Goal: Use online tool/utility: Utilize a website feature to perform a specific function

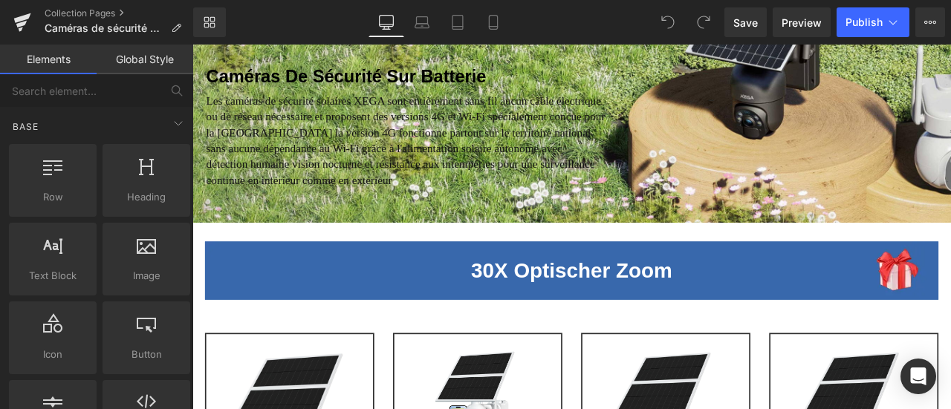
scroll to position [74, 0]
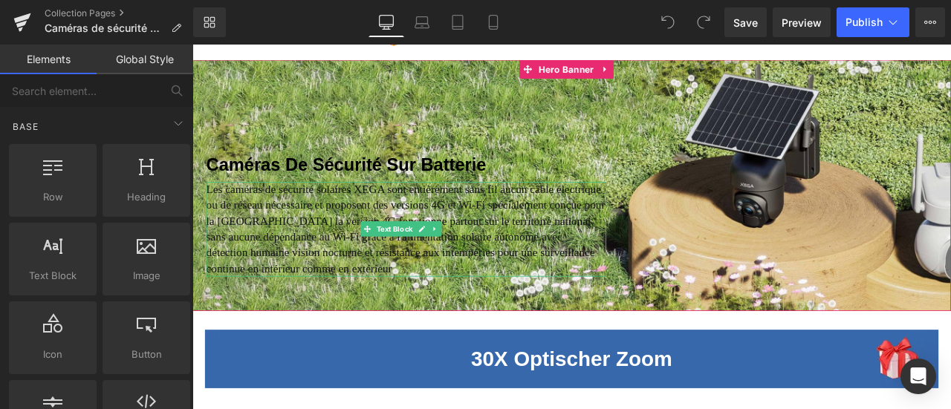
click at [504, 222] on span "Les caméras de sécurité solaires XEGA sont entièrement sans fil aucun câble éle…" at bounding box center [445, 263] width 473 height 108
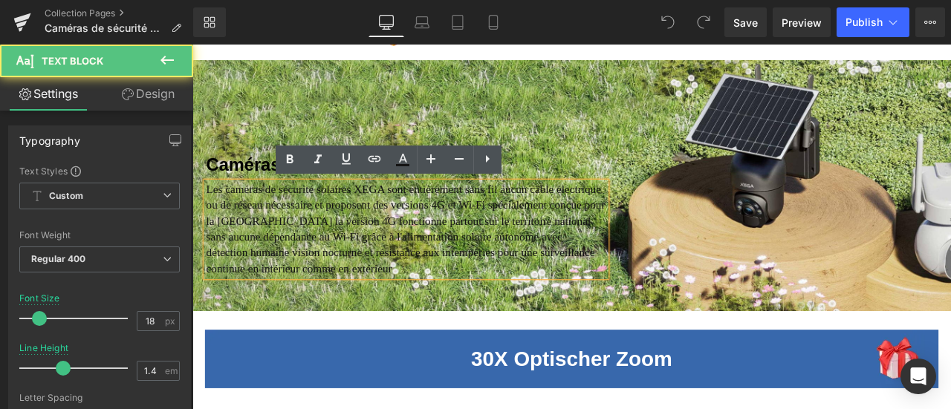
click at [504, 213] on span "Les caméras de sécurité solaires XEGA sont entièrement sans fil aucun câble éle…" at bounding box center [445, 263] width 473 height 108
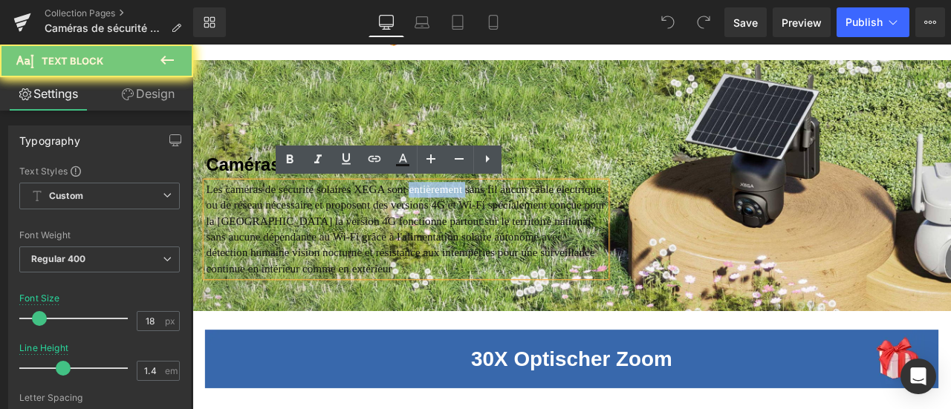
click at [504, 213] on span "Les caméras de sécurité solaires XEGA sont entièrement sans fil aucun câble éle…" at bounding box center [445, 263] width 473 height 108
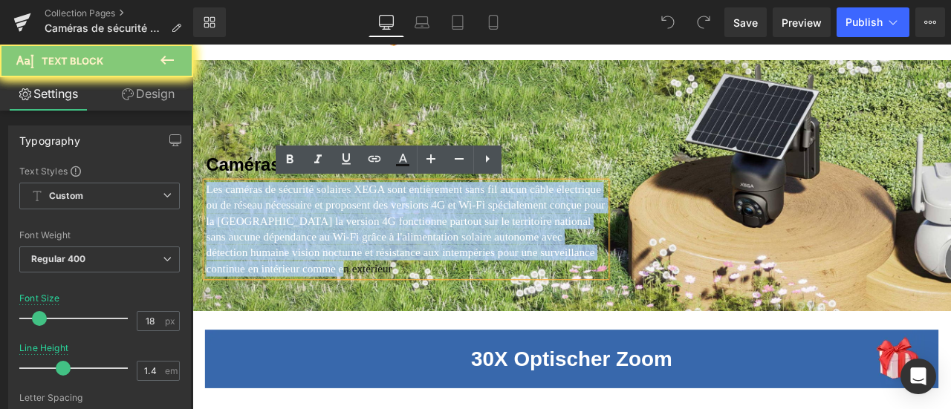
click at [504, 213] on span "Les caméras de sécurité solaires XEGA sont entièrement sans fil aucun câble éle…" at bounding box center [445, 263] width 473 height 108
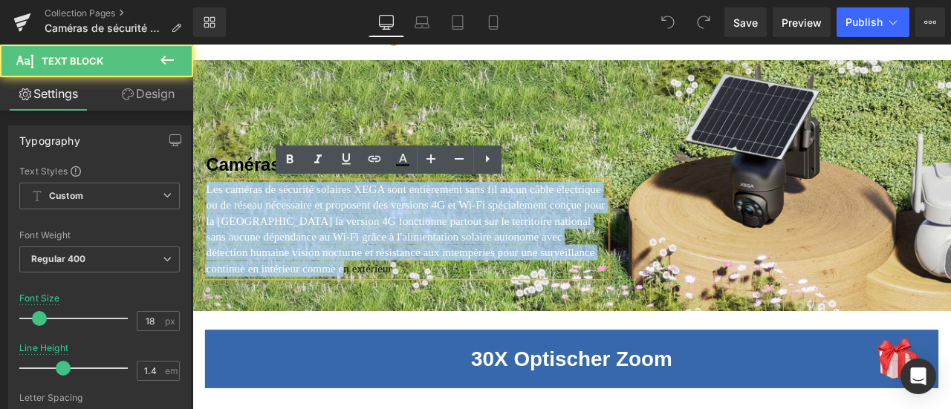
click at [296, 241] on span "Les caméras de sécurité solaires XEGA sont entièrement sans fil aucun câble éle…" at bounding box center [445, 263] width 473 height 108
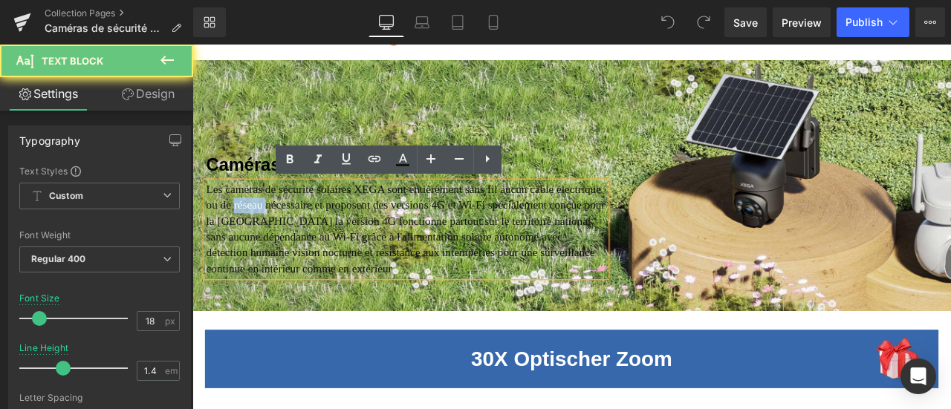
click at [296, 241] on span "Les caméras de sécurité solaires XEGA sont entièrement sans fil aucun câble éle…" at bounding box center [445, 263] width 473 height 108
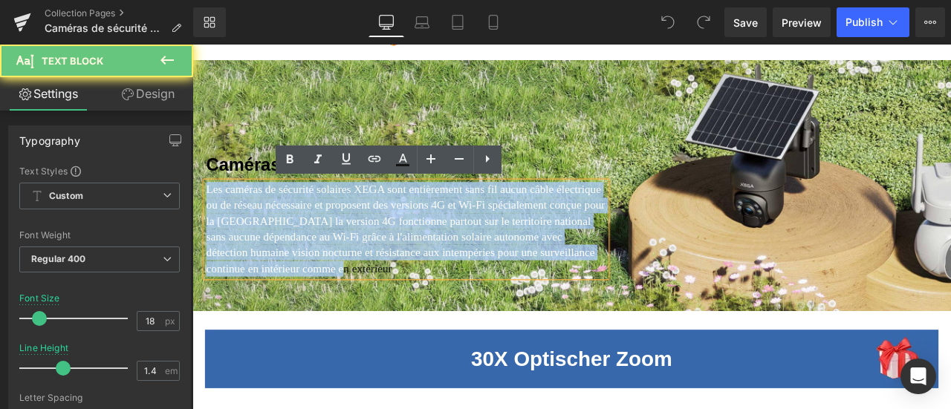
click at [296, 241] on span "Les caméras de sécurité solaires XEGA sont entièrement sans fil aucun câble éle…" at bounding box center [445, 263] width 473 height 108
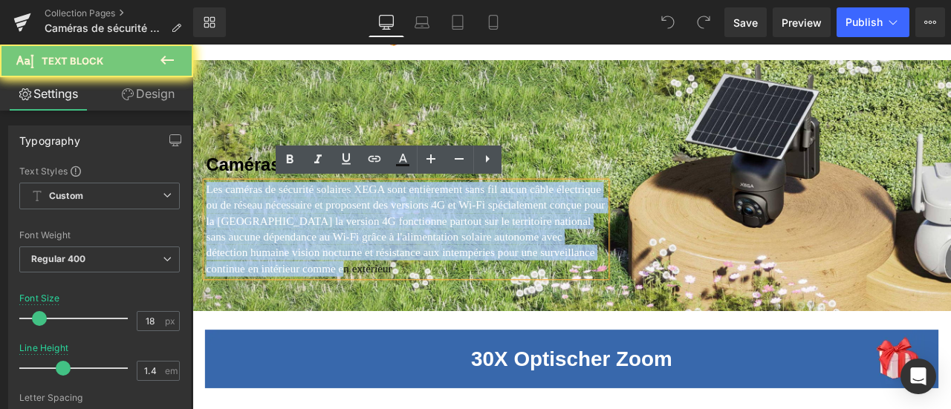
click at [296, 241] on span "Les caméras de sécurité solaires XEGA sont entièrement sans fil aucun câble éle…" at bounding box center [445, 263] width 473 height 108
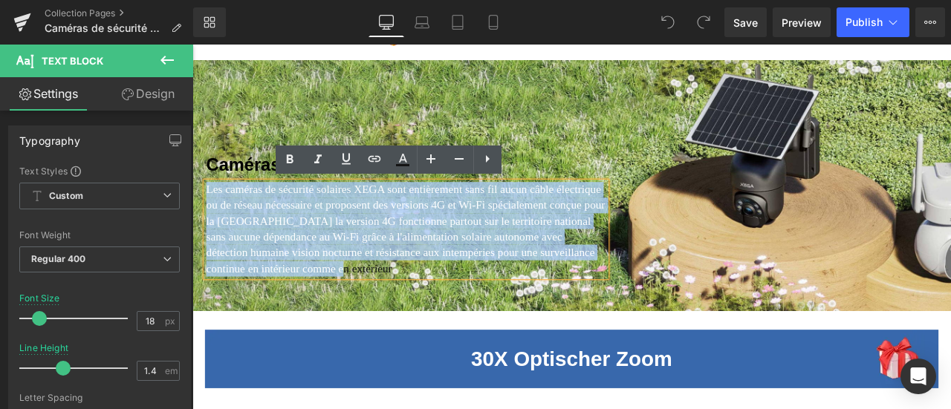
copy span "Les caméras de sécurité solaires XEGA sont entièrement sans fil aucun câble éle…"
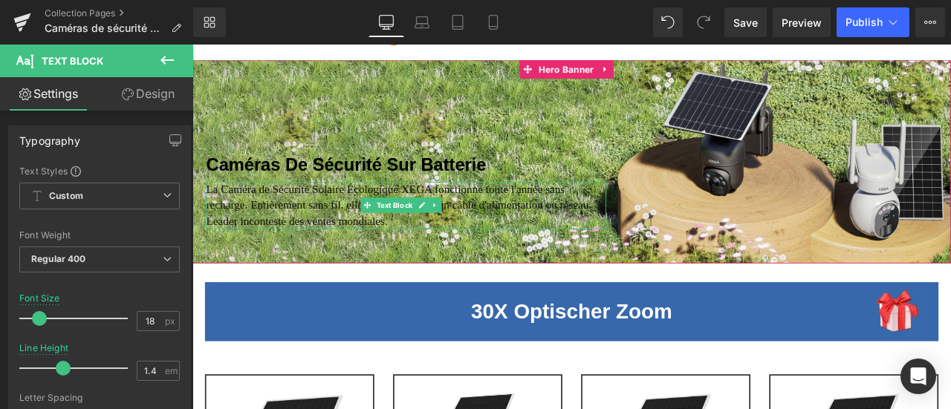
click at [511, 219] on font "La Caméra de Sécurité Solaire Écologique XEGA fonctionne toute l'année sans rec…" at bounding box center [437, 235] width 457 height 52
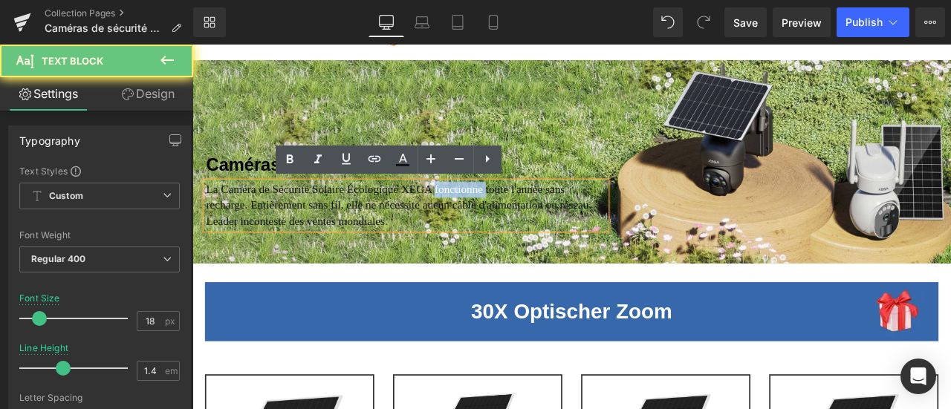
click at [511, 219] on font "La Caméra de Sécurité Solaire Écologique XEGA fonctionne toute l'année sans rec…" at bounding box center [437, 235] width 457 height 52
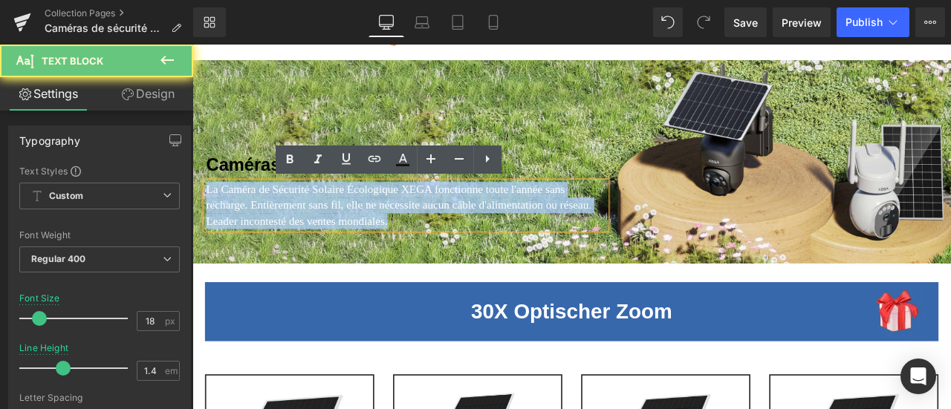
click at [511, 219] on font "La Caméra de Sécurité Solaire Écologique XEGA fonctionne toute l'année sans rec…" at bounding box center [437, 235] width 457 height 52
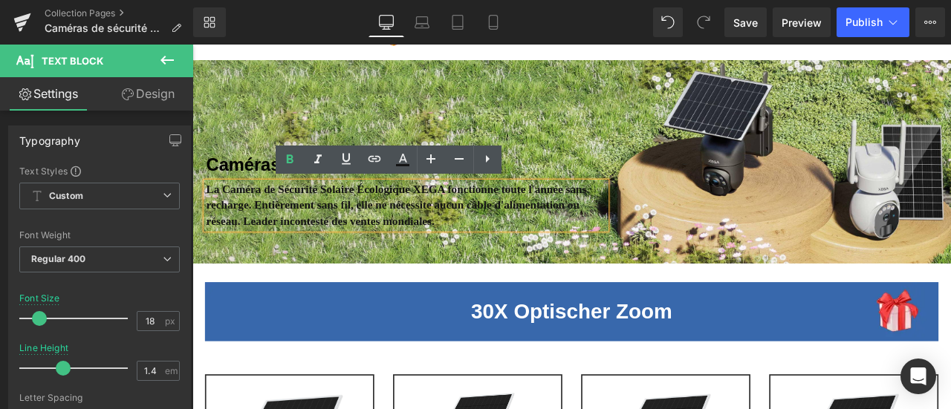
click at [401, 221] on strong "La Caméra de Sécurité Solaire Écologique XEGA fonctionne toute l'année sans rec…" at bounding box center [434, 235] width 451 height 52
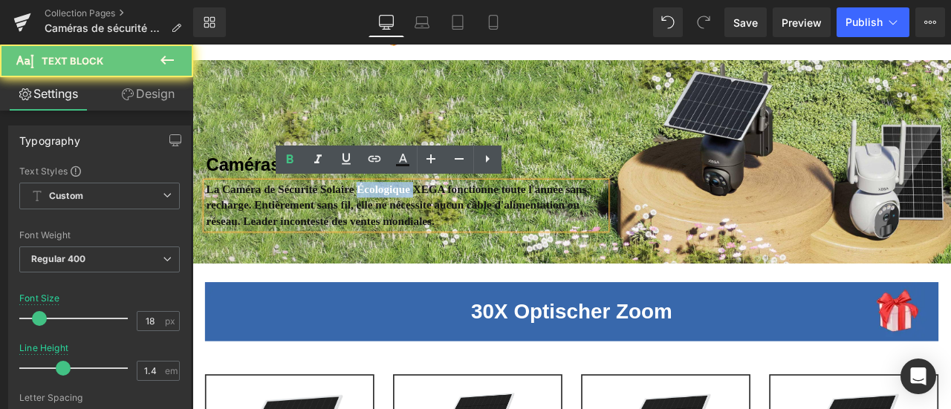
click at [401, 221] on strong "La Caméra de Sécurité Solaire Écologique XEGA fonctionne toute l'année sans rec…" at bounding box center [434, 235] width 451 height 52
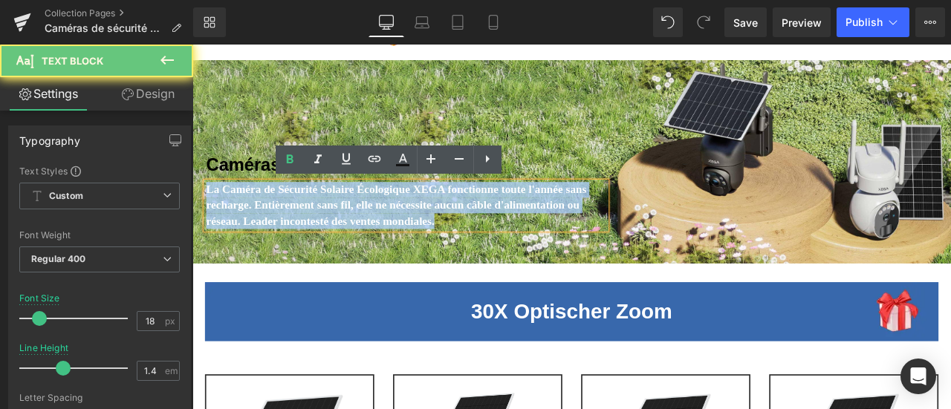
click at [401, 221] on strong "La Caméra de Sécurité Solaire Écologique XEGA fonctionne toute l'année sans rec…" at bounding box center [434, 235] width 451 height 52
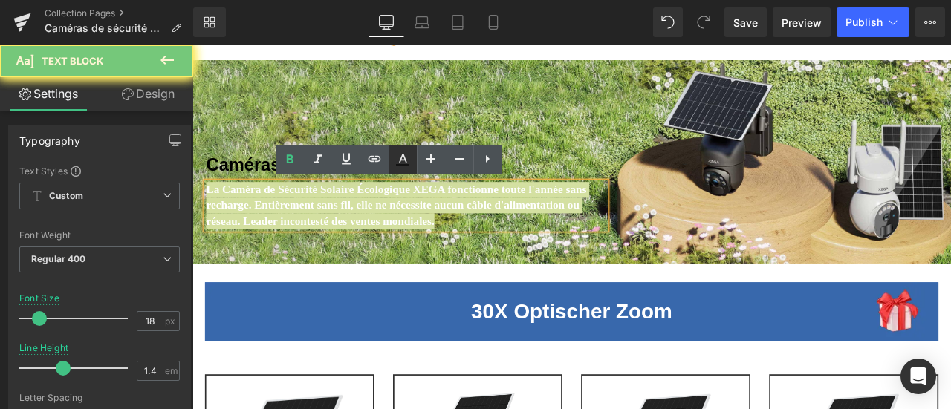
click at [400, 163] on icon at bounding box center [403, 160] width 18 height 18
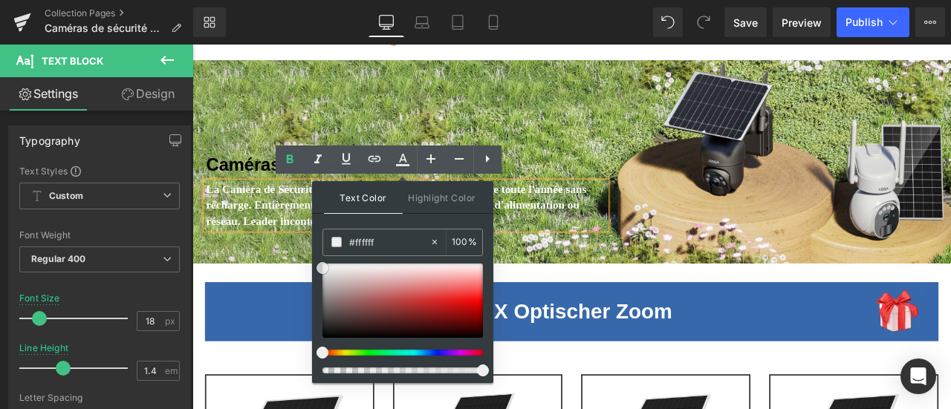
drag, startPoint x: 324, startPoint y: 328, endPoint x: 314, endPoint y: 259, distance: 69.0
click at [150, 395] on div "Text Color Highlight Color rgba(255, 255, 255, 1) #ffffff 100 % transparent tra…" at bounding box center [115, 404] width 71 height 18
click at [293, 285] on div at bounding box center [641, 182] width 899 height 241
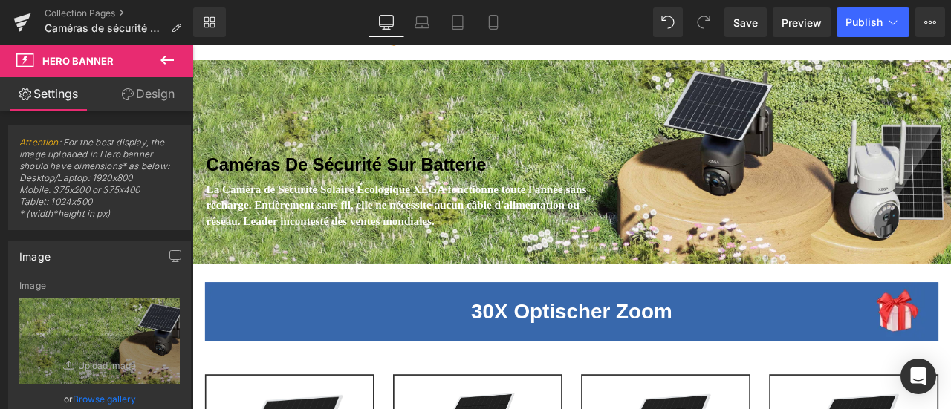
click at [408, 230] on span "Text Block" at bounding box center [431, 235] width 49 height 18
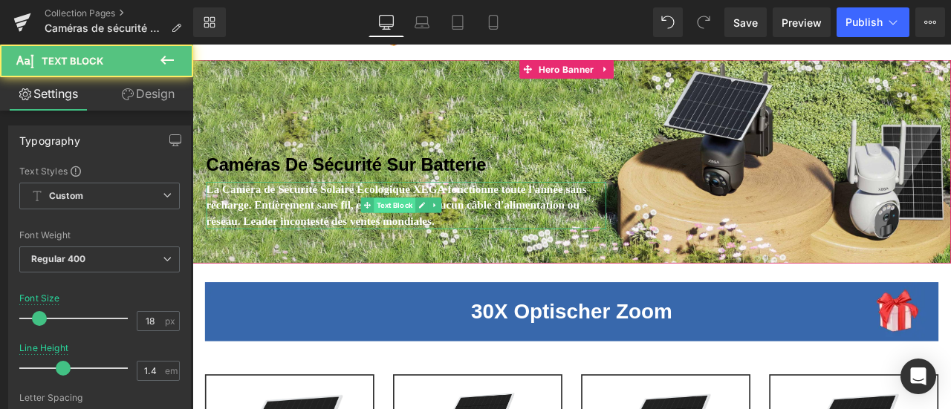
click at [408, 230] on span "Text Block" at bounding box center [431, 236] width 49 height 18
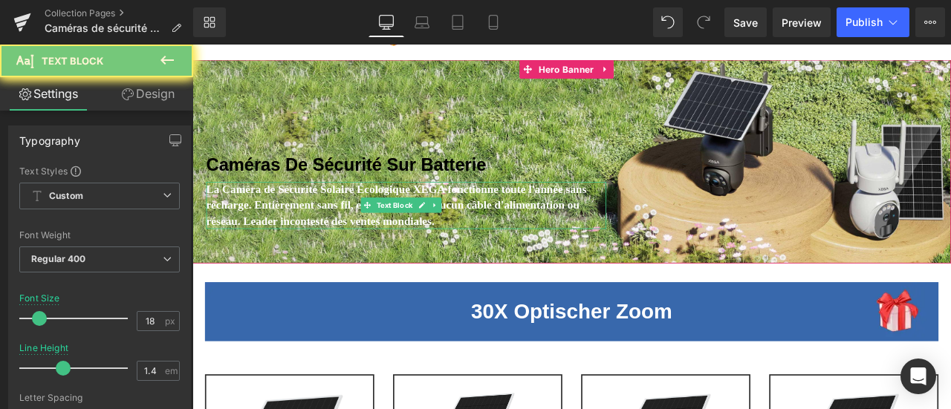
click at [325, 227] on strong "La Caméra de Sécurité Solaire Écologique XEGA fonctionne toute l'année sans rec…" at bounding box center [434, 235] width 451 height 52
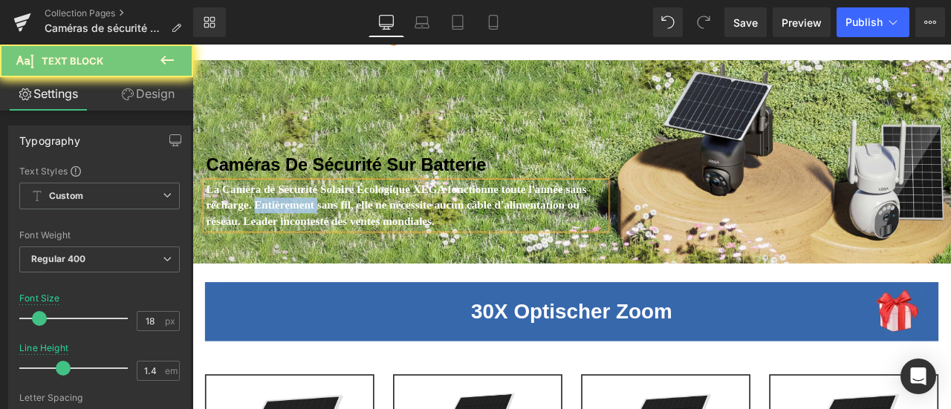
click at [325, 227] on strong "La Caméra de Sécurité Solaire Écologique XEGA fonctionne toute l'année sans rec…" at bounding box center [434, 235] width 451 height 52
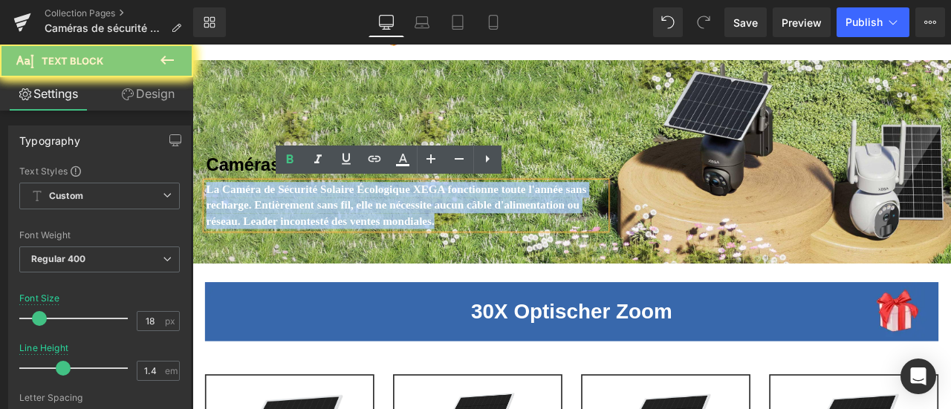
click at [325, 227] on strong "La Caméra de Sécurité Solaire Écologique XEGA fonctionne toute l'année sans rec…" at bounding box center [434, 235] width 451 height 52
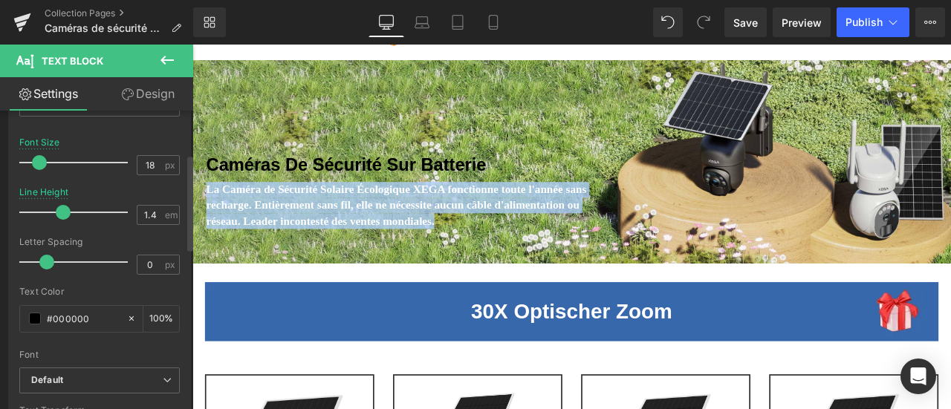
scroll to position [223, 0]
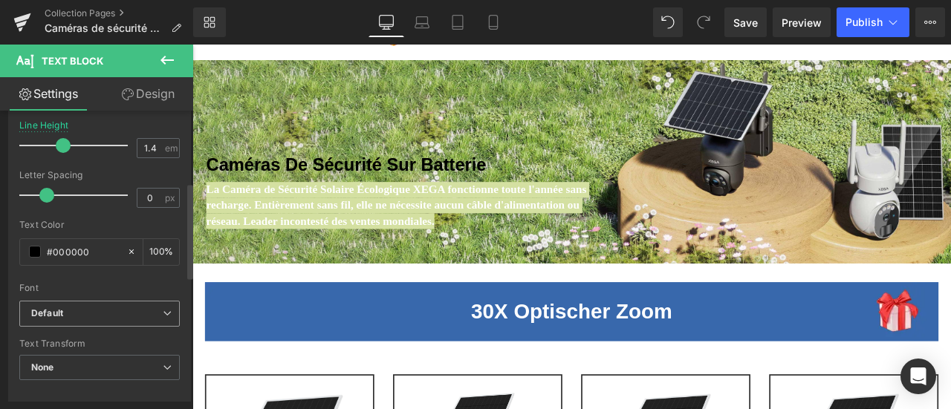
click at [91, 312] on b "Default" at bounding box center [97, 314] width 132 height 13
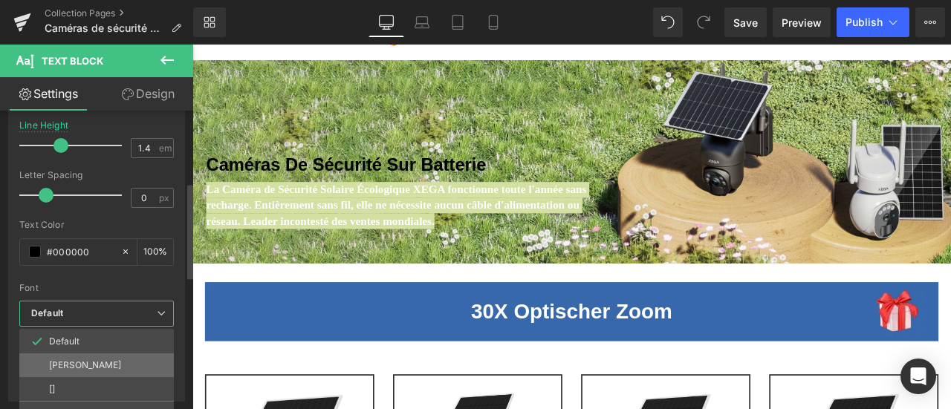
click at [97, 364] on p "[PERSON_NAME]" at bounding box center [85, 365] width 72 height 10
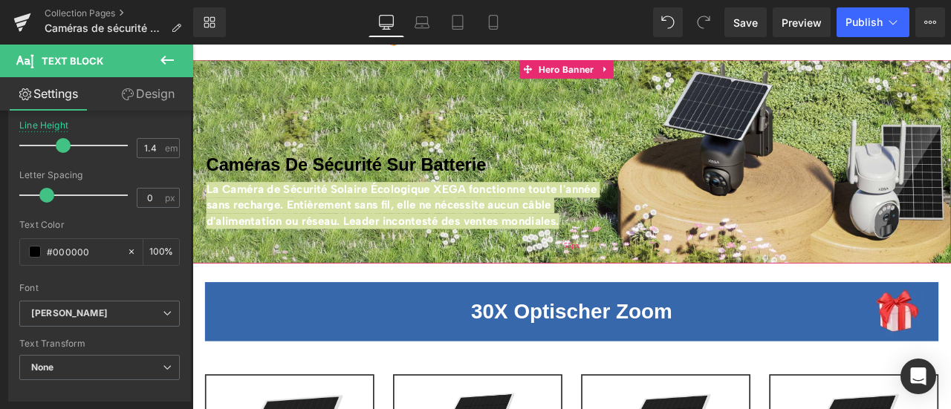
click at [552, 264] on div "55px" at bounding box center [641, 283] width 899 height 41
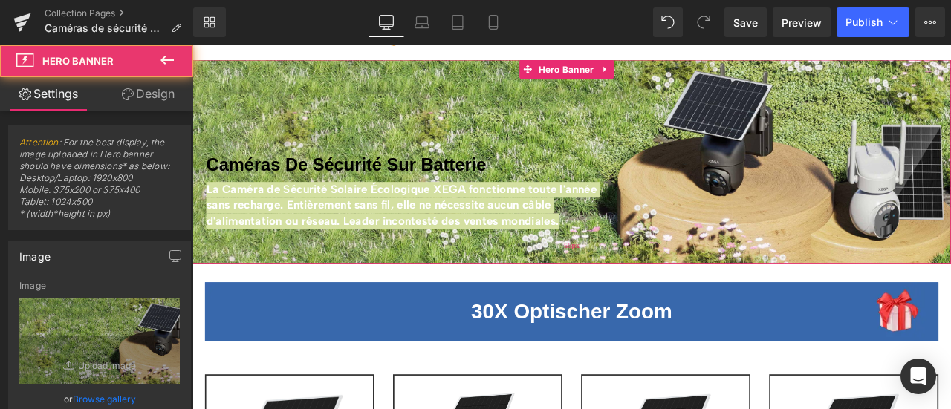
click at [552, 280] on div "55px" at bounding box center [641, 283] width 899 height 41
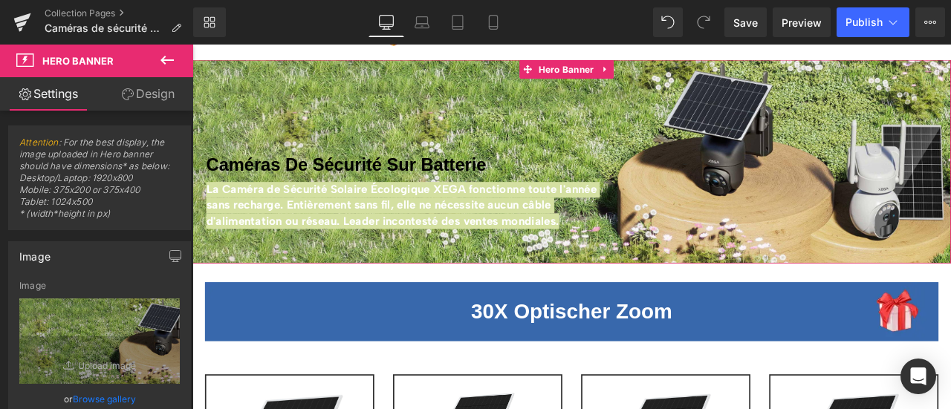
click at [192, 45] on div at bounding box center [192, 45] width 0 height 0
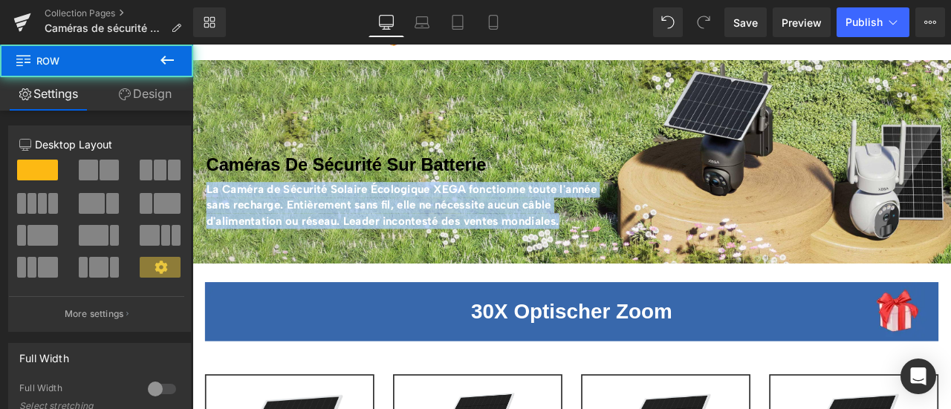
click at [543, 210] on strong "La Caméra de Sécurité Solaire Écologique XEGA fonctionne toute l'année sans rec…" at bounding box center [440, 234] width 463 height 53
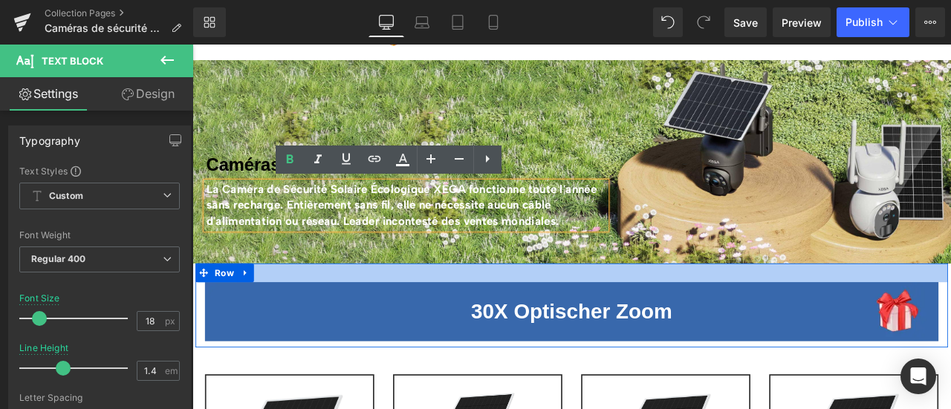
click at [336, 316] on div at bounding box center [642, 315] width 892 height 22
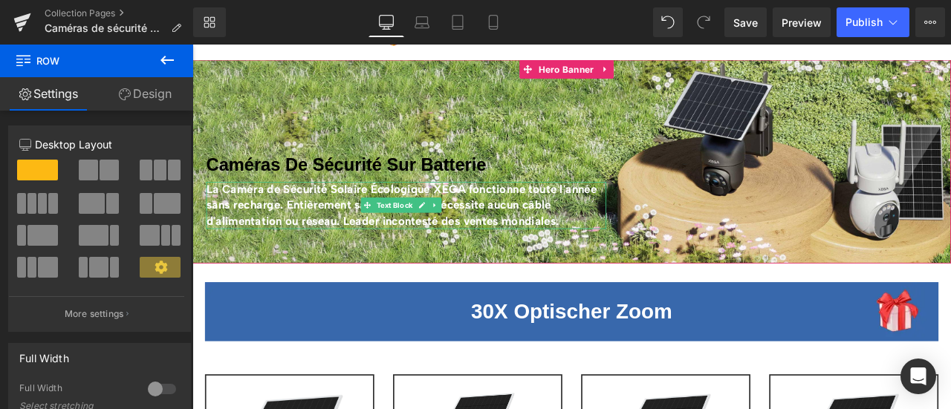
click at [450, 215] on strong "La Caméra de Sécurité Solaire Écologique XEGA fonctionne toute l'année sans rec…" at bounding box center [440, 234] width 463 height 53
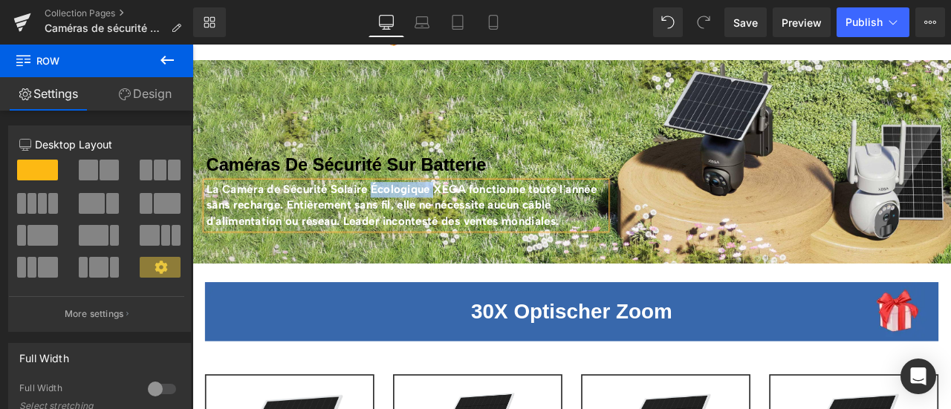
click at [450, 215] on strong "La Caméra de Sécurité Solaire Écologique XEGA fonctionne toute l'année sans rec…" at bounding box center [440, 234] width 463 height 53
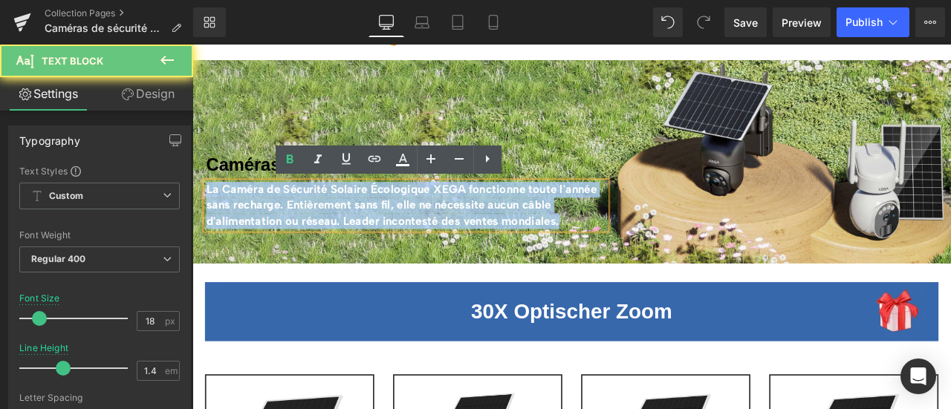
click at [450, 215] on strong "La Caméra de Sécurité Solaire Écologique XEGA fonctionne toute l'année sans rec…" at bounding box center [440, 234] width 463 height 53
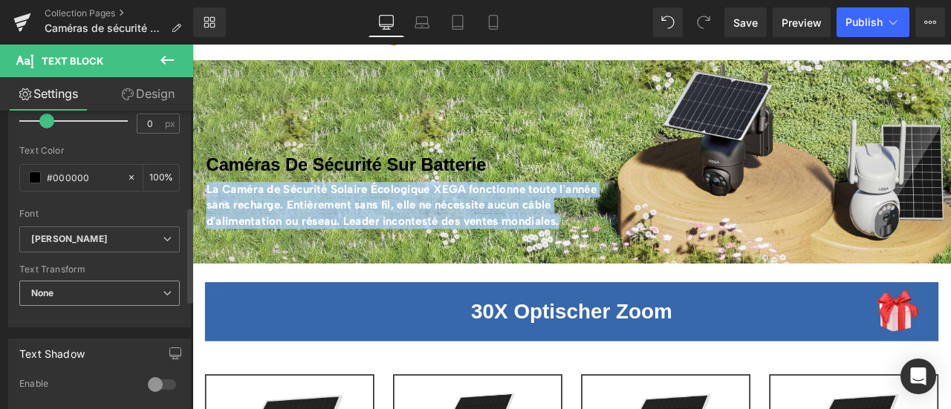
scroll to position [372, 0]
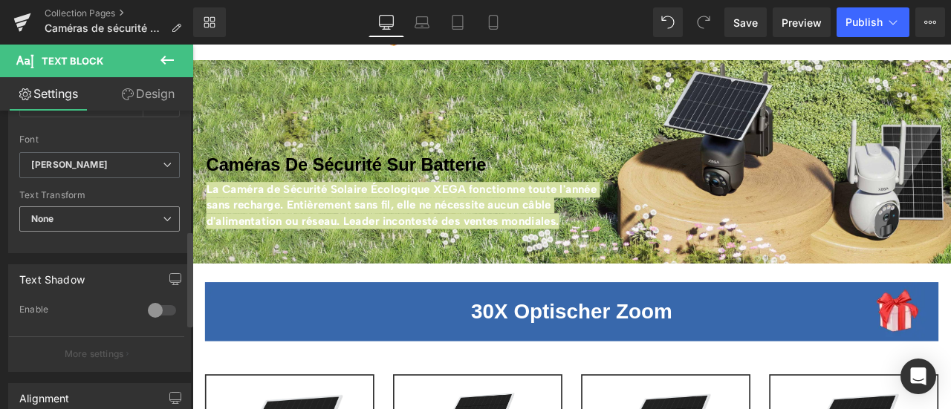
click at [117, 224] on span "None" at bounding box center [99, 220] width 160 height 26
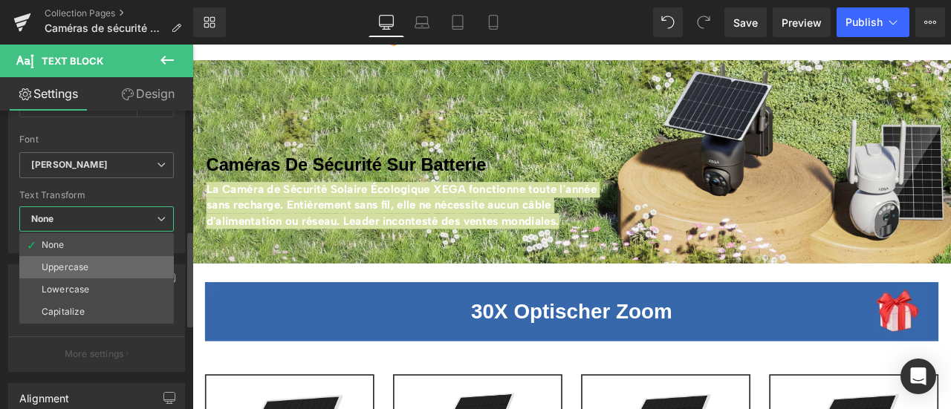
click at [111, 262] on li "Uppercase" at bounding box center [96, 267] width 155 height 22
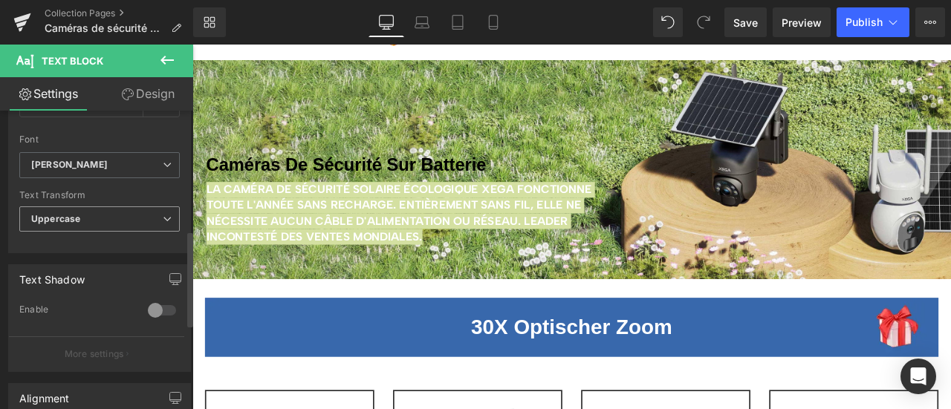
click at [101, 219] on span "Uppercase" at bounding box center [99, 220] width 160 height 26
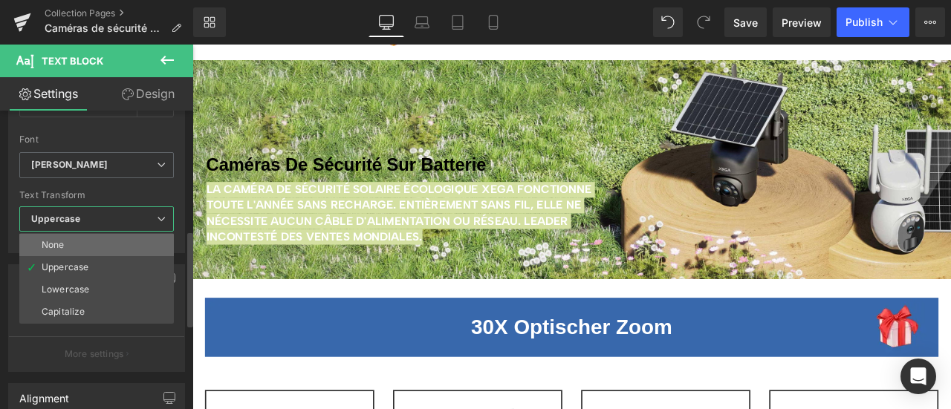
click at [99, 247] on li "None" at bounding box center [96, 245] width 155 height 22
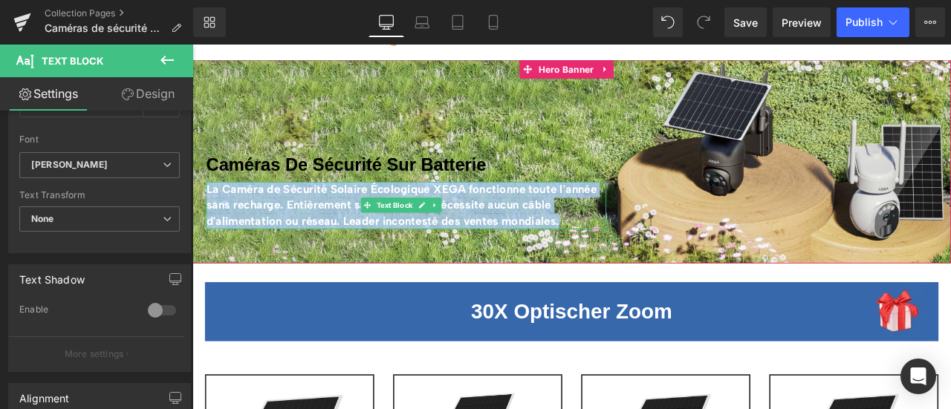
click at [402, 257] on strong "La Caméra de Sécurité Solaire Écologique XEGA fonctionne toute l'année sans rec…" at bounding box center [440, 234] width 463 height 53
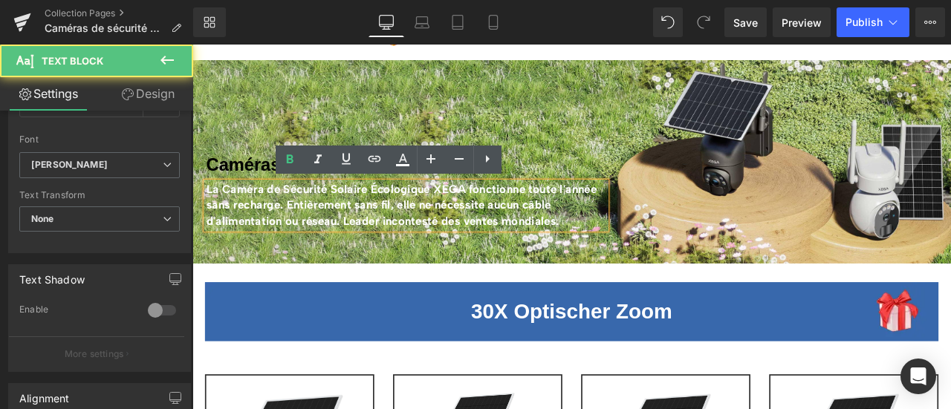
click at [610, 280] on div at bounding box center [641, 182] width 899 height 241
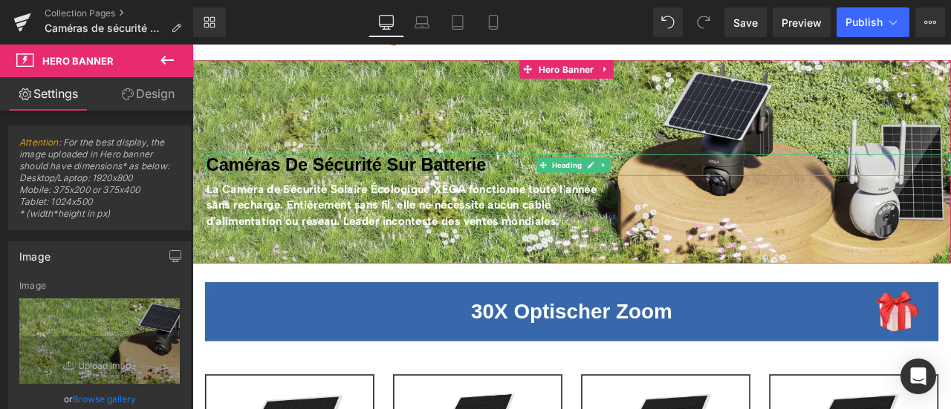
click at [287, 189] on b "Caméras De Sécurité Sur Batterie" at bounding box center [375, 186] width 332 height 23
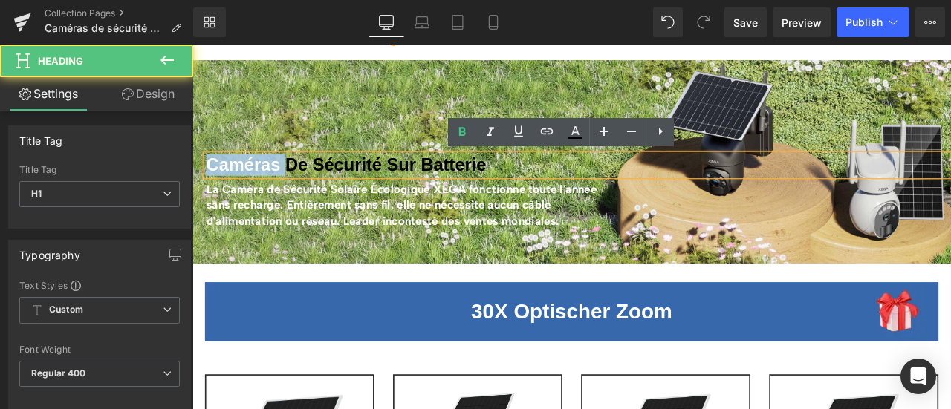
click at [287, 189] on b "Caméras De Sécurité Sur Batterie" at bounding box center [375, 186] width 332 height 23
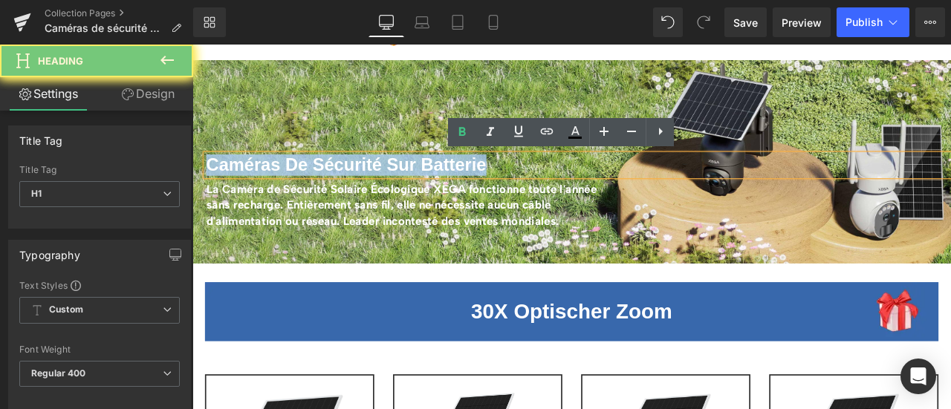
click at [287, 189] on b "Caméras De Sécurité Sur Batterie" at bounding box center [375, 186] width 332 height 23
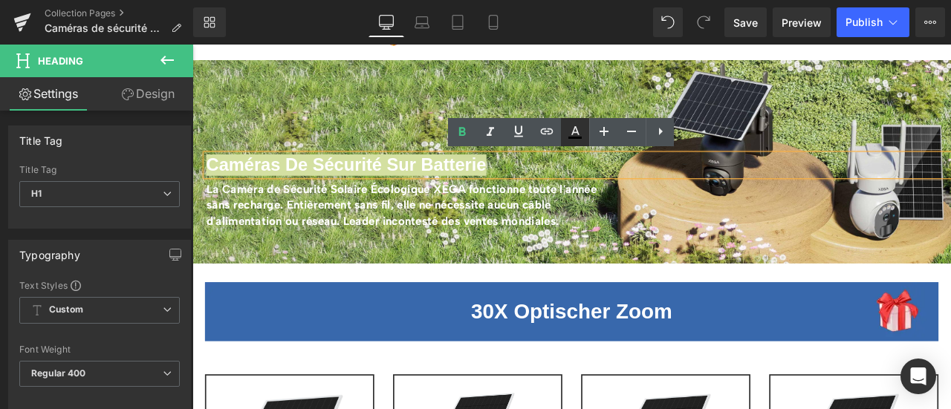
click at [574, 134] on icon at bounding box center [575, 132] width 18 height 18
type input "#000000"
type input "100"
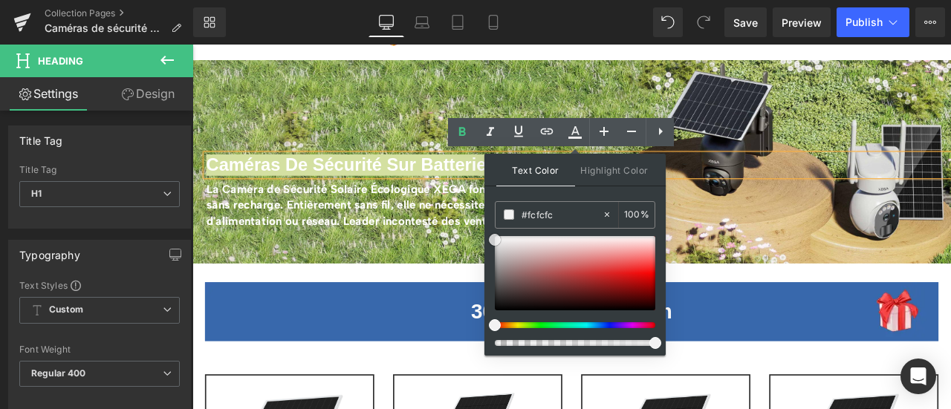
type input "#ffffff"
drag, startPoint x: 496, startPoint y: 308, endPoint x: 487, endPoint y: 228, distance: 80.1
click at [150, 395] on div "Text Color Highlight Color rgba(255, 255, 255, 1) #ffffff 100 % transparent tra…" at bounding box center [115, 404] width 71 height 18
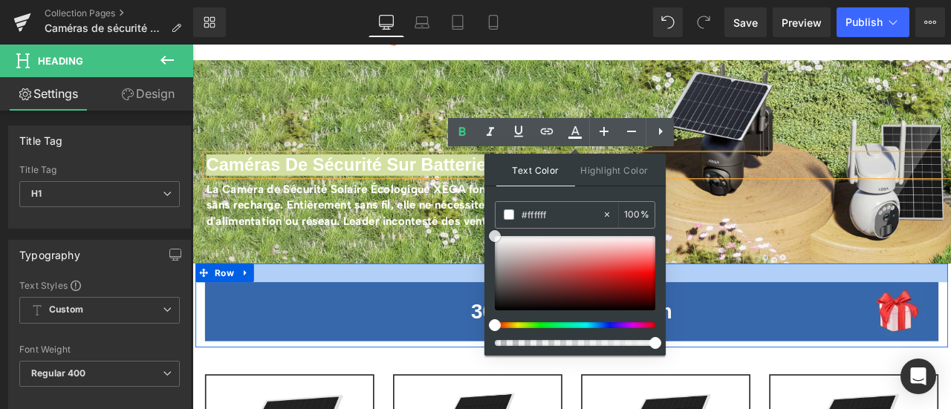
click at [430, 313] on div at bounding box center [642, 315] width 892 height 22
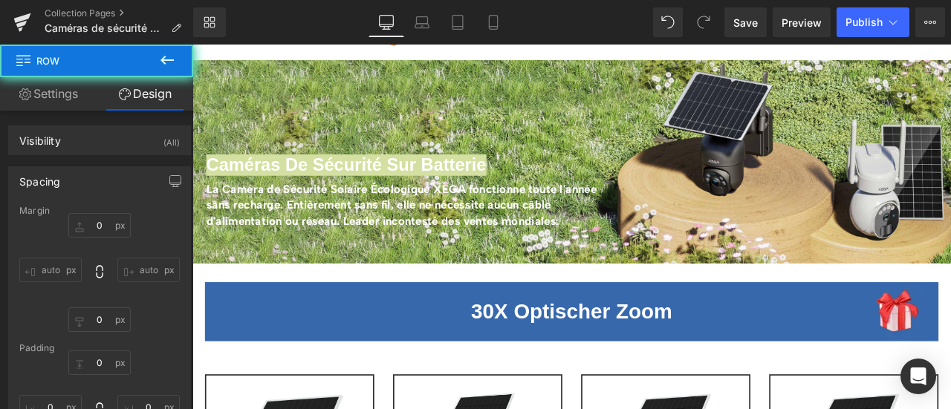
type input "0"
type input "30"
type input "0"
type input "10"
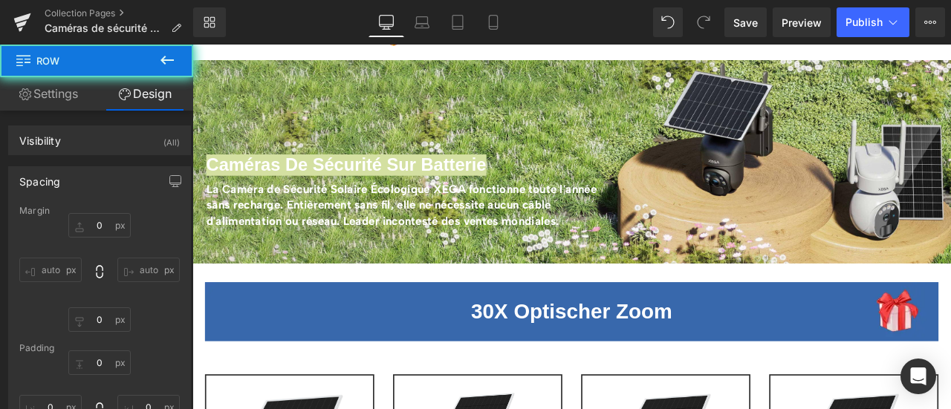
type input "0"
click at [192, 45] on div "55px" at bounding box center [192, 45] width 0 height 0
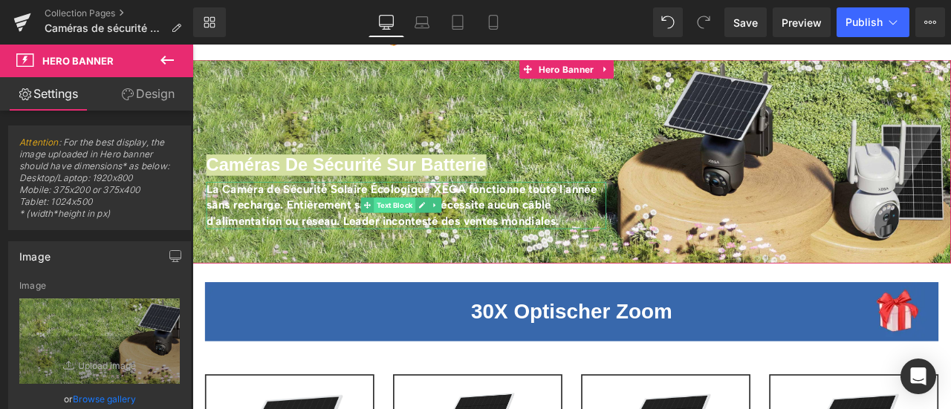
click at [435, 233] on span "Text Block" at bounding box center [431, 235] width 49 height 18
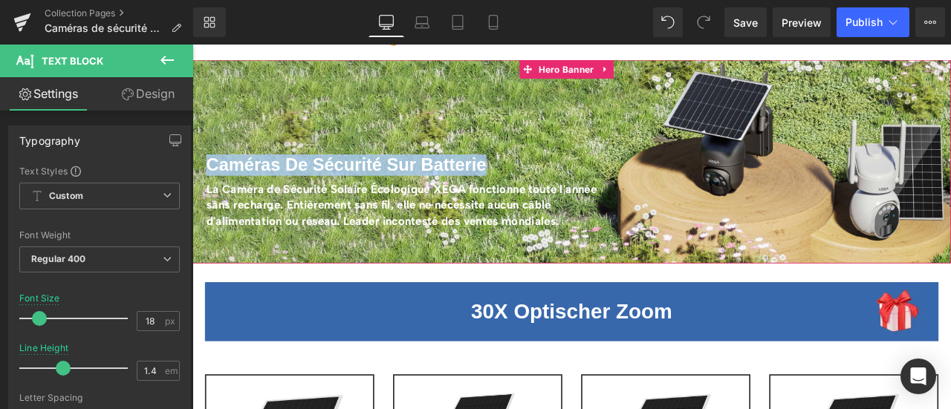
click at [413, 195] on div "Caméras De Sécurité Sur Batterie Heading" at bounding box center [650, 187] width 883 height 25
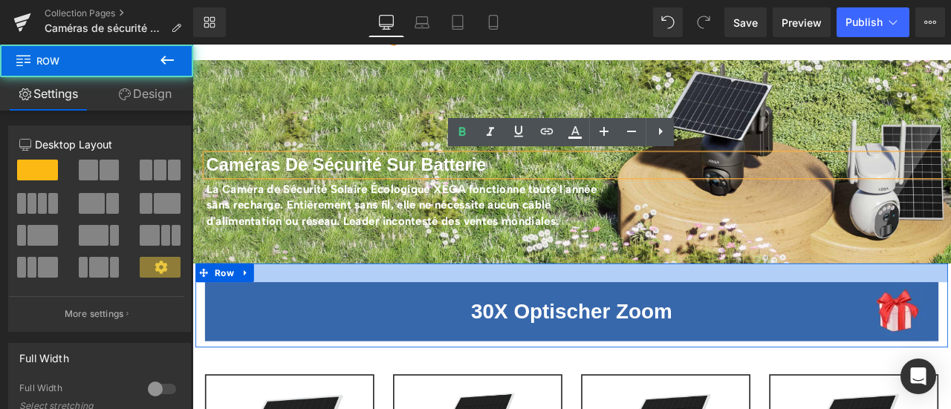
click at [481, 314] on div at bounding box center [642, 315] width 892 height 22
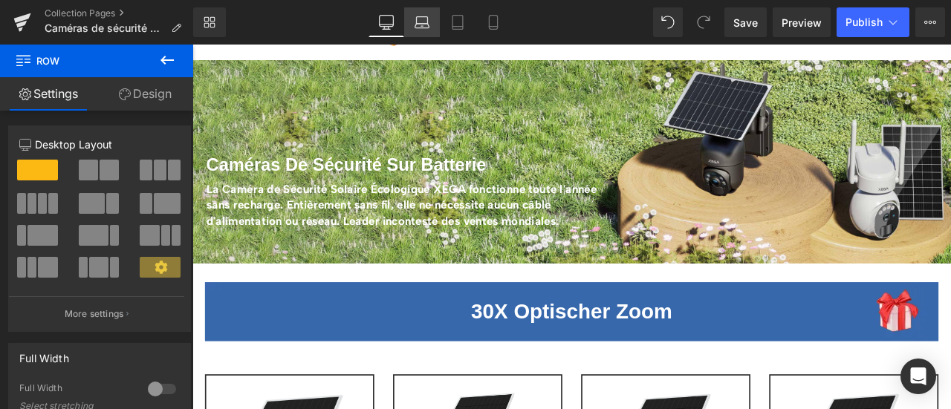
click at [424, 29] on icon at bounding box center [422, 22] width 15 height 15
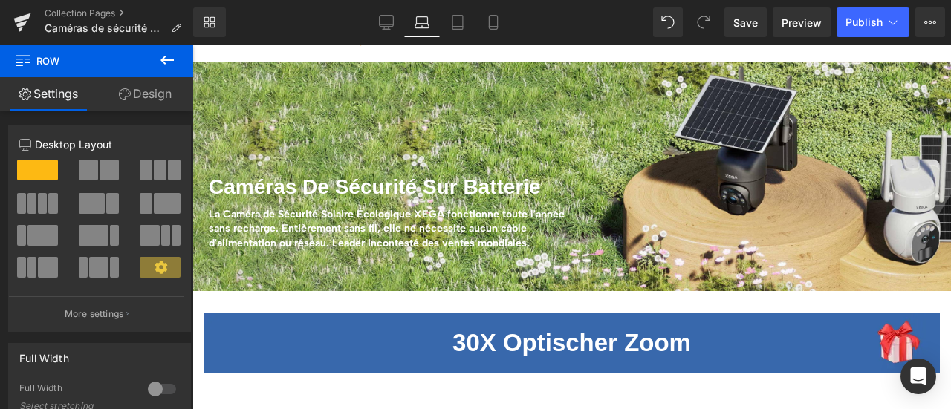
scroll to position [61, 0]
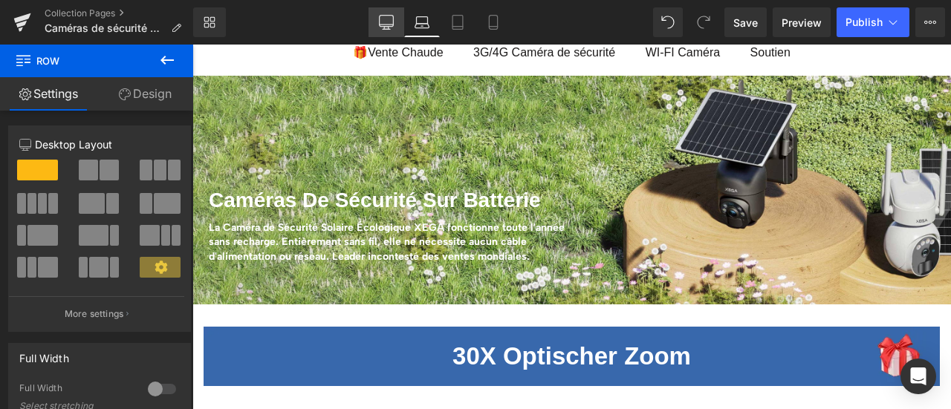
click at [396, 25] on link "Desktop" at bounding box center [387, 22] width 36 height 30
type input "1200"
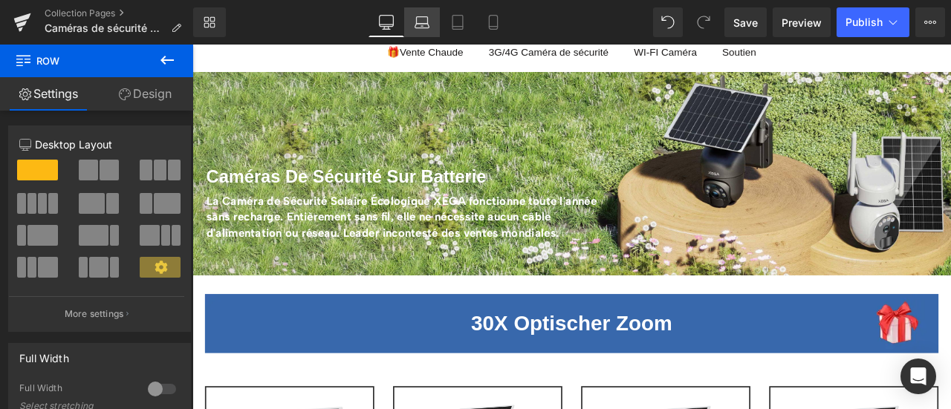
scroll to position [74, 0]
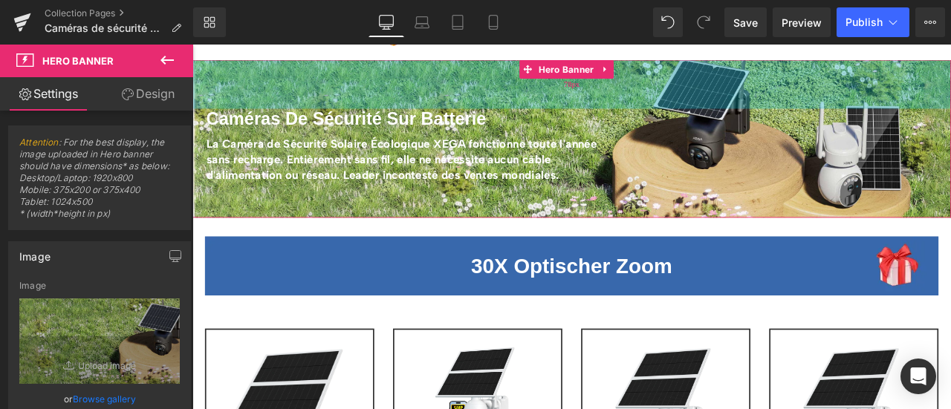
drag, startPoint x: 591, startPoint y: 150, endPoint x: 602, endPoint y: 96, distance: 55.2
click at [602, 96] on div "78px" at bounding box center [641, 92] width 899 height 58
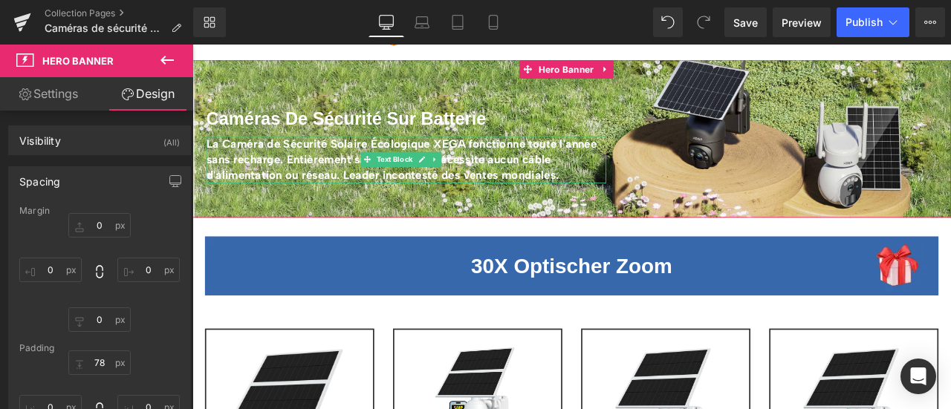
click at [359, 166] on strong "La Caméra de Sécurité Solaire Écologique XEGA fonctionne toute l'année sans rec…" at bounding box center [440, 181] width 463 height 53
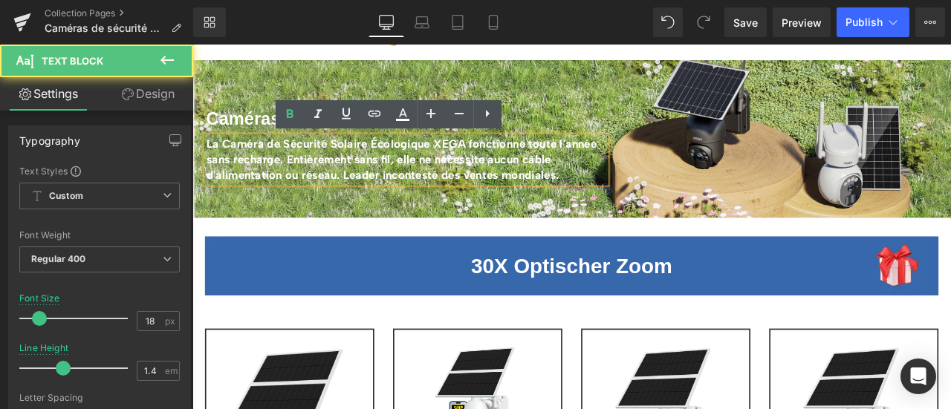
click at [359, 166] on strong "La Caméra de Sécurité Solaire Écologique XEGA fonctionne toute l'année sans rec…" at bounding box center [440, 181] width 463 height 53
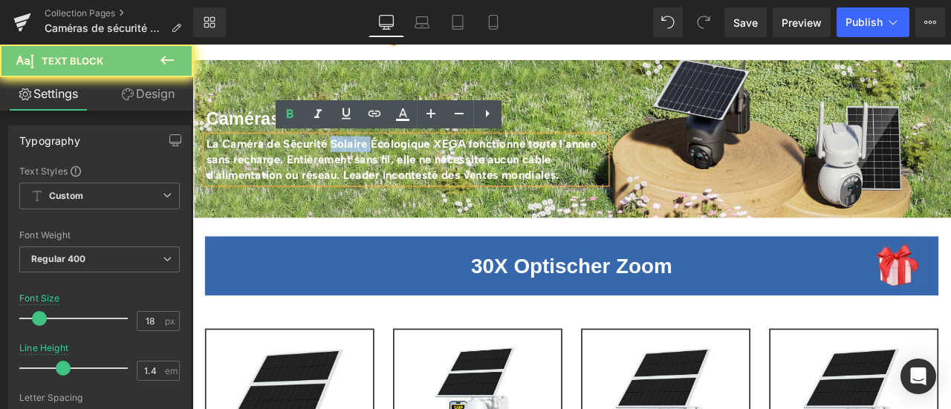
click at [359, 166] on strong "La Caméra de Sécurité Solaire Écologique XEGA fonctionne toute l'année sans rec…" at bounding box center [440, 181] width 463 height 53
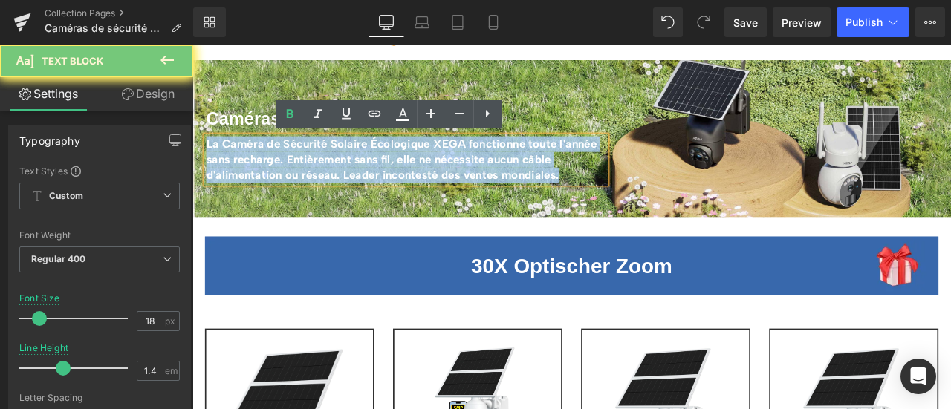
click at [359, 166] on strong "La Caméra de Sécurité Solaire Écologique XEGA fonctionne toute l'année sans rec…" at bounding box center [440, 181] width 463 height 53
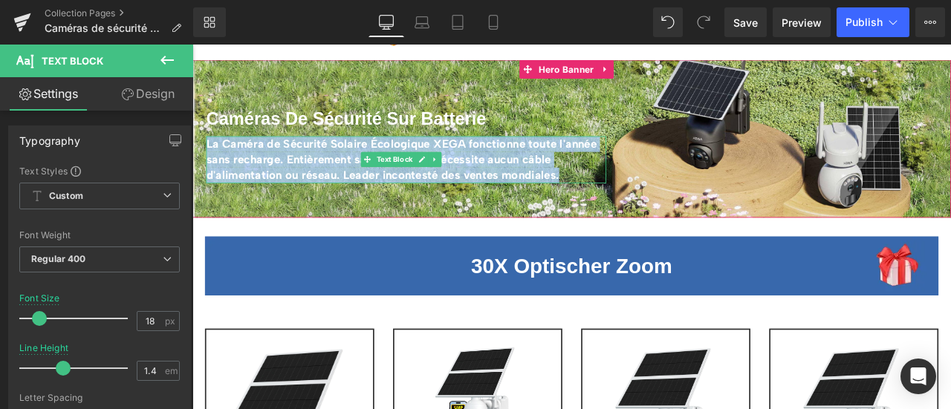
click at [527, 163] on strong "La Caméra de Sécurité Solaire Écologique XEGA fonctionne toute l'année sans rec…" at bounding box center [440, 181] width 463 height 53
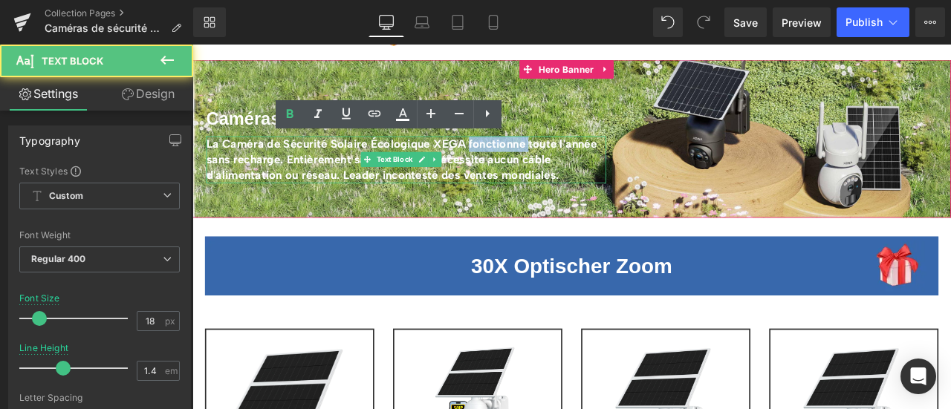
click at [527, 163] on strong "La Caméra de Sécurité Solaire Écologique XEGA fonctionne toute l'année sans rec…" at bounding box center [440, 181] width 463 height 53
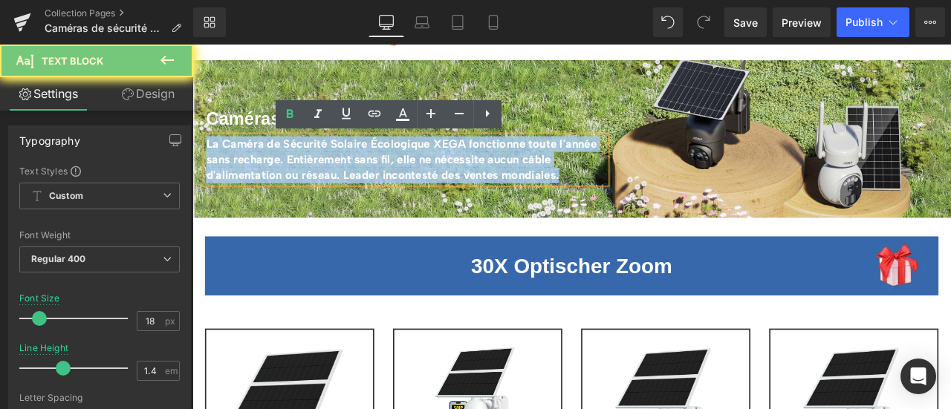
click at [527, 163] on strong "La Caméra de Sécurité Solaire Écologique XEGA fonctionne toute l'année sans rec…" at bounding box center [440, 181] width 463 height 53
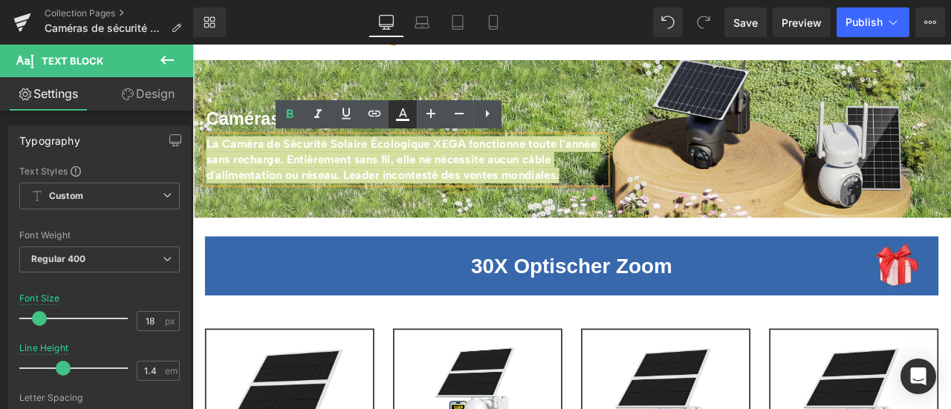
click at [403, 112] on icon at bounding box center [403, 115] width 18 height 18
type input "100"
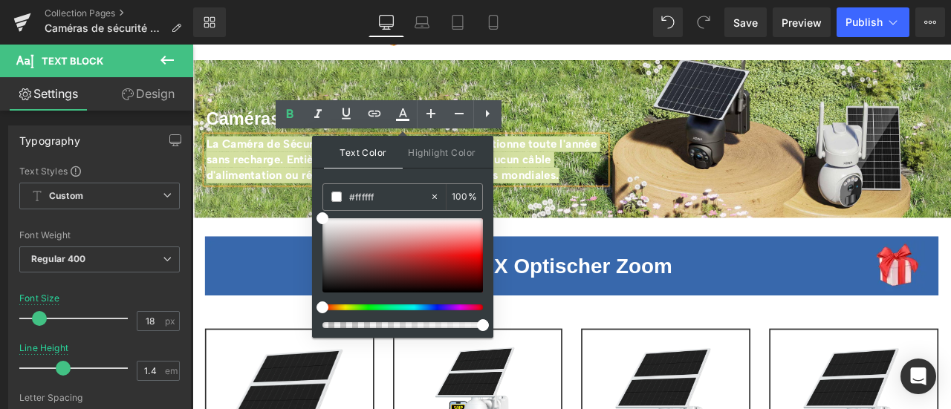
click at [0, 0] on div at bounding box center [0, 0] width 0 height 0
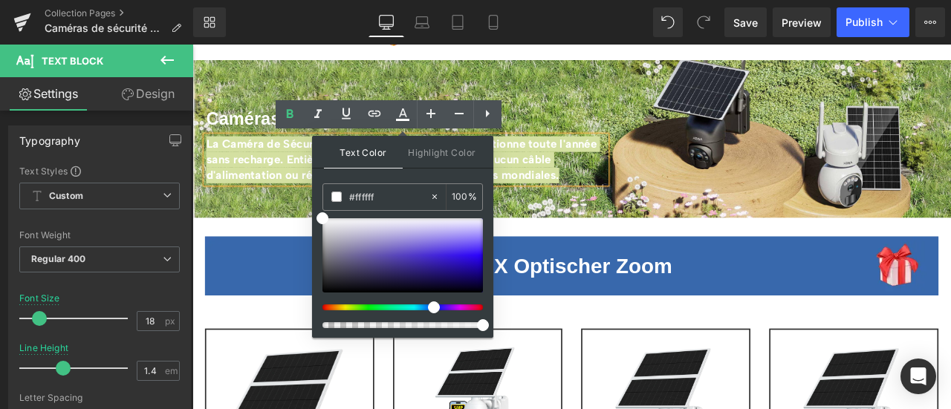
click at [0, 0] on div at bounding box center [0, 0] width 0 height 0
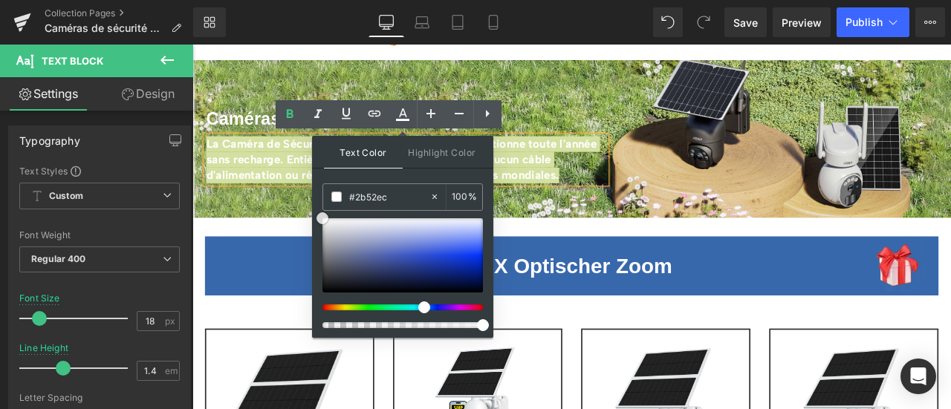
click at [0, 0] on div at bounding box center [0, 0] width 0 height 0
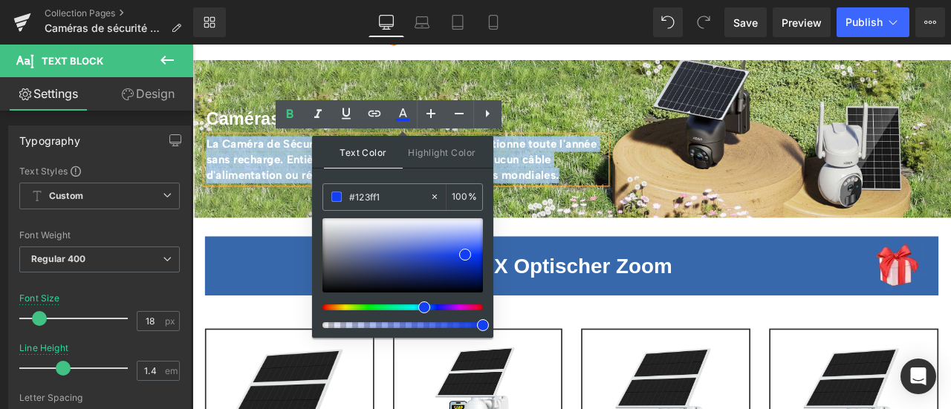
click at [614, 234] on div at bounding box center [641, 156] width 899 height 187
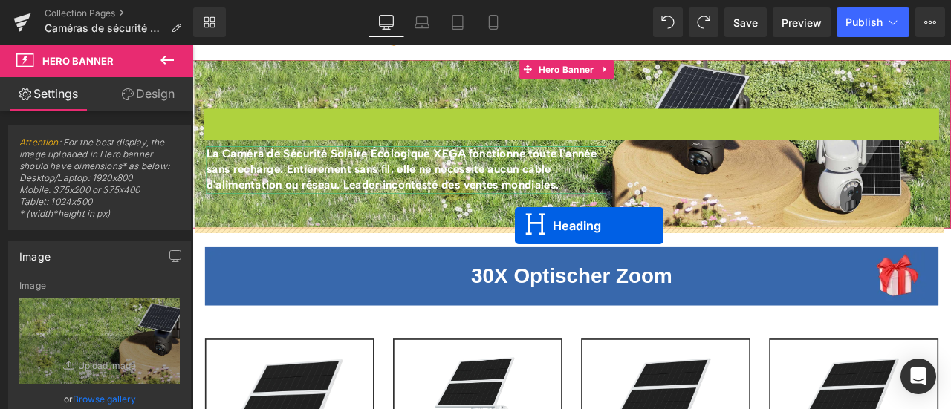
drag, startPoint x: 600, startPoint y: 129, endPoint x: 574, endPoint y: 260, distance: 133.2
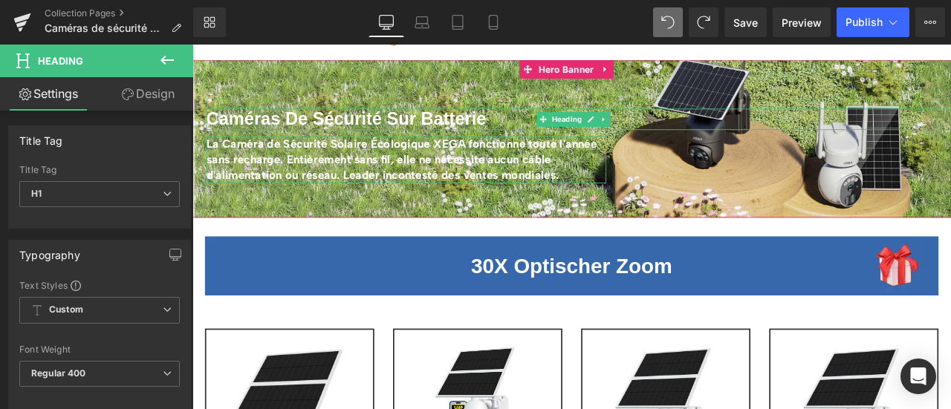
click at [409, 129] on b "Caméras De Sécurité Sur Batterie" at bounding box center [375, 133] width 332 height 23
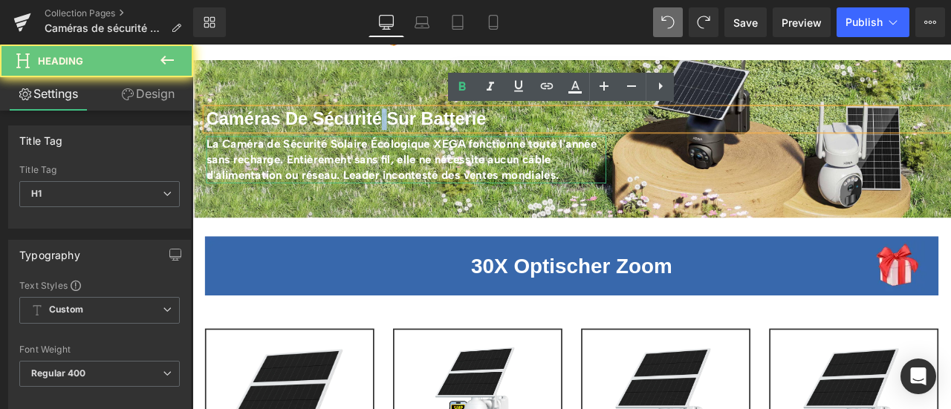
click at [409, 129] on b "Caméras De Sécurité Sur Batterie" at bounding box center [375, 133] width 332 height 23
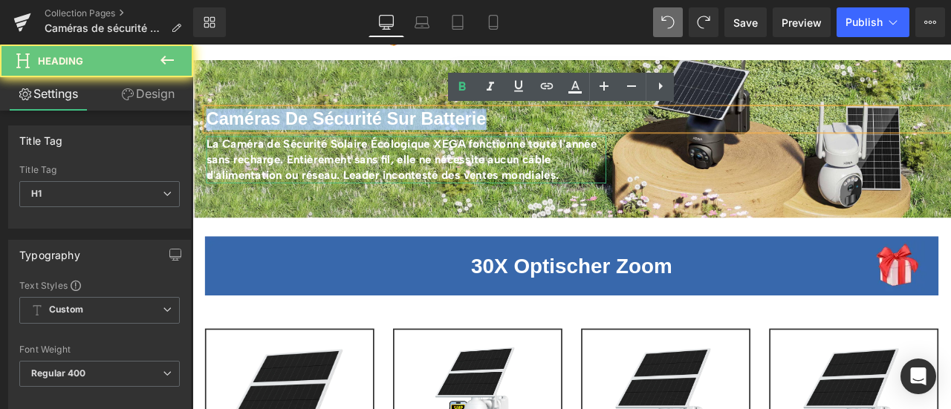
click at [409, 129] on b "Caméras De Sécurité Sur Batterie" at bounding box center [375, 133] width 332 height 23
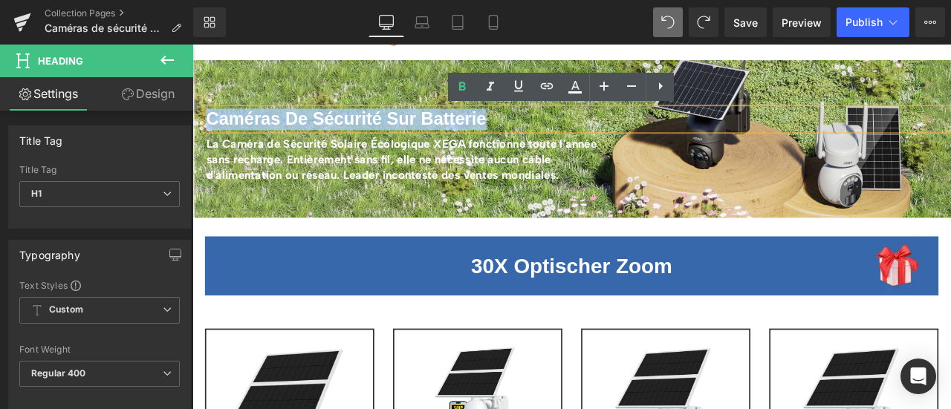
click at [201, 191] on span "Caméras De Sécurité Sur Batterie Heading La Caméra de Sécurité Solaire Écologiq…" at bounding box center [641, 165] width 899 height 88
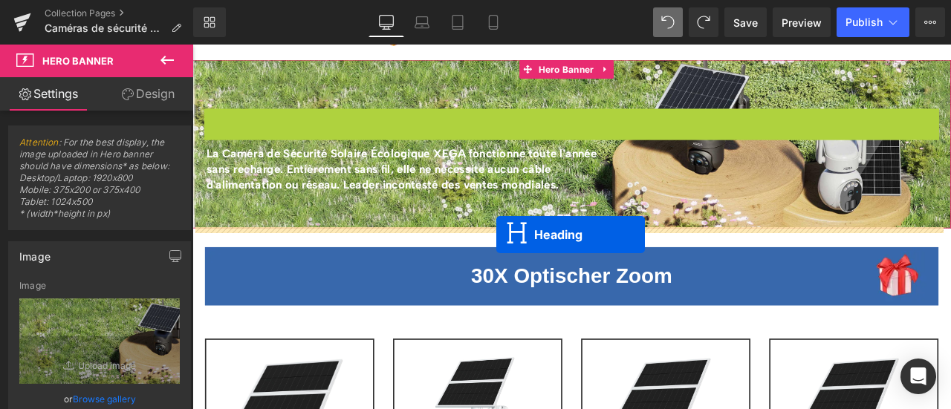
drag, startPoint x: 606, startPoint y: 131, endPoint x: 553, endPoint y: 270, distance: 148.6
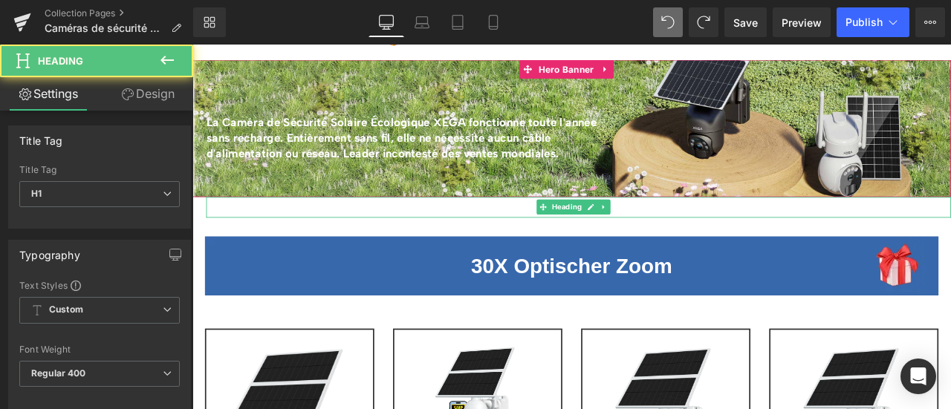
click at [536, 241] on h1 "Caméras De Sécurité Sur Batterie" at bounding box center [650, 238] width 883 height 25
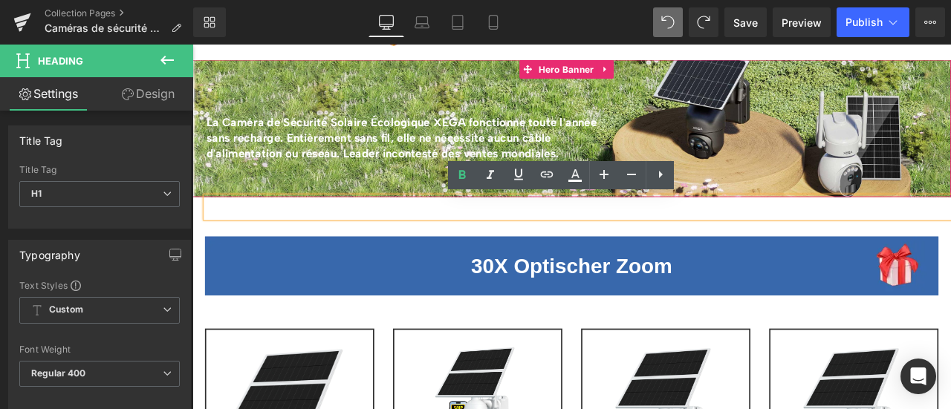
click at [536, 241] on h1 "Caméras De Sécurité Sur Batterie" at bounding box center [650, 238] width 883 height 25
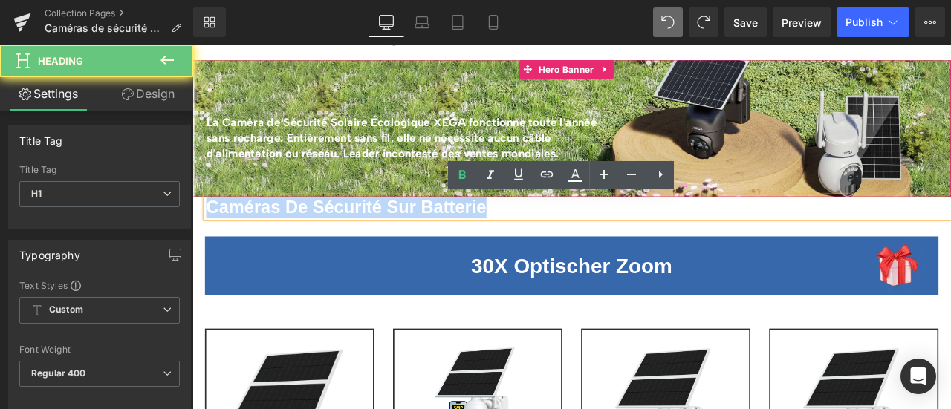
click at [536, 241] on h1 "Caméras De Sécurité Sur Batterie" at bounding box center [650, 238] width 883 height 25
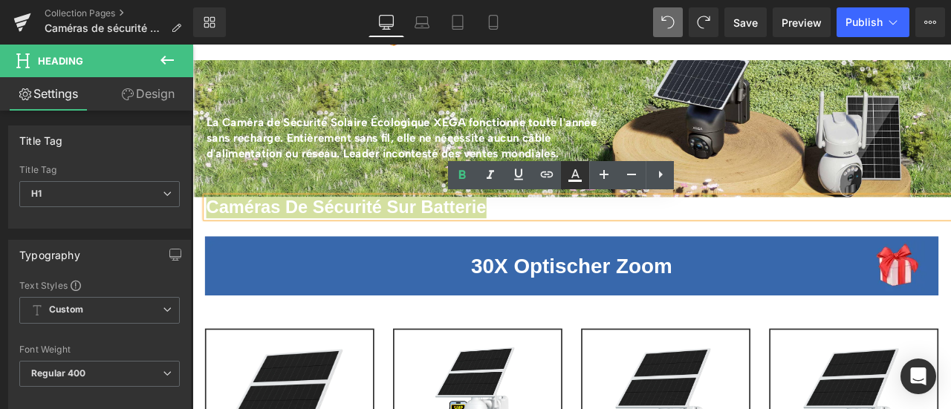
click at [575, 179] on icon at bounding box center [575, 175] width 18 height 18
type input "#ffffff"
type input "100"
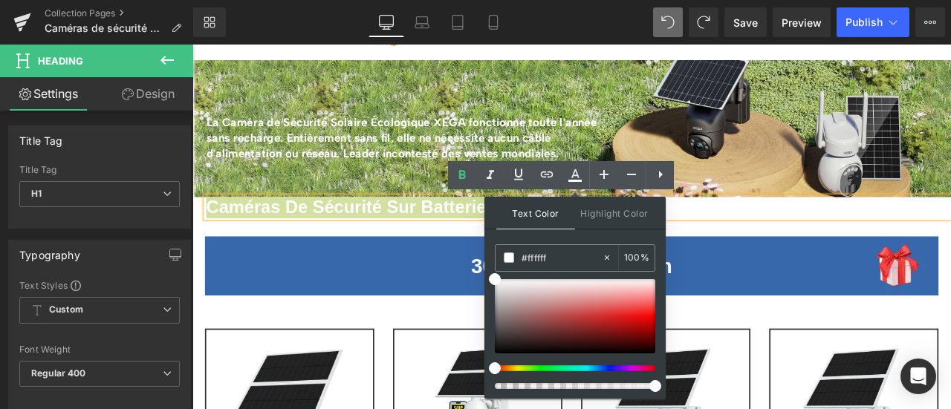
click at [0, 0] on div at bounding box center [0, 0] width 0 height 0
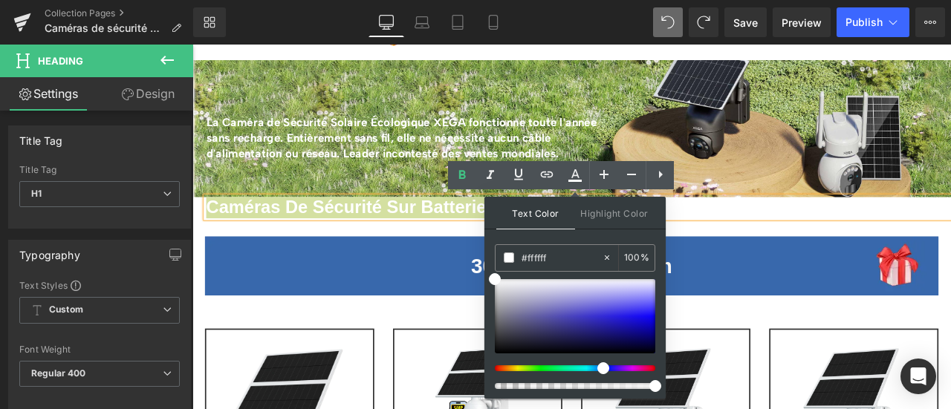
click at [0, 0] on span at bounding box center [0, 0] width 0 height 0
click at [0, 0] on div at bounding box center [0, 0] width 0 height 0
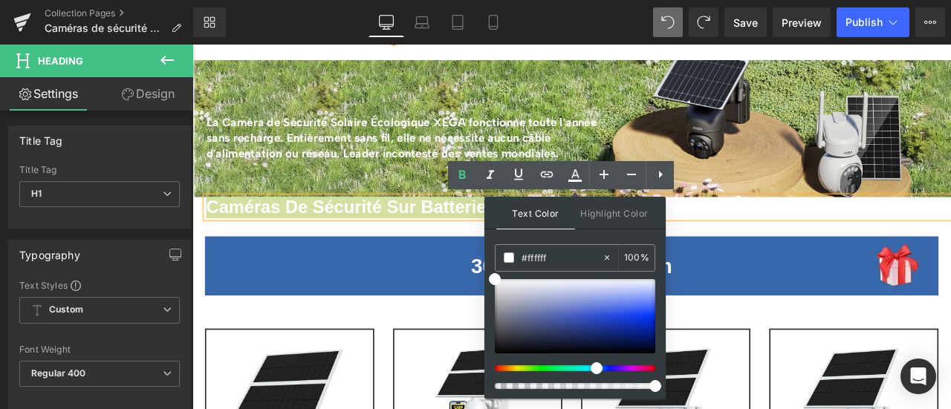
drag, startPoint x: 603, startPoint y: 368, endPoint x: 591, endPoint y: 369, distance: 12.7
click at [0, 0] on div at bounding box center [0, 0] width 0 height 0
type input "#082ec8"
click at [0, 0] on div at bounding box center [0, 0] width 0 height 0
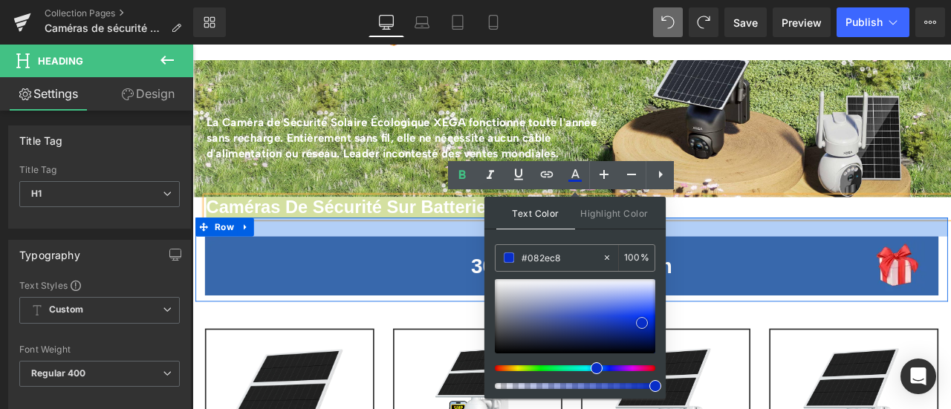
click at [472, 267] on div at bounding box center [642, 261] width 892 height 22
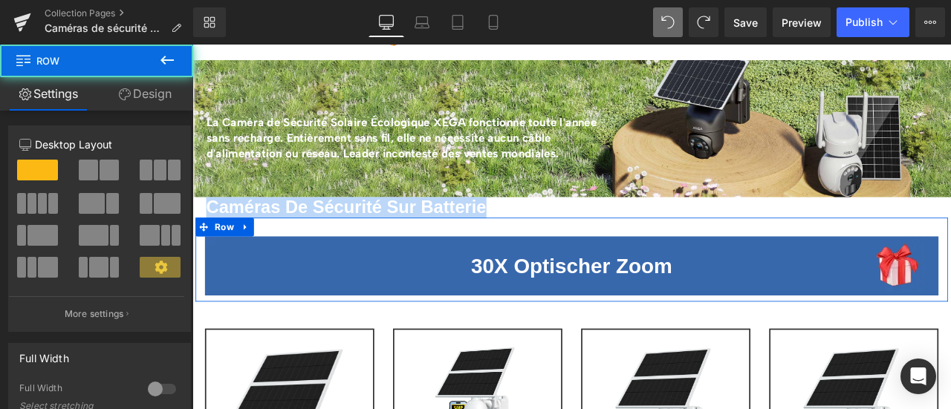
click at [452, 235] on b "Caméras De Sécurité Sur Batterie" at bounding box center [375, 238] width 332 height 23
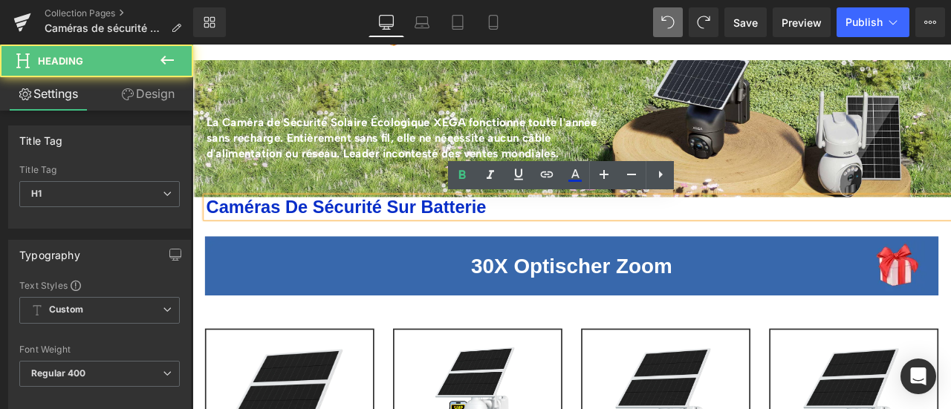
click at [272, 236] on b "Caméras De Sécurité Sur Batterie" at bounding box center [375, 238] width 332 height 23
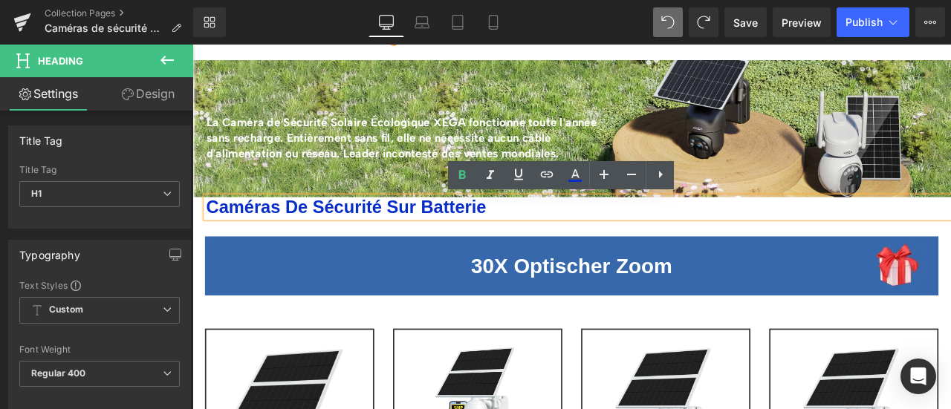
click at [392, 236] on b "Caméras De Sécurité Sur Batterie" at bounding box center [375, 238] width 332 height 23
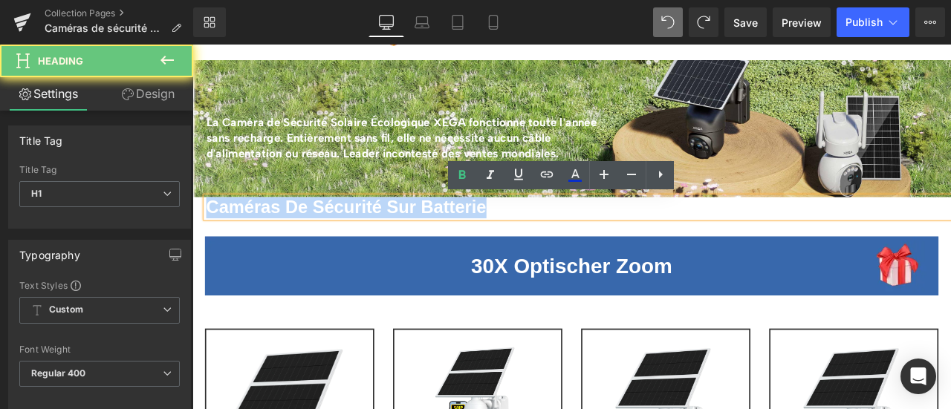
click at [392, 236] on b "Caméras De Sécurité Sur Batterie" at bounding box center [375, 238] width 332 height 23
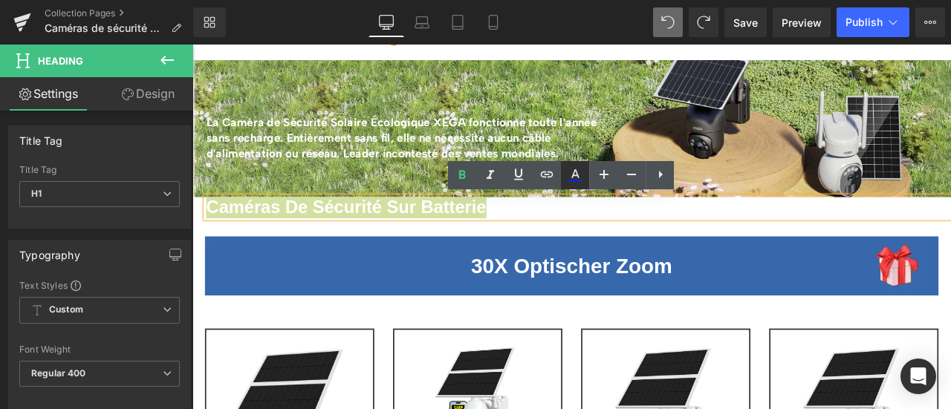
type input "100"
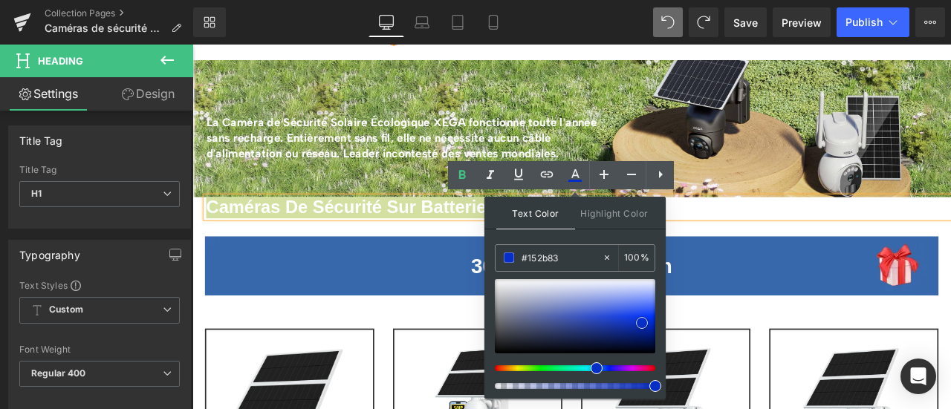
click at [0, 0] on div at bounding box center [0, 0] width 0 height 0
type input "#2446d0"
click at [0, 0] on div at bounding box center [0, 0] width 0 height 0
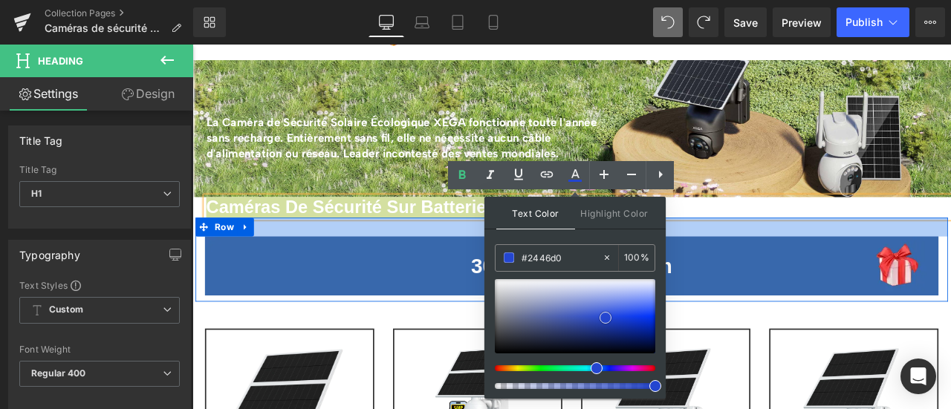
click at [465, 259] on div at bounding box center [642, 261] width 892 height 22
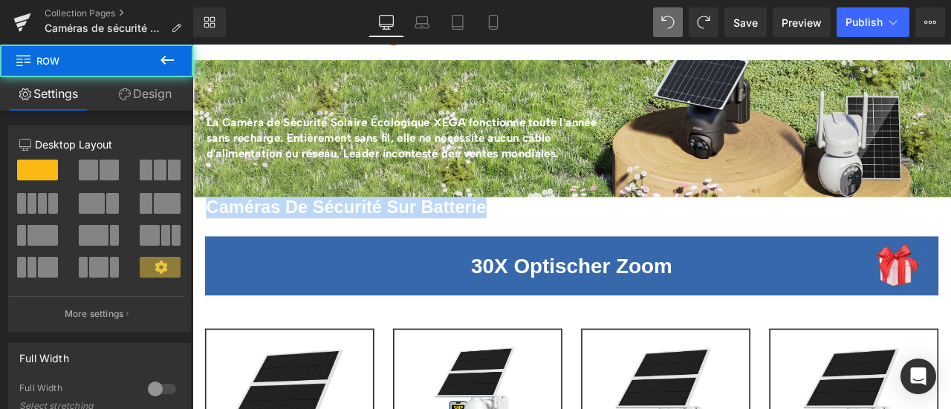
click at [454, 235] on b "Caméras De Sécurité Sur Batterie" at bounding box center [375, 238] width 332 height 23
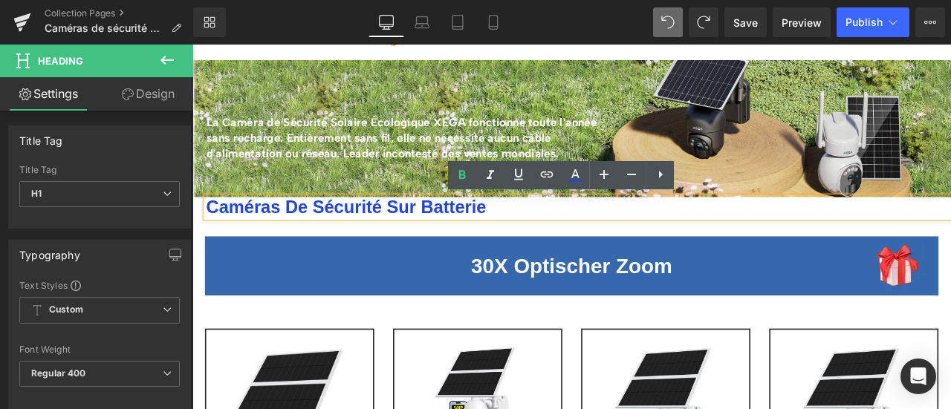
click at [539, 240] on h1 "Caméras De Sécurité Sur Batterie" at bounding box center [650, 238] width 883 height 25
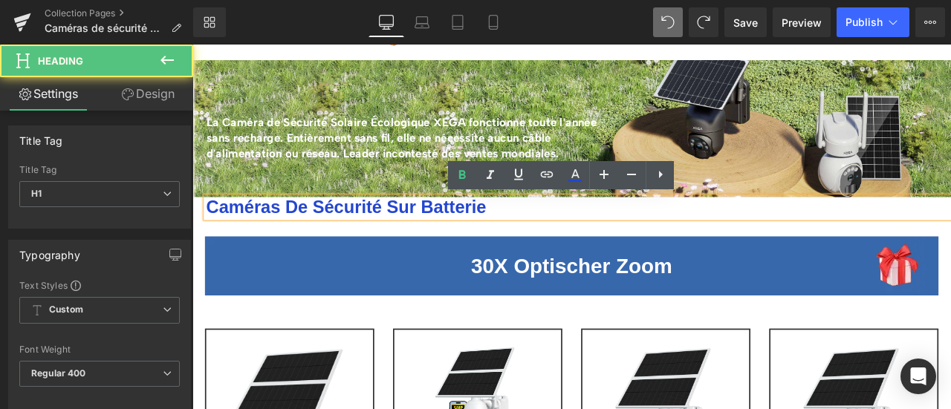
click at [493, 239] on b "Caméras De Sécurité Sur Batterie" at bounding box center [375, 238] width 332 height 23
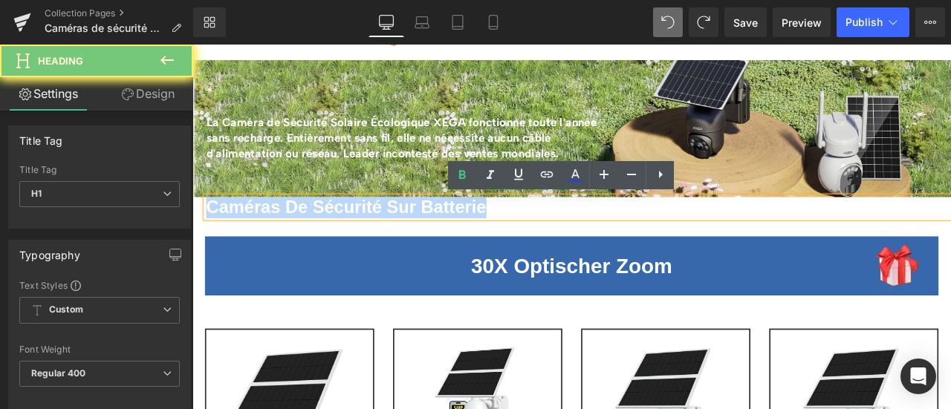
click at [493, 239] on b "Caméras De Sécurité Sur Batterie" at bounding box center [375, 238] width 332 height 23
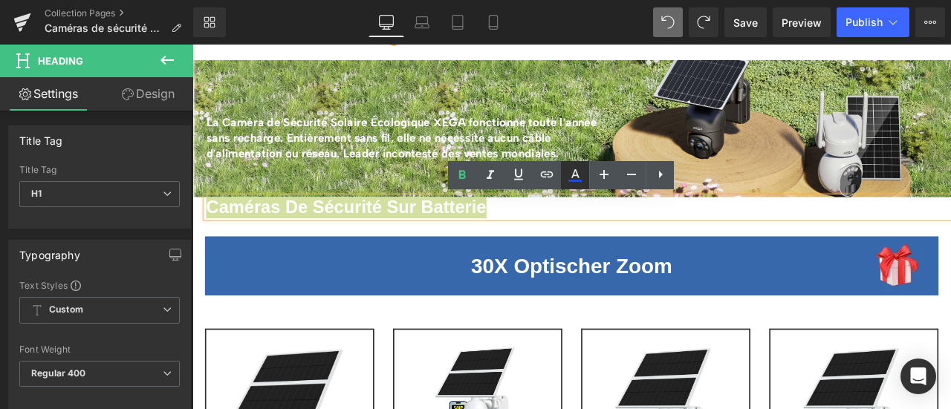
type input "100"
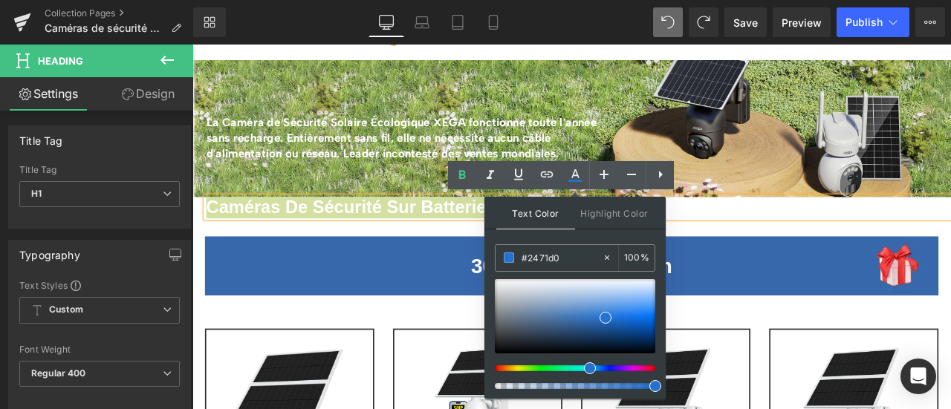
drag, startPoint x: 597, startPoint y: 366, endPoint x: 585, endPoint y: 368, distance: 12.0
click at [0, 0] on span at bounding box center [0, 0] width 0 height 0
type input "#0771f2"
click at [0, 0] on div at bounding box center [0, 0] width 0 height 0
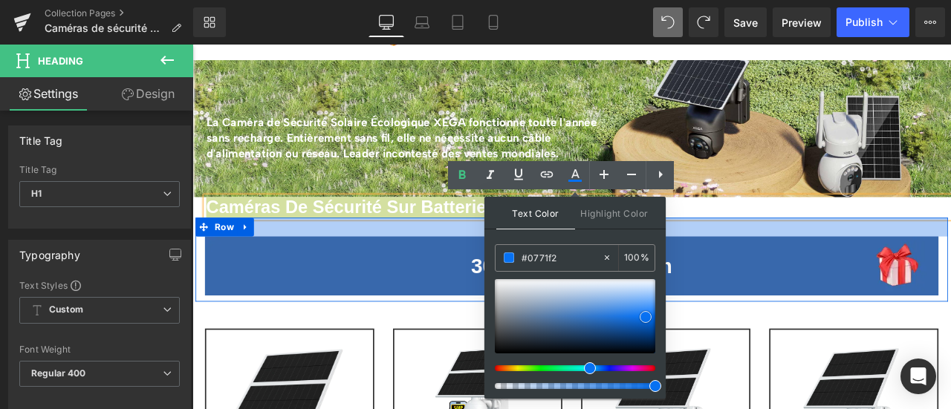
click at [452, 253] on div at bounding box center [642, 261] width 892 height 22
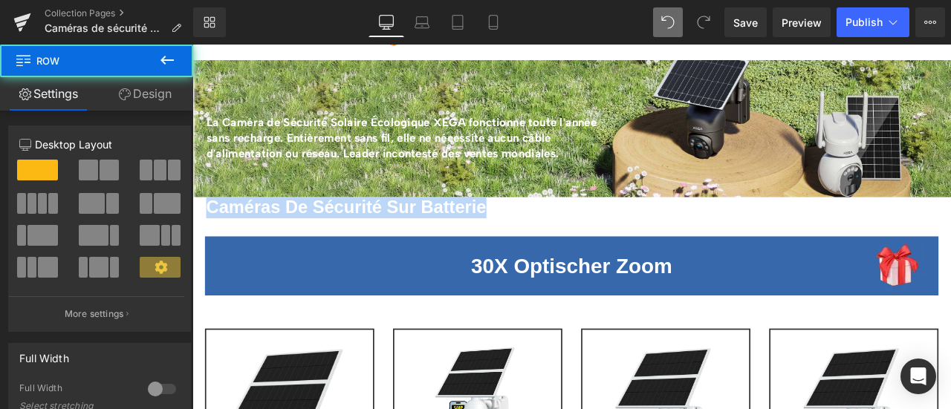
click at [442, 229] on b "Caméras De Sécurité Sur Batterie" at bounding box center [375, 238] width 332 height 23
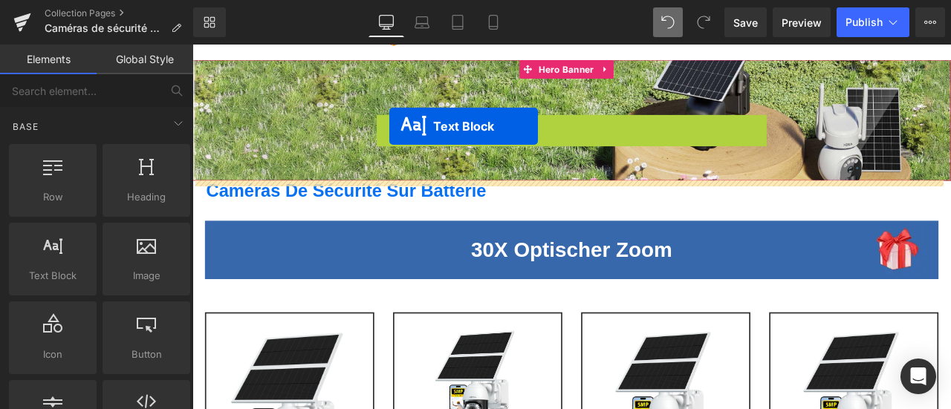
drag, startPoint x: 400, startPoint y: 158, endPoint x: 427, endPoint y: 142, distance: 31.0
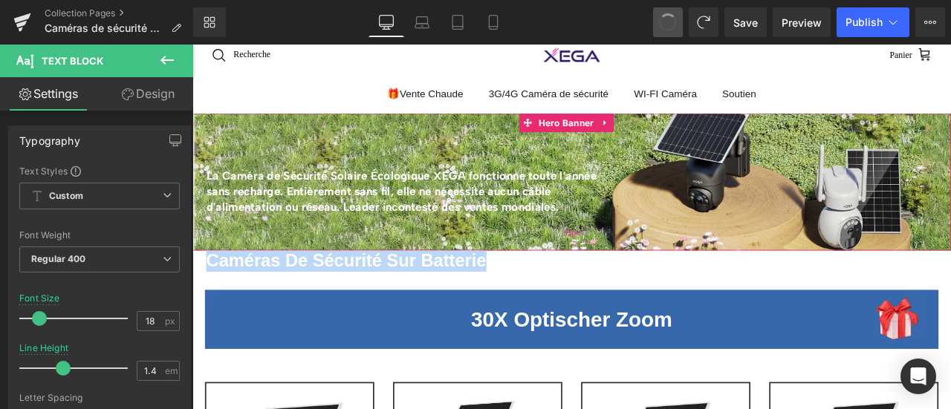
scroll to position [36, 0]
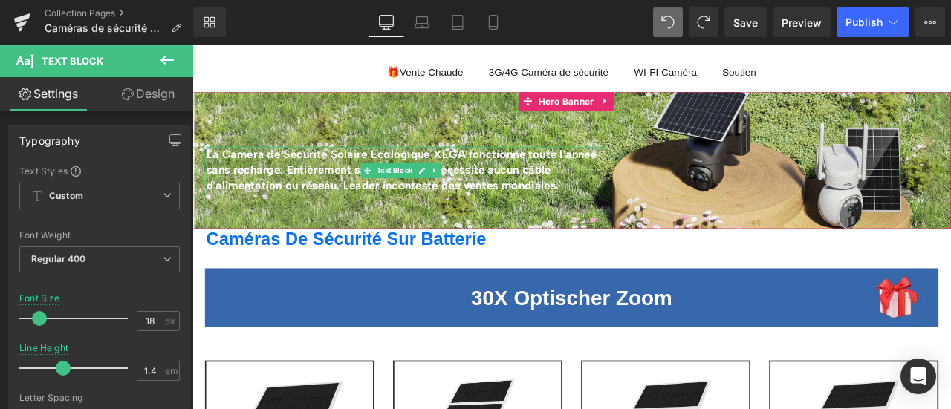
click at [581, 206] on strong "La Caméra de Sécurité Solaire Écologique XEGA fonctionne toute l'année sans rec…" at bounding box center [440, 192] width 463 height 53
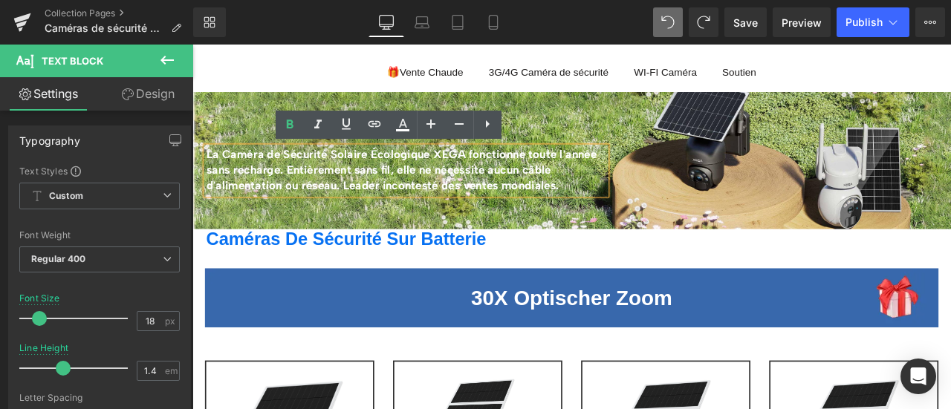
click at [215, 238] on div at bounding box center [641, 181] width 899 height 163
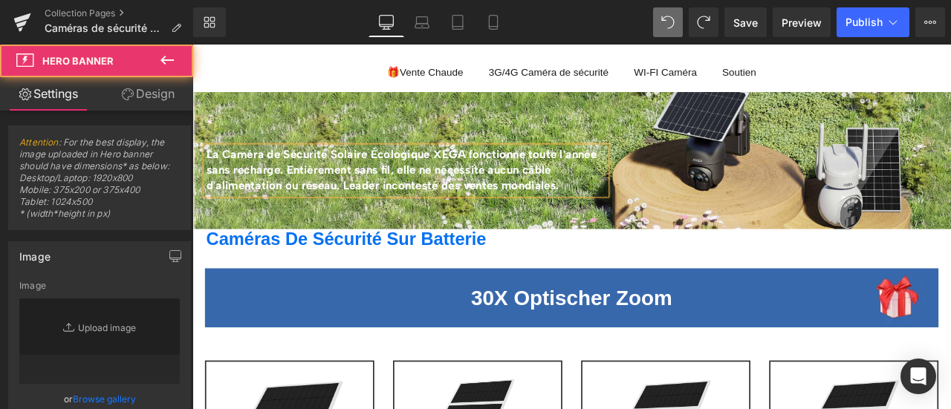
type input "[URL][DOMAIN_NAME]"
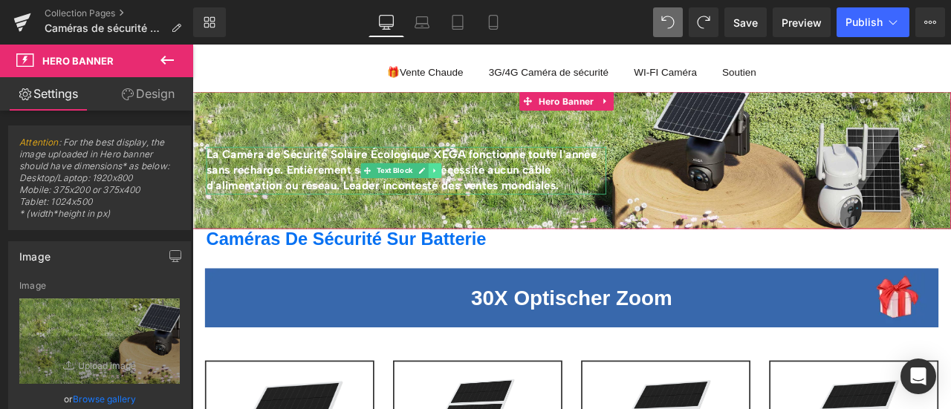
click at [481, 193] on icon at bounding box center [480, 193] width 8 height 9
click at [474, 194] on icon at bounding box center [472, 193] width 8 height 9
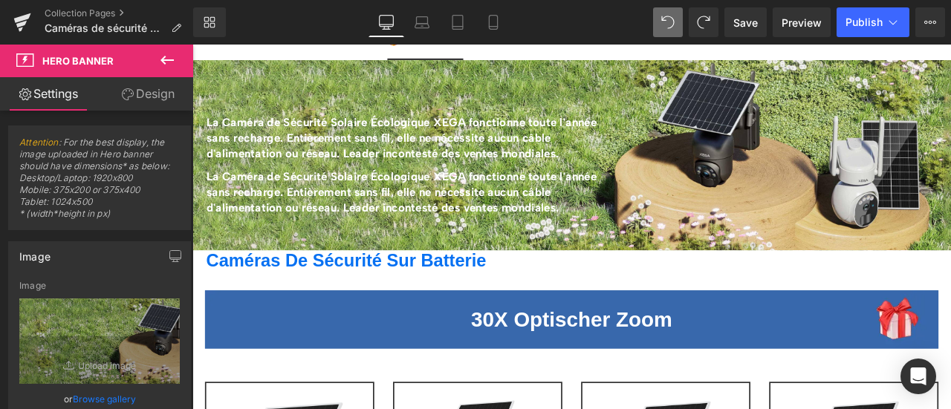
scroll to position [12, 0]
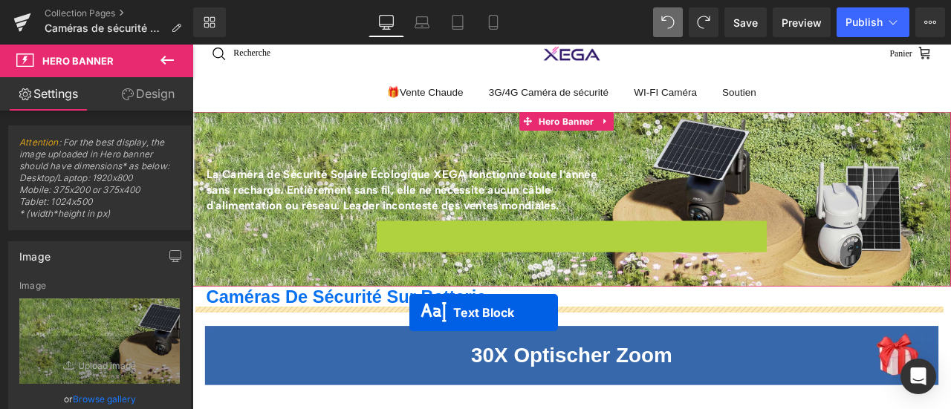
drag, startPoint x: 403, startPoint y: 283, endPoint x: 450, endPoint y: 362, distance: 91.6
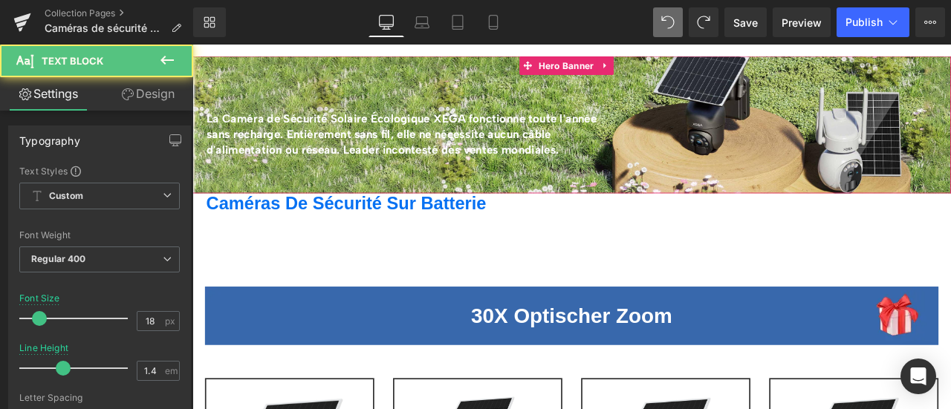
scroll to position [86, 0]
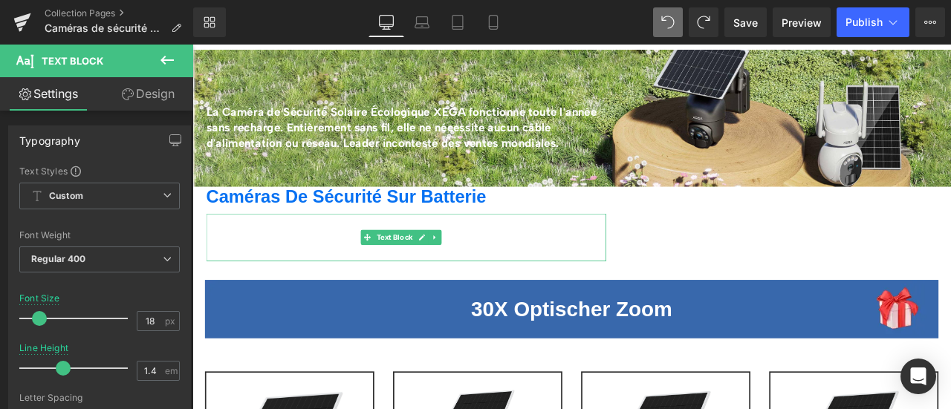
click at [360, 257] on strong "La Caméra de Sécurité Solaire Écologique XEGA fonctionne toute l'année sans rec…" at bounding box center [440, 272] width 463 height 53
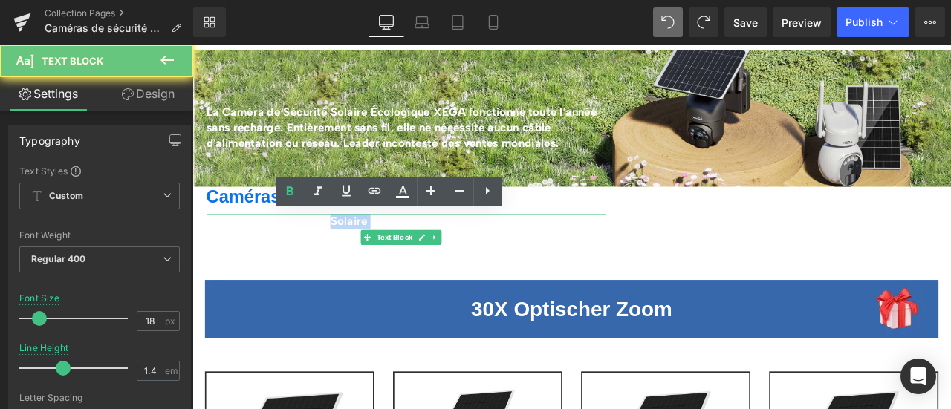
click at [360, 257] on strong "La Caméra de Sécurité Solaire Écologique XEGA fonctionne toute l'année sans rec…" at bounding box center [440, 272] width 463 height 53
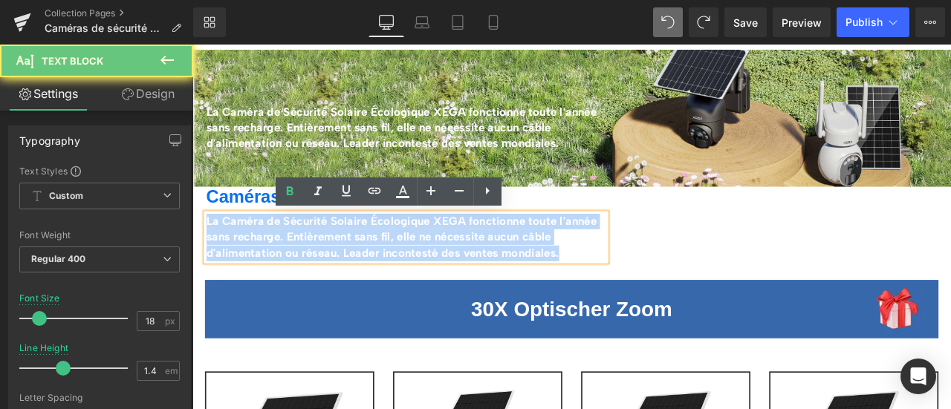
click at [360, 257] on strong "La Caméra de Sécurité Solaire Écologique XEGA fonctionne toute l'année sans rec…" at bounding box center [440, 272] width 463 height 53
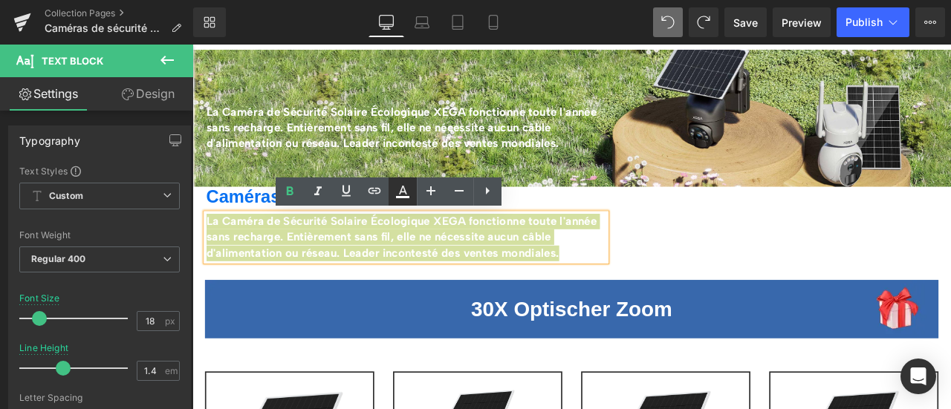
click at [404, 195] on icon at bounding box center [403, 192] width 18 height 18
type input "#ffffff"
type input "100"
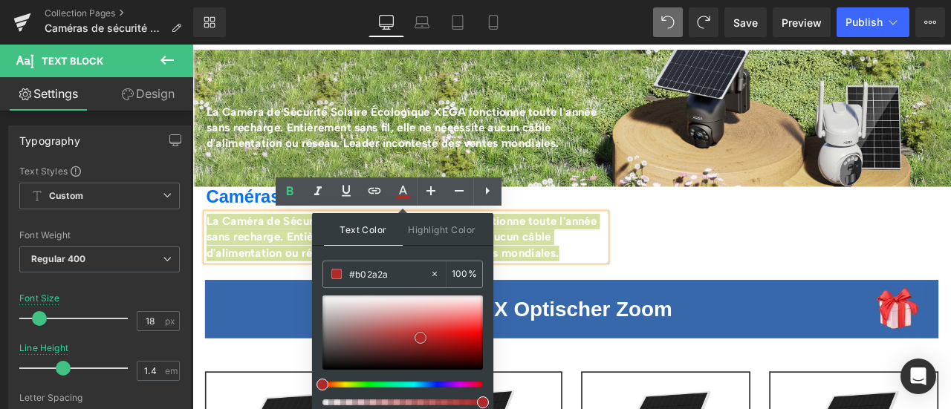
drag, startPoint x: 319, startPoint y: 297, endPoint x: 418, endPoint y: 340, distance: 106.8
click at [0, 0] on span at bounding box center [0, 0] width 0 height 0
copy strong "La Caméra de Sécurité Solaire Écologique XEGA fonctionne toute l'année sans rec…"
click at [0, 0] on div at bounding box center [0, 0] width 0 height 0
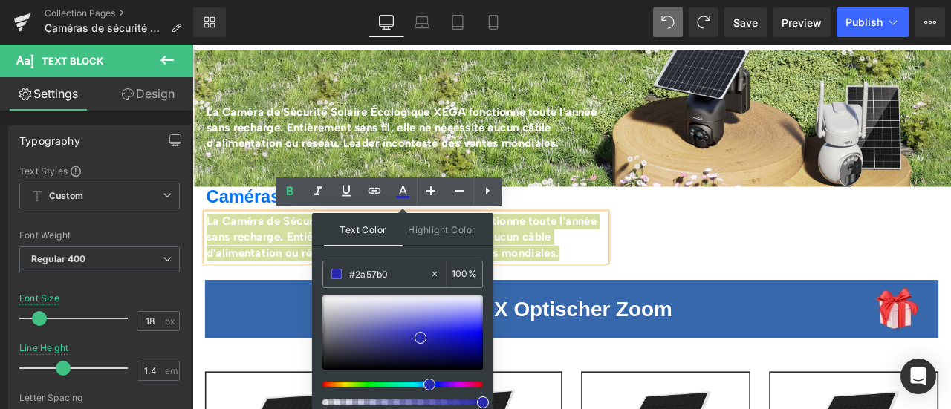
click at [0, 0] on div at bounding box center [0, 0] width 0 height 0
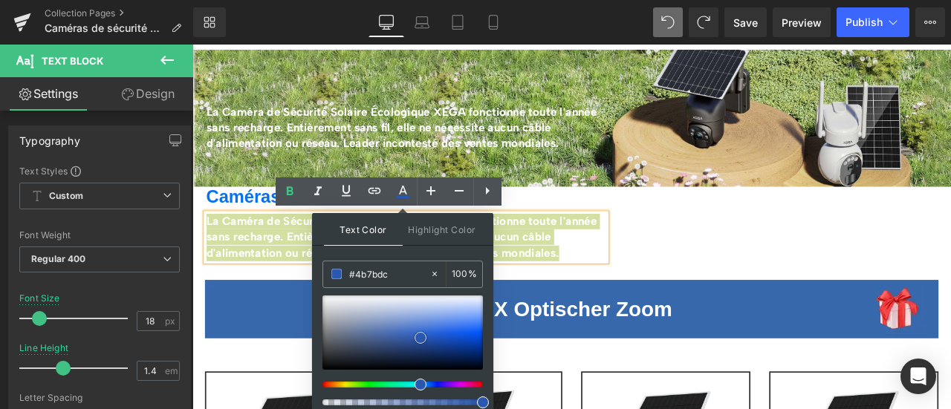
click at [0, 0] on div at bounding box center [0, 0] width 0 height 0
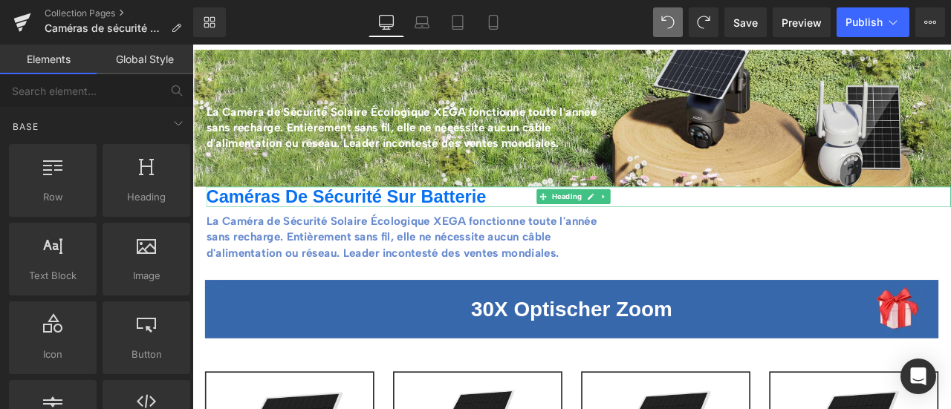
click at [342, 228] on b "Caméras De Sécurité Sur Batterie" at bounding box center [375, 225] width 332 height 23
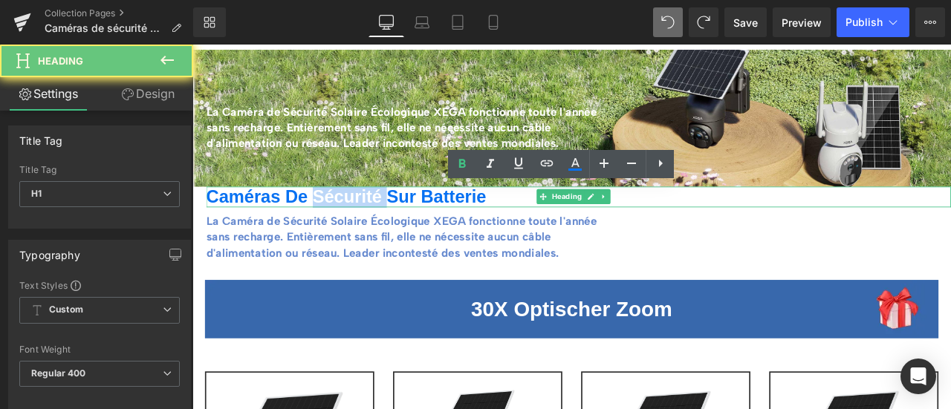
click at [342, 228] on b "Caméras De Sécurité Sur Batterie" at bounding box center [375, 225] width 332 height 23
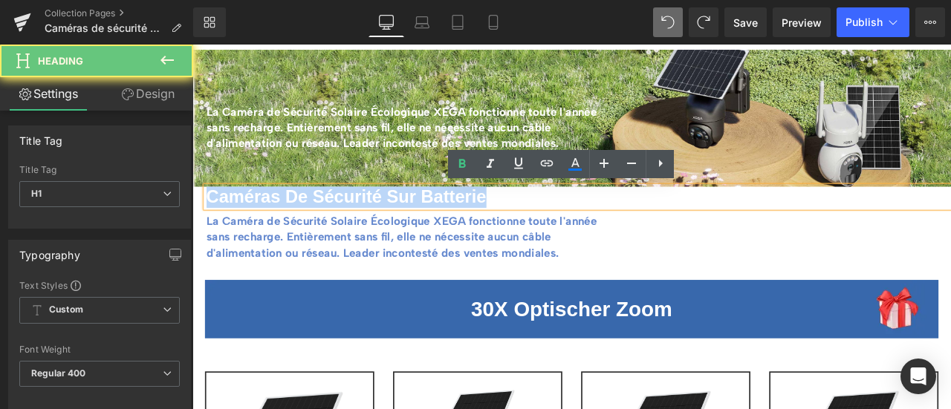
click at [342, 228] on b "Caméras De Sécurité Sur Batterie" at bounding box center [375, 225] width 332 height 23
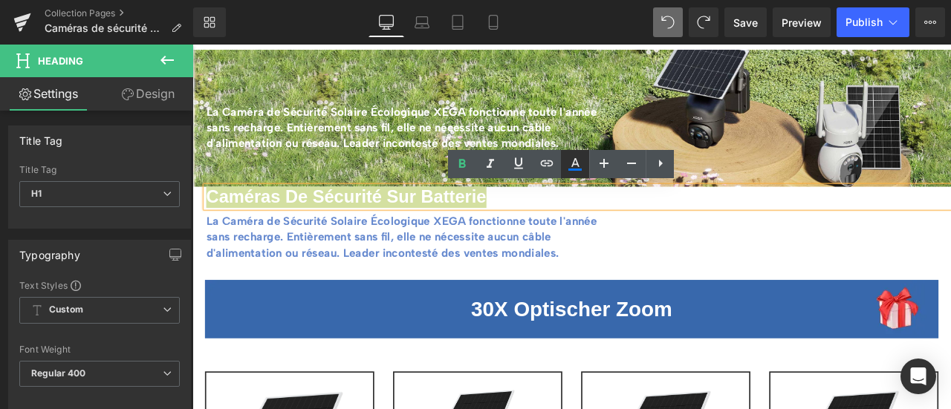
click at [578, 162] on icon at bounding box center [575, 164] width 18 height 18
type input "#0771f2"
type input "100"
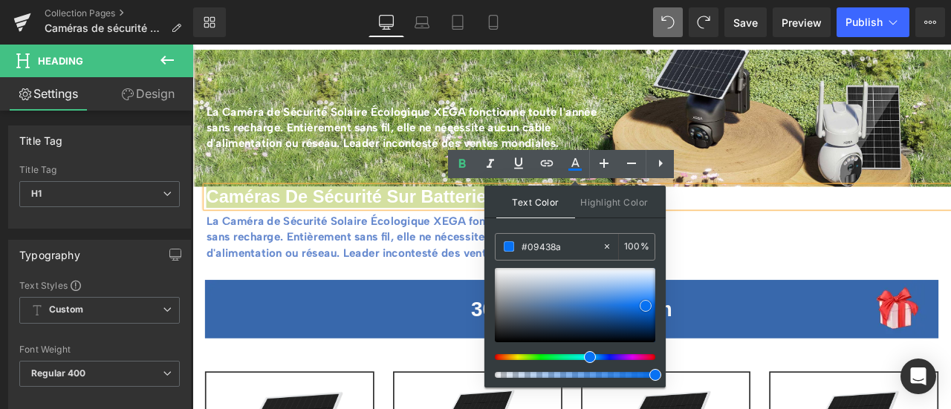
click at [0, 0] on div at bounding box center [0, 0] width 0 height 0
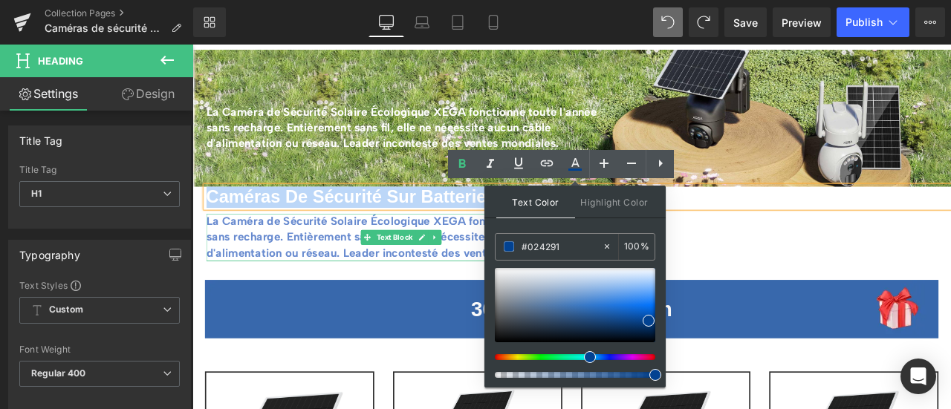
click at [277, 266] on strong "La Caméra de Sécurité Solaire Écologique XEGA fonctionne toute l'année sans rec…" at bounding box center [440, 272] width 463 height 53
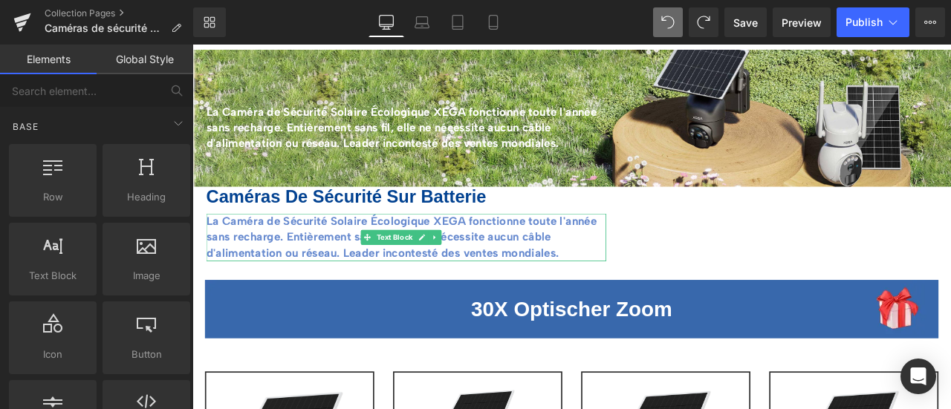
click at [403, 265] on span at bounding box center [400, 274] width 16 height 18
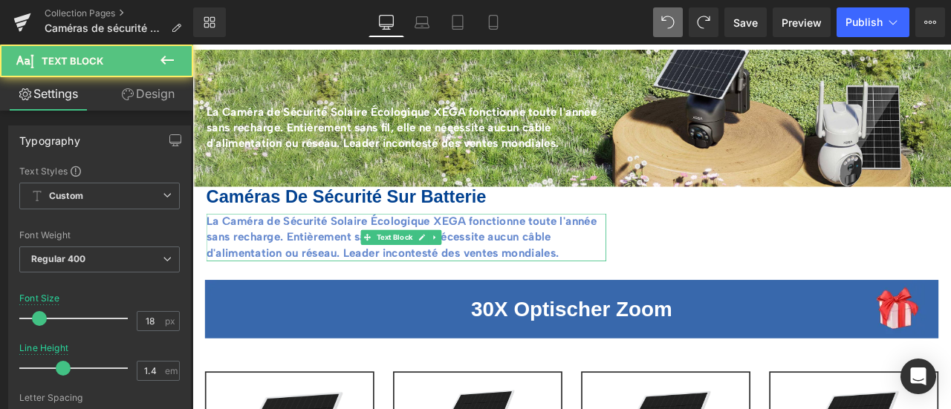
click at [403, 265] on span at bounding box center [400, 274] width 16 height 18
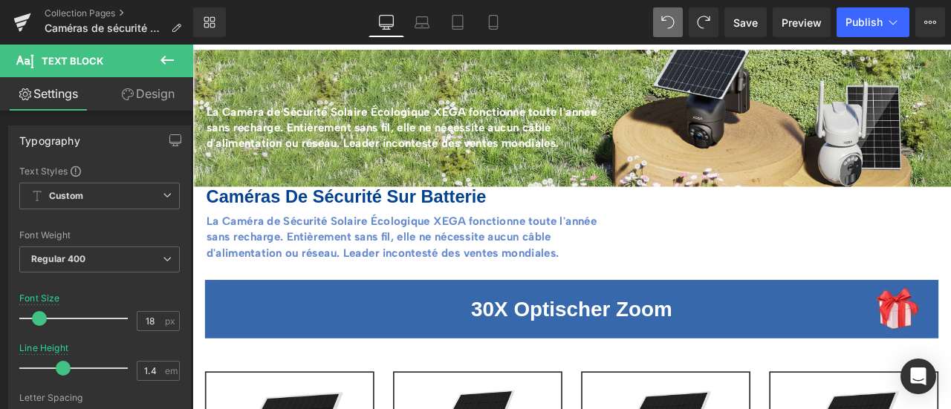
click at [341, 256] on strong "La Caméra de Sécurité Solaire Écologique XEGA fonctionne toute l'année sans rec…" at bounding box center [440, 272] width 463 height 53
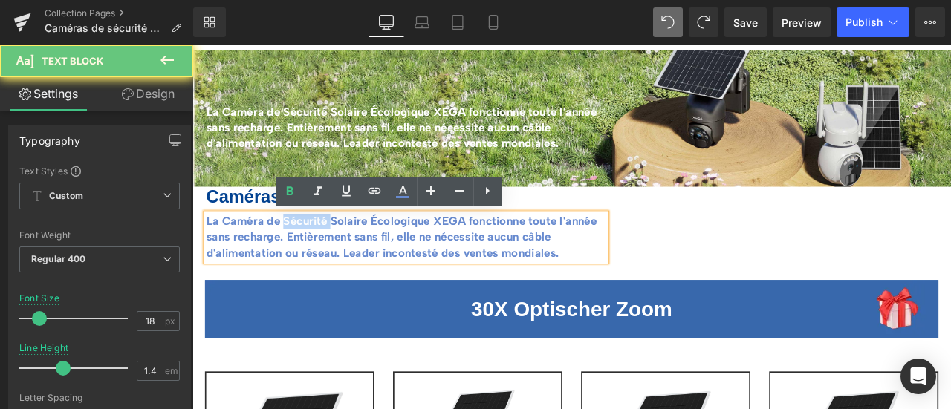
click at [341, 256] on strong "La Caméra de Sécurité Solaire Écologique XEGA fonctionne toute l'année sans rec…" at bounding box center [440, 272] width 463 height 53
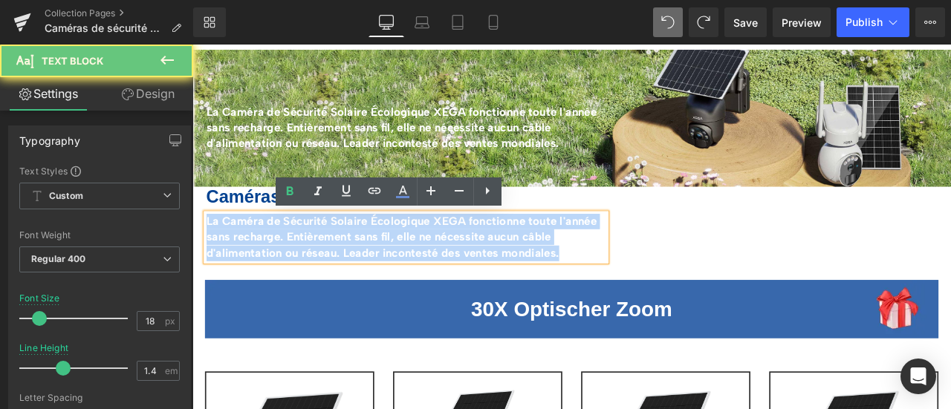
click at [341, 256] on strong "La Caméra de Sécurité Solaire Écologique XEGA fonctionne toute l'année sans rec…" at bounding box center [440, 272] width 463 height 53
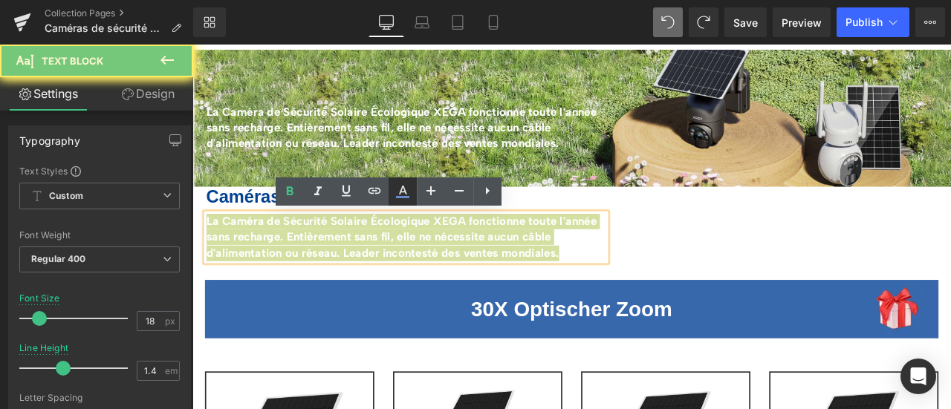
click at [400, 194] on icon at bounding box center [403, 192] width 18 height 18
type input "#678acf"
type input "100"
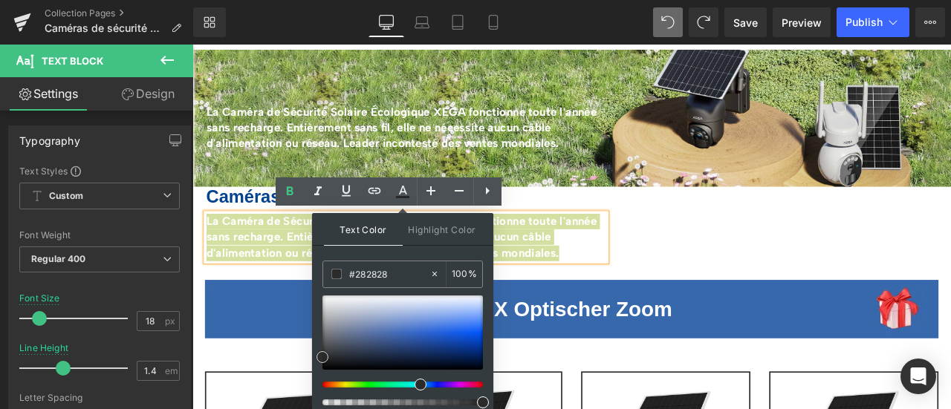
drag, startPoint x: 406, startPoint y: 323, endPoint x: 140, endPoint y: 357, distance: 267.4
click at [0, 0] on span at bounding box center [0, 0] width 0 height 0
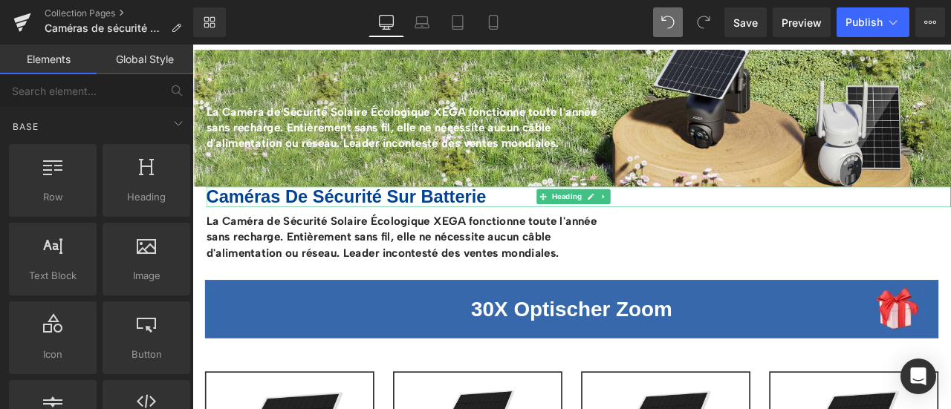
click at [326, 228] on b "Caméras De Sécurité Sur Batterie" at bounding box center [375, 225] width 332 height 23
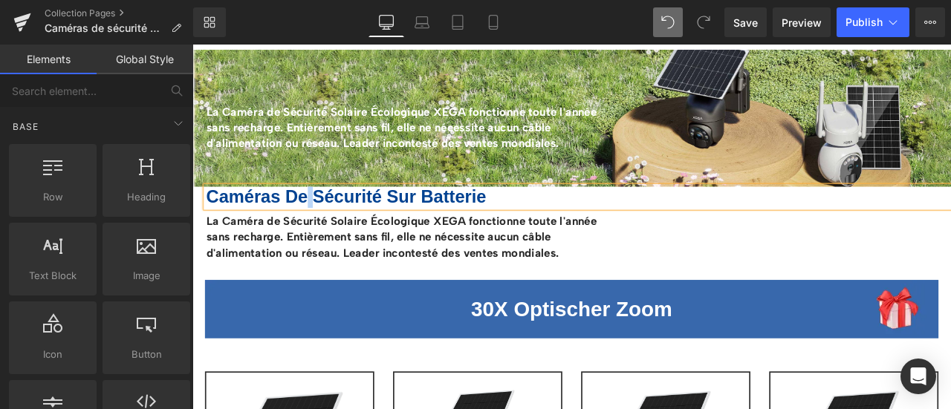
click at [326, 228] on b "Caméras De Sécurité Sur Batterie" at bounding box center [375, 225] width 332 height 23
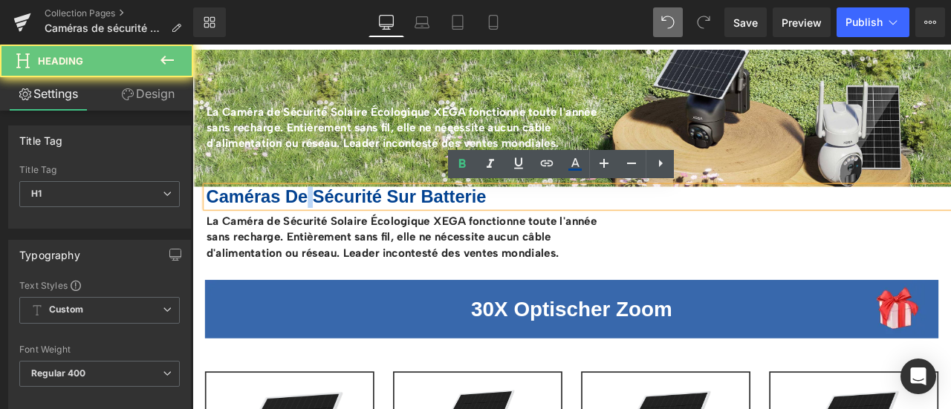
click at [326, 228] on b "Caméras De Sécurité Sur Batterie" at bounding box center [375, 225] width 332 height 23
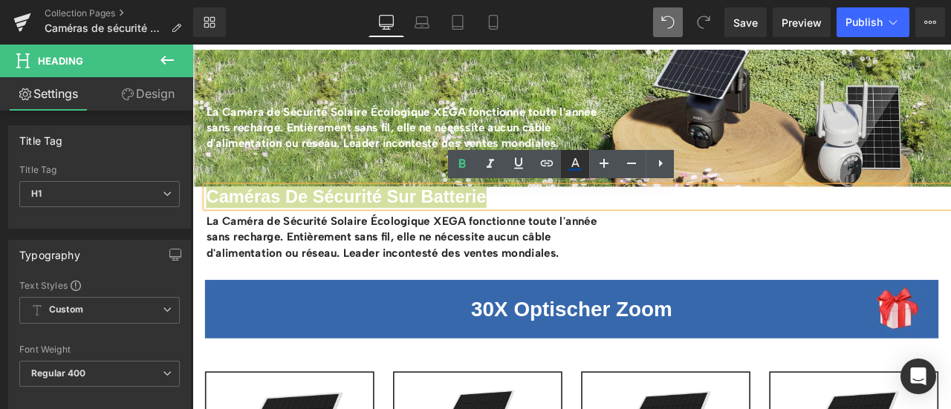
click at [580, 163] on icon at bounding box center [575, 164] width 18 height 18
type input "#024291"
type input "100"
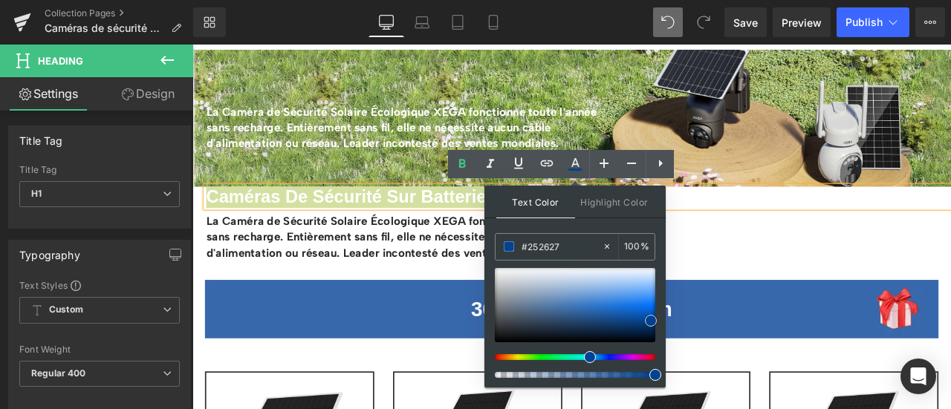
click at [0, 0] on div at bounding box center [0, 0] width 0 height 0
type input "#252626"
click at [0, 0] on span at bounding box center [0, 0] width 0 height 0
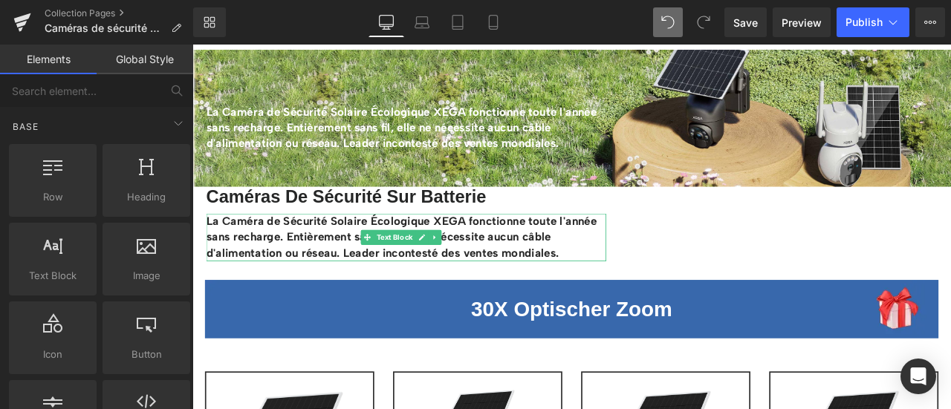
click at [386, 250] on strong "La Caméra de Sécurité Solaire Écologique XEGA fonctionne toute l'année sans rec…" at bounding box center [440, 272] width 463 height 53
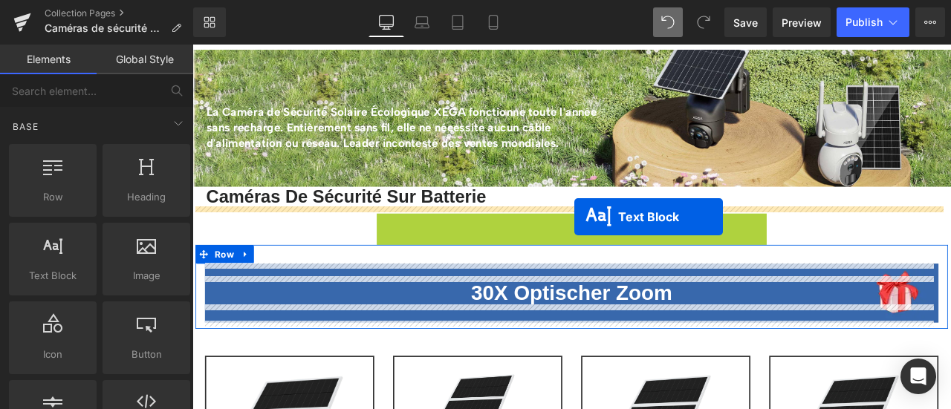
drag, startPoint x: 401, startPoint y: 276, endPoint x: 645, endPoint y: 249, distance: 245.3
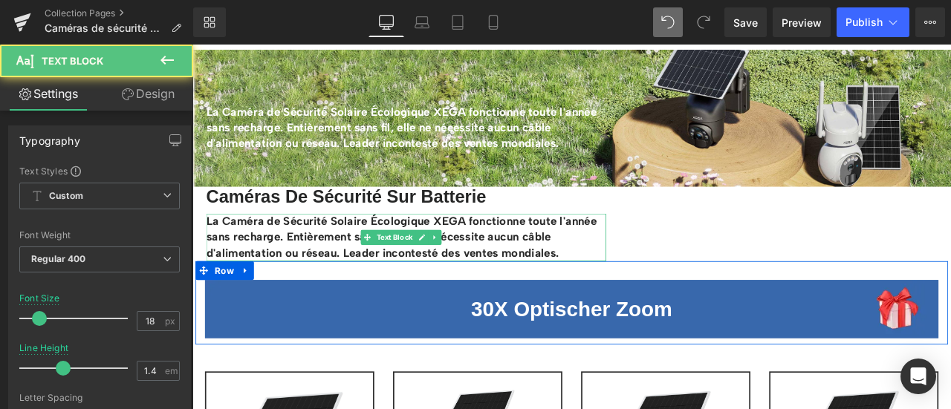
click at [519, 256] on strong "La Caméra de Sécurité Solaire Écologique XEGA fonctionne toute l'année sans rec…" at bounding box center [440, 272] width 463 height 53
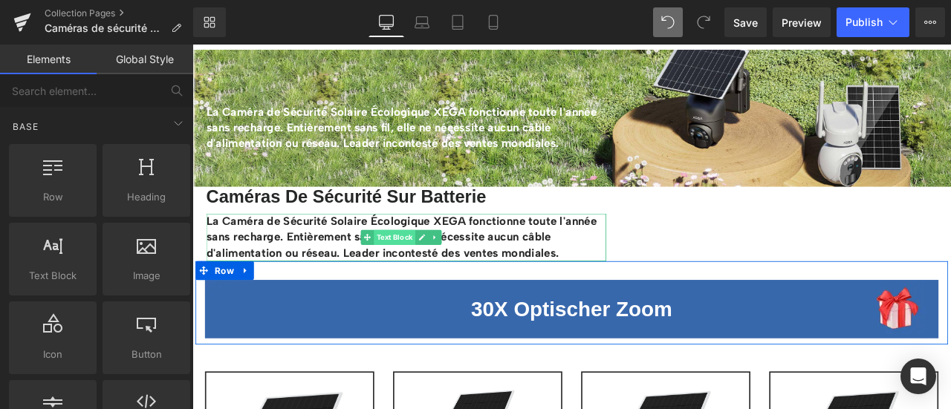
click at [445, 267] on span "Text Block" at bounding box center [431, 274] width 49 height 18
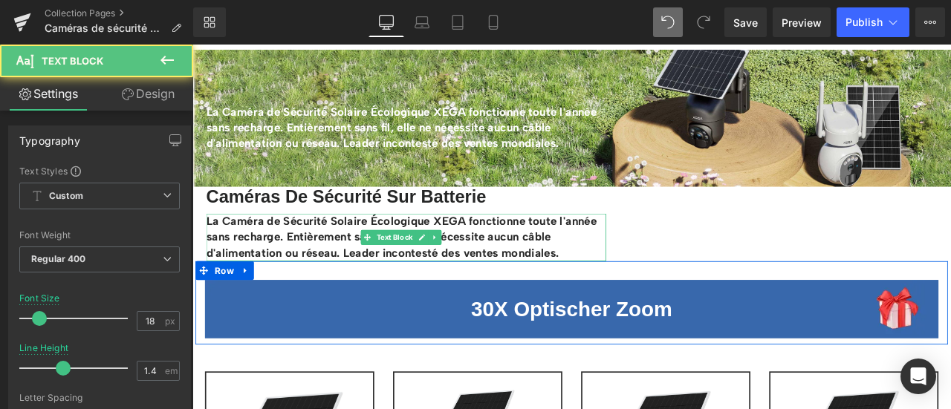
click at [320, 261] on strong "La Caméra de Sécurité Solaire Écologique XEGA fonctionne toute l'année sans rec…" at bounding box center [440, 272] width 463 height 53
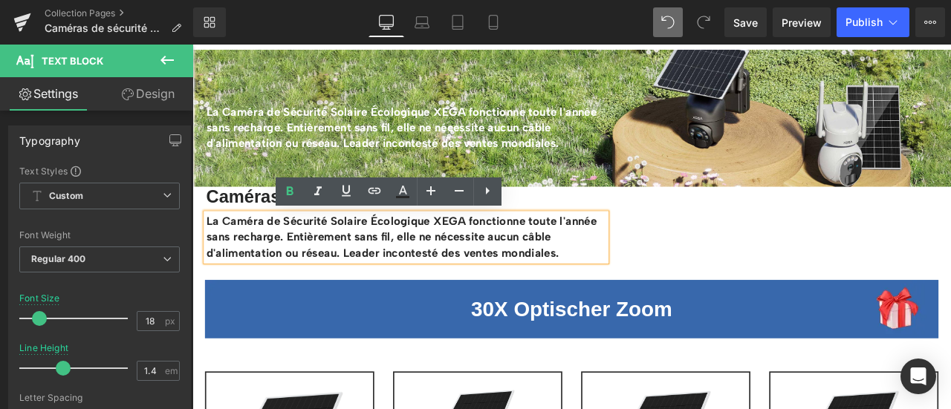
click at [247, 267] on strong "La Caméra de Sécurité Solaire Écologique XEGA fonctionne toute l'année sans rec…" at bounding box center [440, 272] width 463 height 53
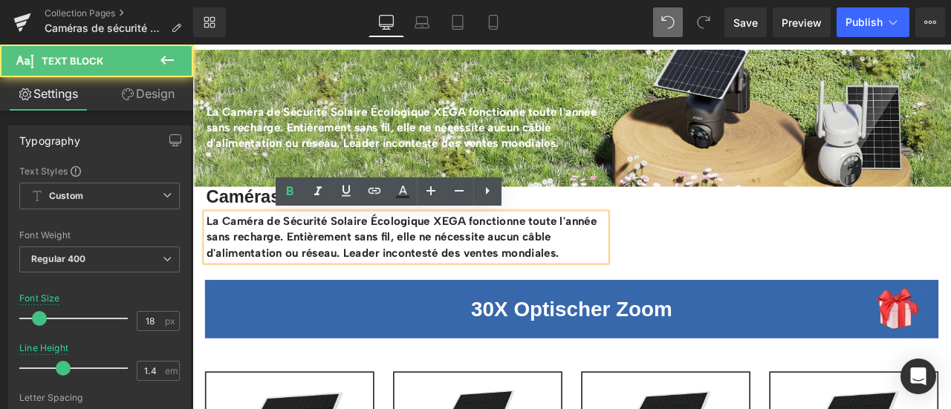
click at [616, 269] on p "La Caméra de Sécurité Solaire Écologique XEGA fonctionne toute l'année sans rec…" at bounding box center [446, 273] width 474 height 56
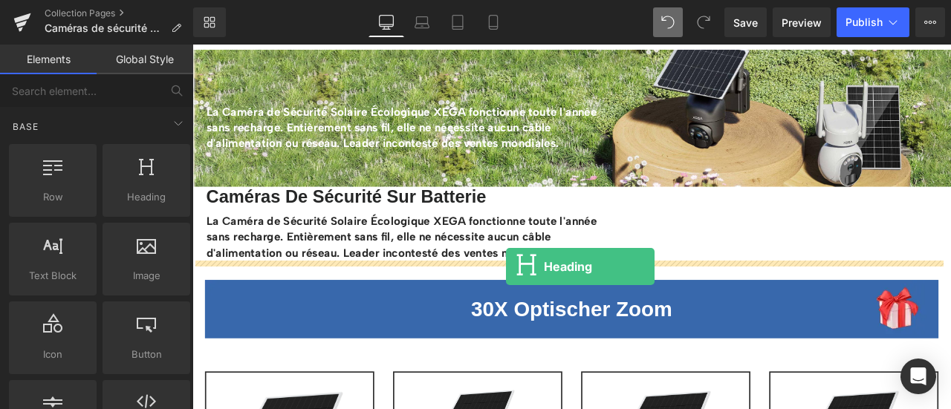
drag, startPoint x: 332, startPoint y: 222, endPoint x: 564, endPoint y: 308, distance: 247.1
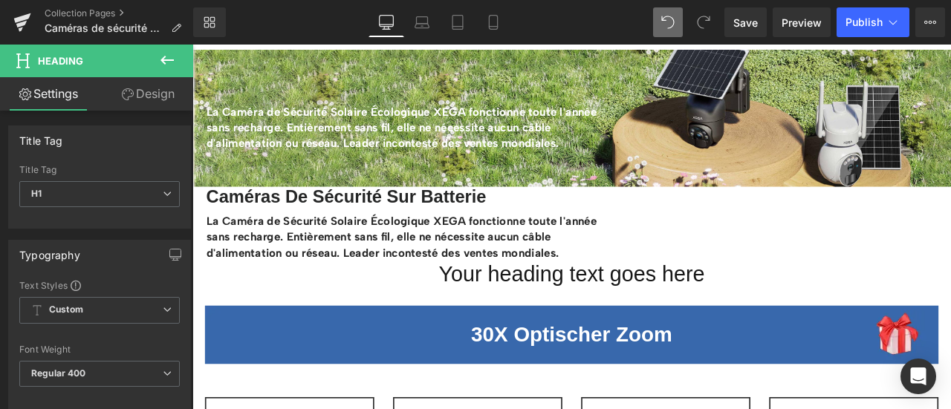
click at [177, 53] on button at bounding box center [167, 61] width 52 height 33
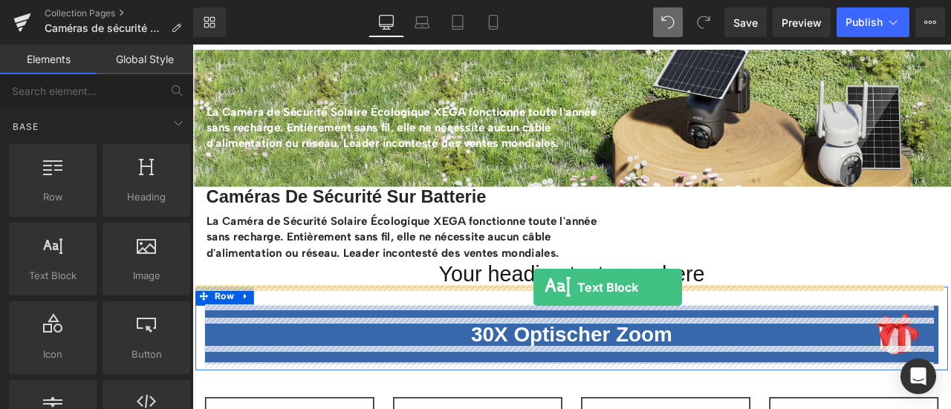
drag, startPoint x: 249, startPoint y: 302, endPoint x: 597, endPoint y: 331, distance: 348.9
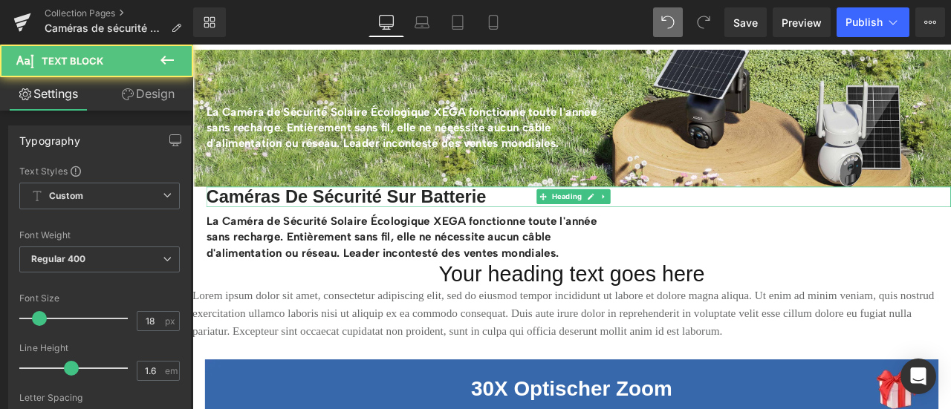
click at [263, 226] on b "Caméras De Sécurité Sur Batterie" at bounding box center [375, 225] width 332 height 23
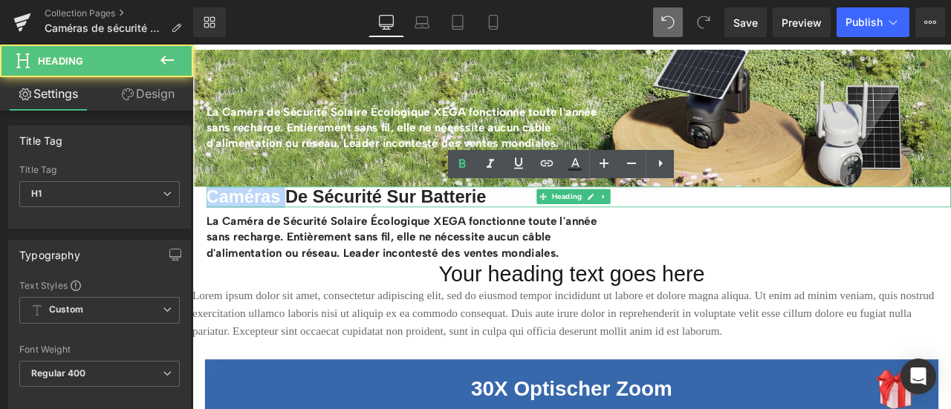
click at [263, 226] on b "Caméras De Sécurité Sur Batterie" at bounding box center [375, 225] width 332 height 23
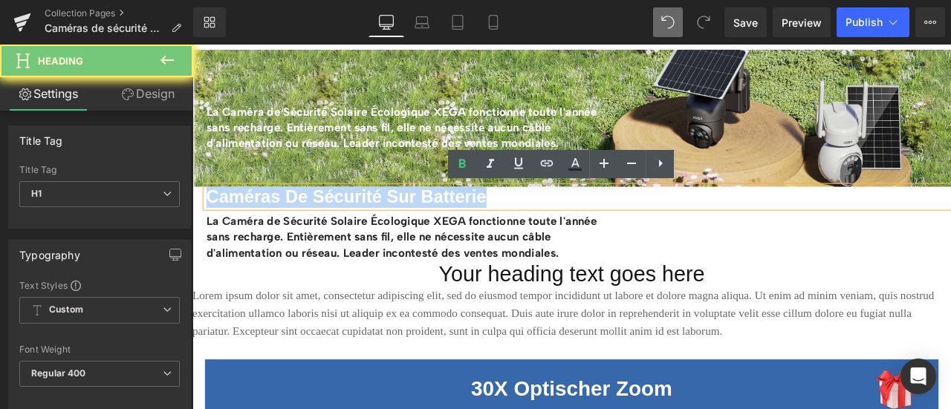
click at [263, 226] on b "Caméras De Sécurité Sur Batterie" at bounding box center [375, 225] width 332 height 23
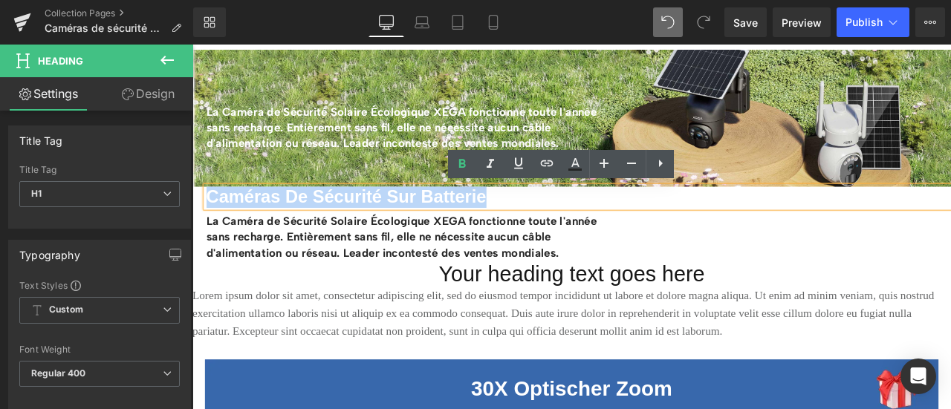
copy b "Caméras De Sécurité Sur Batterie"
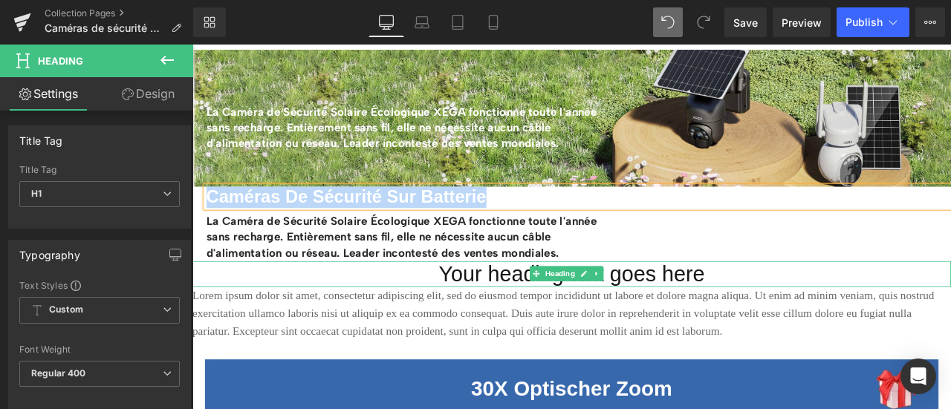
click at [517, 317] on h1 "Your heading text goes here" at bounding box center [641, 317] width 899 height 30
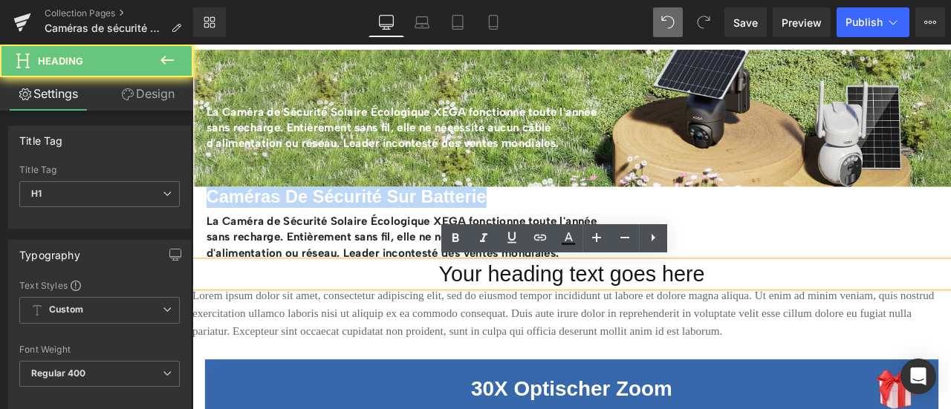
click at [517, 317] on h1 "Your heading text goes here" at bounding box center [641, 317] width 899 height 30
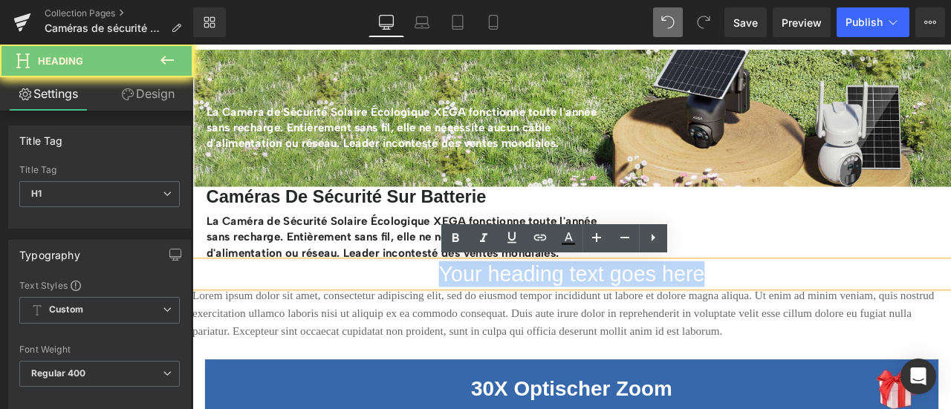
click at [517, 317] on h1 "Your heading text goes here" at bounding box center [641, 317] width 899 height 30
paste div
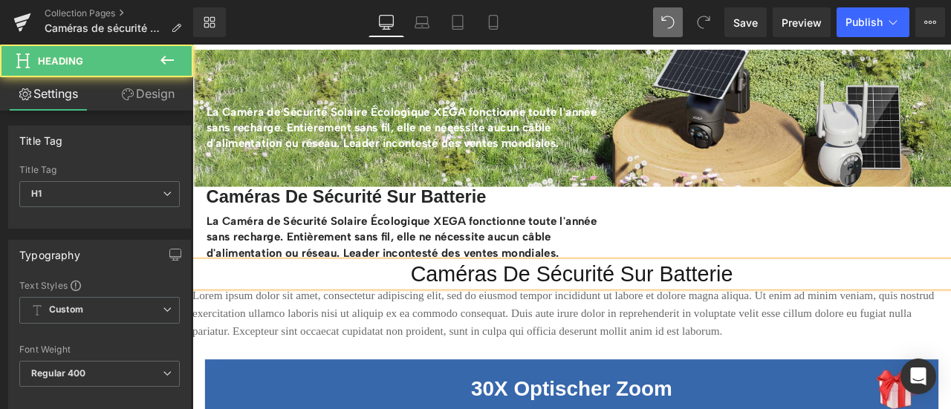
click at [580, 308] on h1 "Caméras De Sécurité Sur Batterie" at bounding box center [641, 317] width 899 height 30
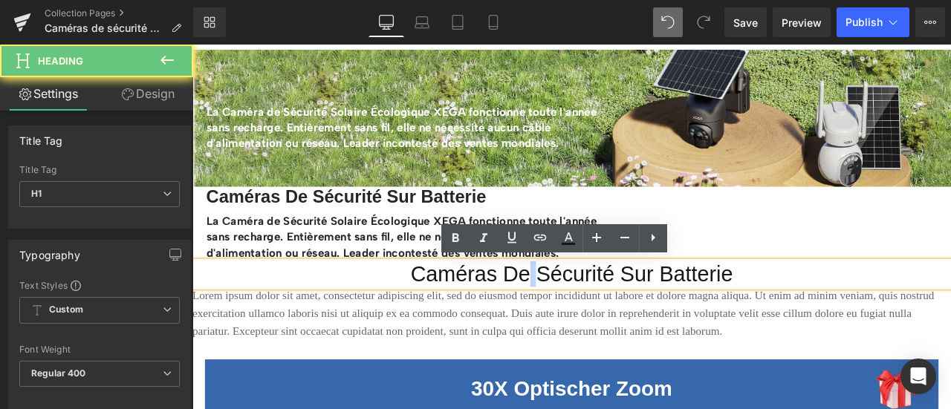
click at [580, 308] on h1 "Caméras De Sécurité Sur Batterie" at bounding box center [641, 317] width 899 height 30
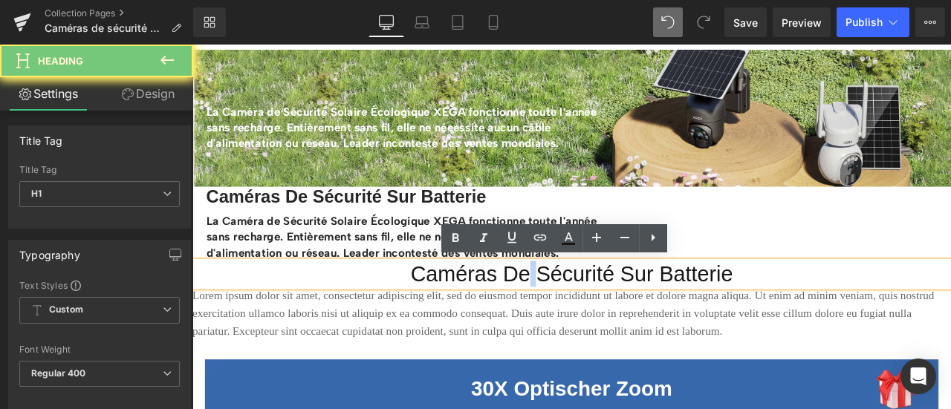
click at [580, 308] on h1 "Caméras De Sécurité Sur Batterie" at bounding box center [641, 317] width 899 height 30
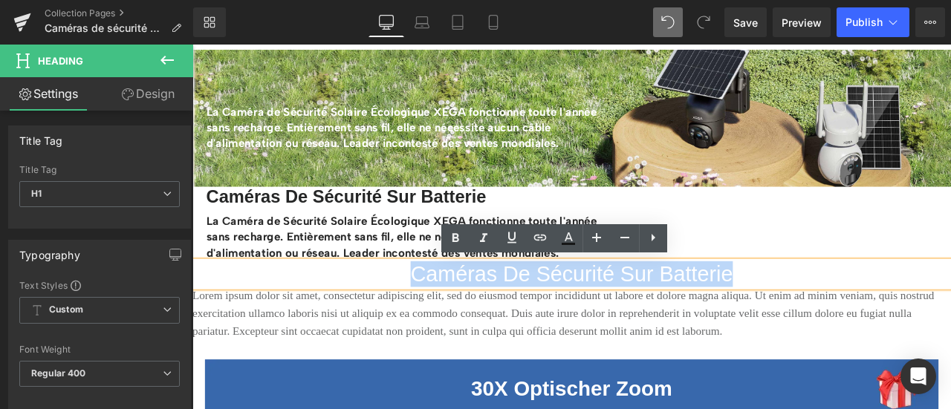
click at [580, 308] on h1 "Caméras De Sécurité Sur Batterie" at bounding box center [641, 317] width 899 height 30
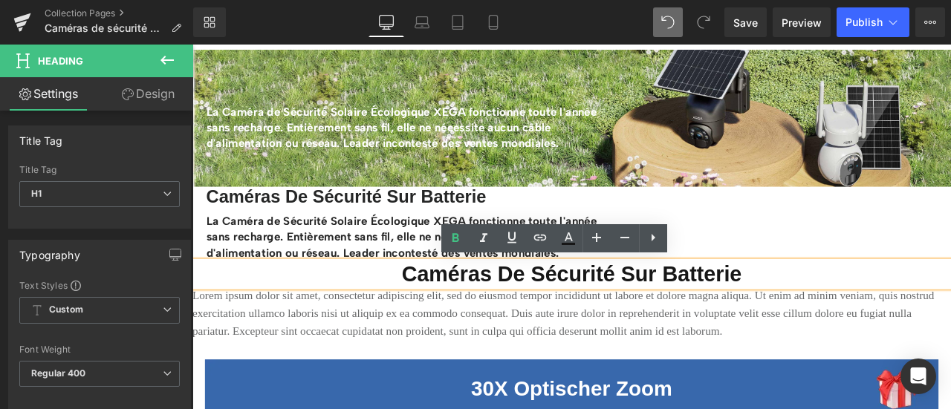
click at [373, 314] on h1 "Caméras De Sécurité Sur Batterie" at bounding box center [641, 317] width 899 height 30
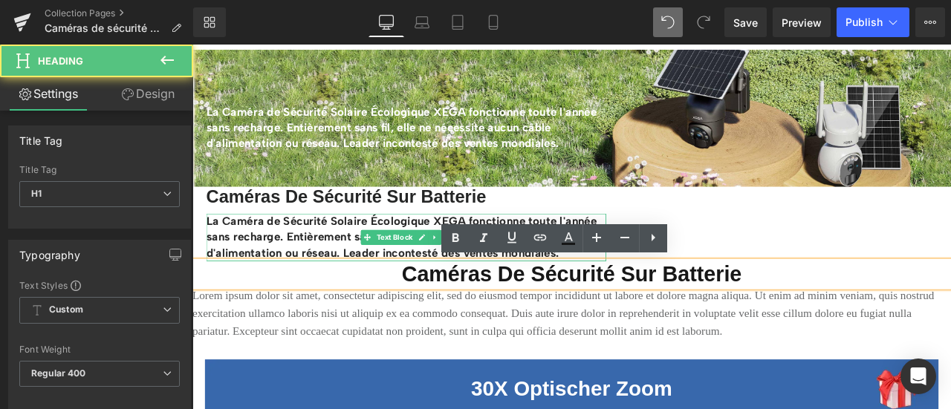
click at [310, 261] on strong "La Caméra de Sécurité Solaire Écologique XEGA fonctionne toute l'année sans rec…" at bounding box center [440, 272] width 463 height 53
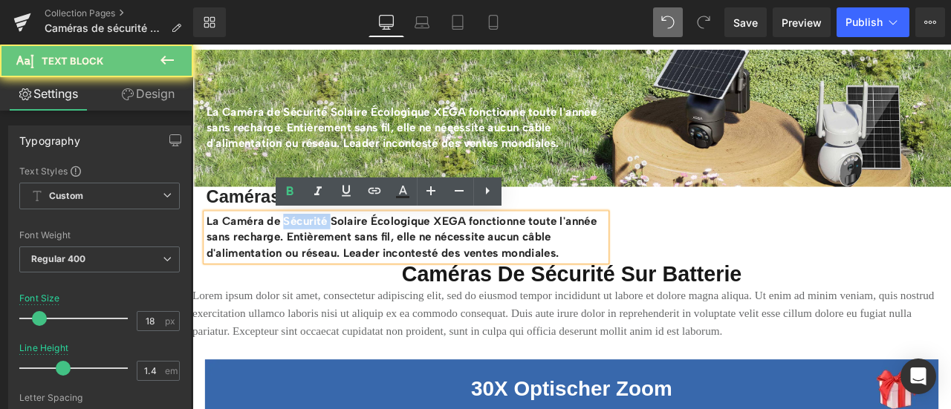
click at [310, 261] on strong "La Caméra de Sécurité Solaire Écologique XEGA fonctionne toute l'année sans rec…" at bounding box center [440, 272] width 463 height 53
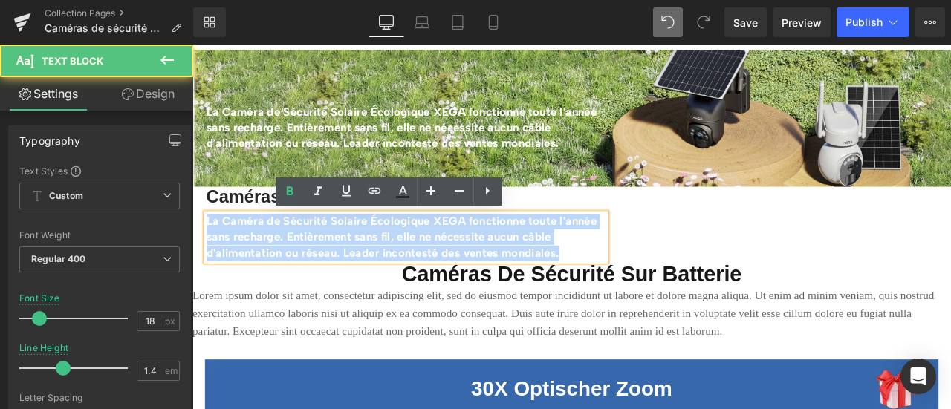
click at [310, 261] on strong "La Caméra de Sécurité Solaire Écologique XEGA fonctionne toute l'année sans rec…" at bounding box center [440, 272] width 463 height 53
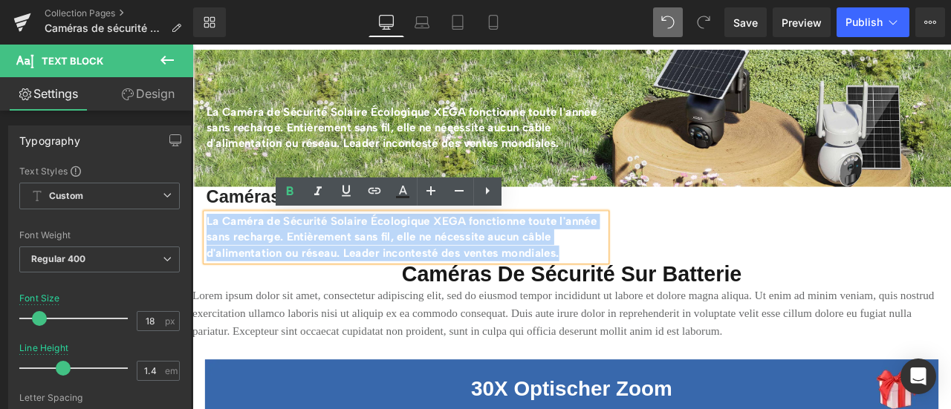
copy strong "La Caméra de Sécurité Solaire Écologique XEGA fonctionne toute l'année sans rec…"
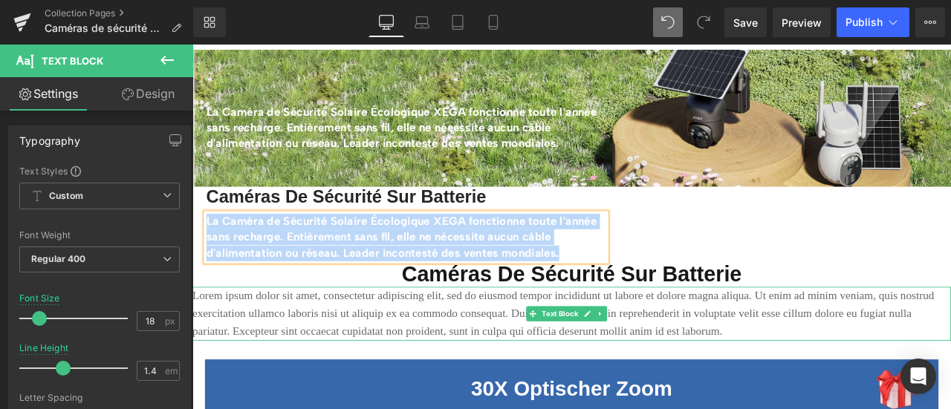
click at [478, 351] on p "Lorem ipsum dolor sit amet, consectetur adipiscing elit, sed do eiusmod tempor …" at bounding box center [641, 364] width 899 height 64
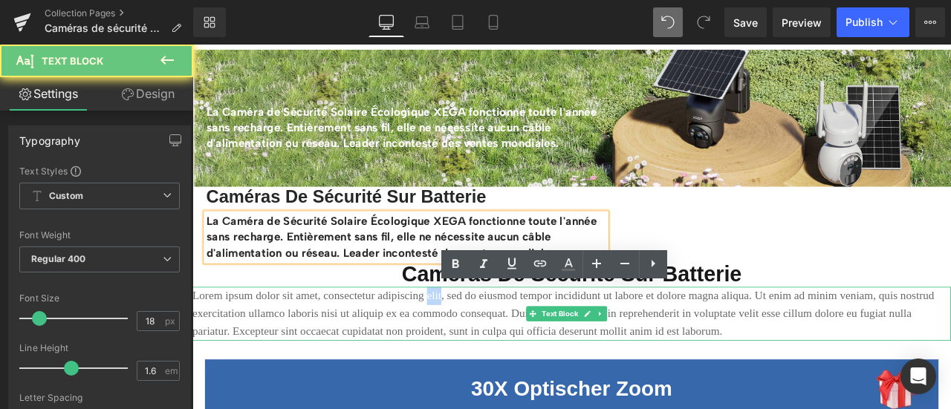
click at [478, 351] on p "Lorem ipsum dolor sit amet, consectetur adipiscing elit, sed do eiusmod tempor …" at bounding box center [641, 364] width 899 height 64
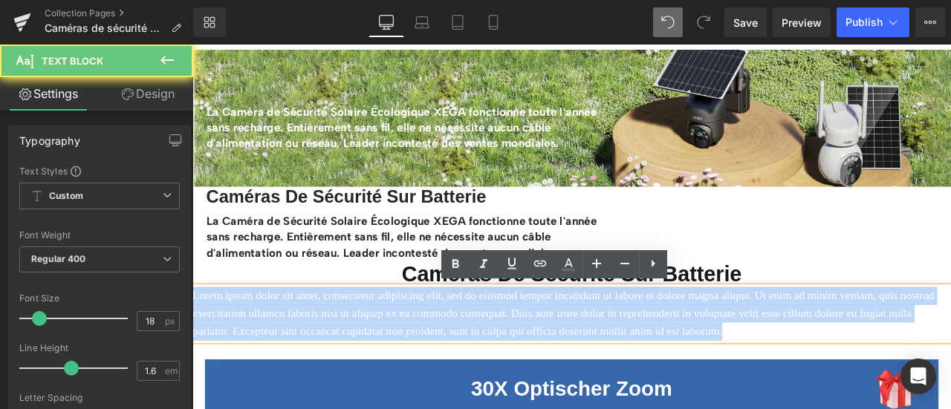
click at [478, 351] on p "Lorem ipsum dolor sit amet, consectetur adipiscing elit, sed do eiusmod tempor …" at bounding box center [641, 364] width 899 height 64
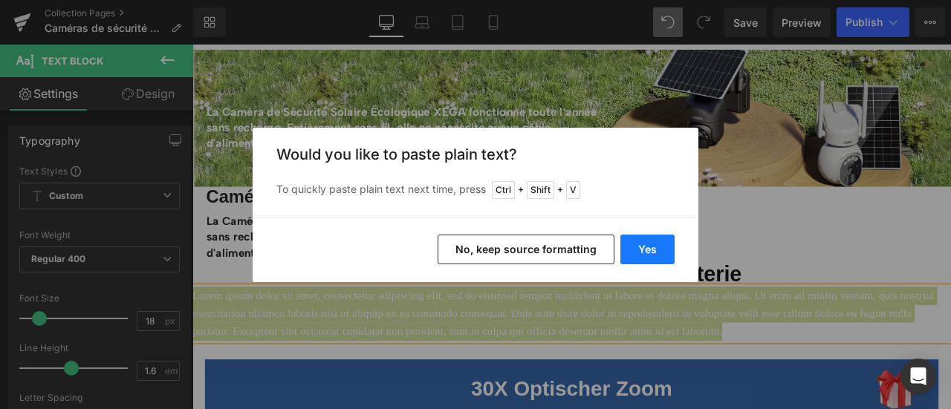
click at [644, 254] on button "Yes" at bounding box center [647, 250] width 54 height 30
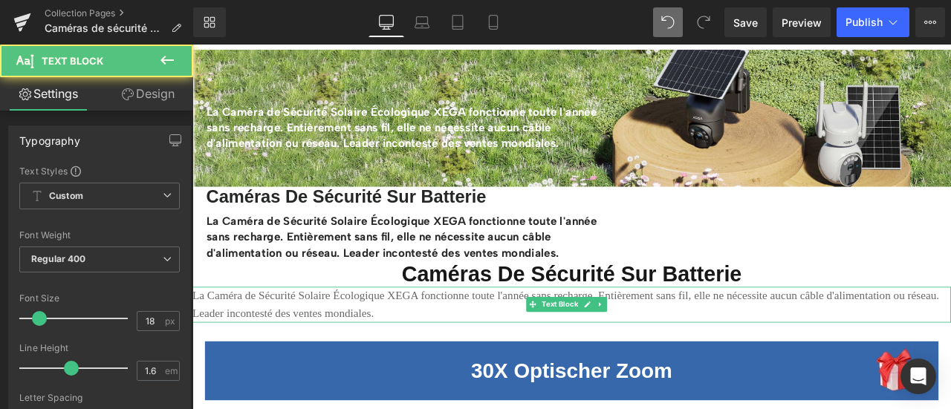
click at [445, 342] on p "La Caméra de Sécurité Solaire Écologique XEGA fonctionne toute l'année sans rec…" at bounding box center [641, 353] width 899 height 43
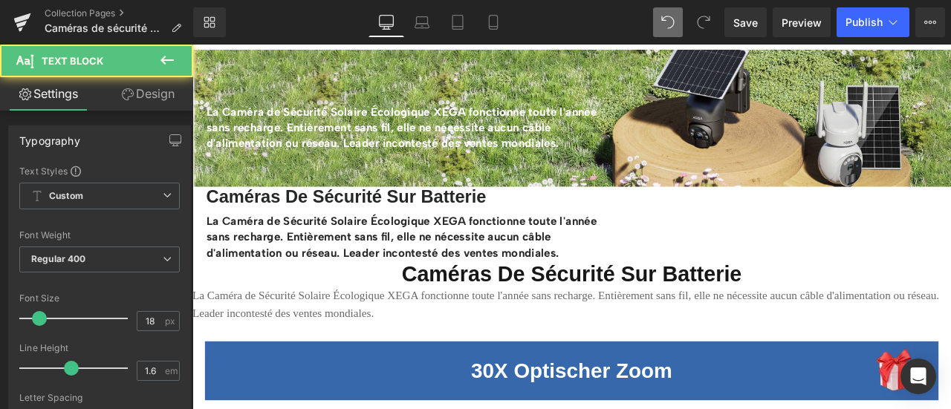
click at [155, 103] on link "Design" at bounding box center [148, 93] width 97 height 33
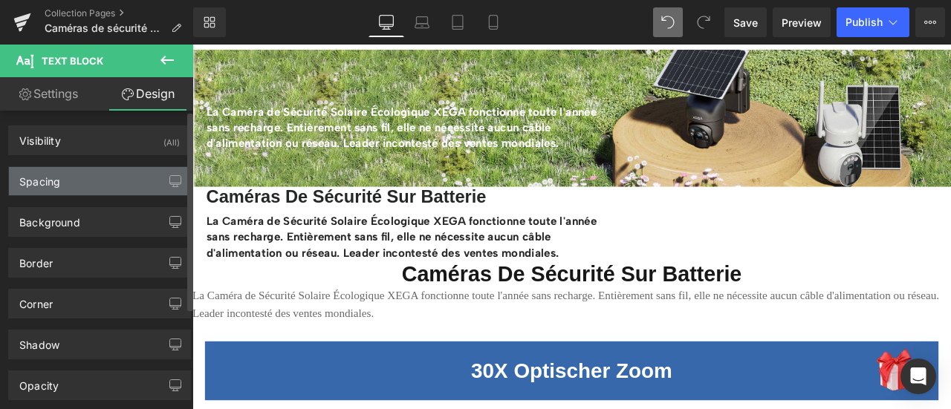
type input "0"
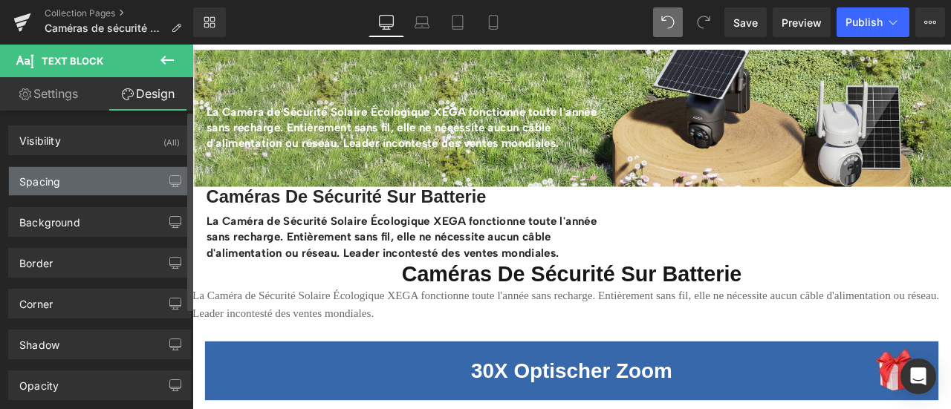
type input "0"
click at [66, 178] on div "Spacing" at bounding box center [99, 181] width 181 height 28
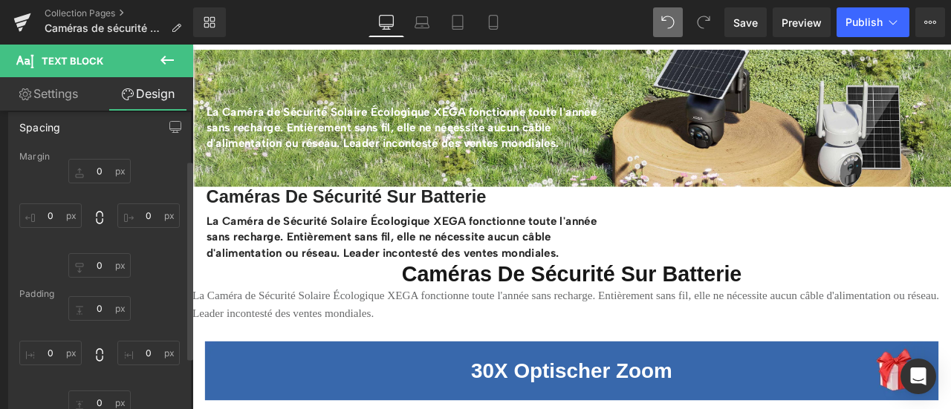
scroll to position [74, 0]
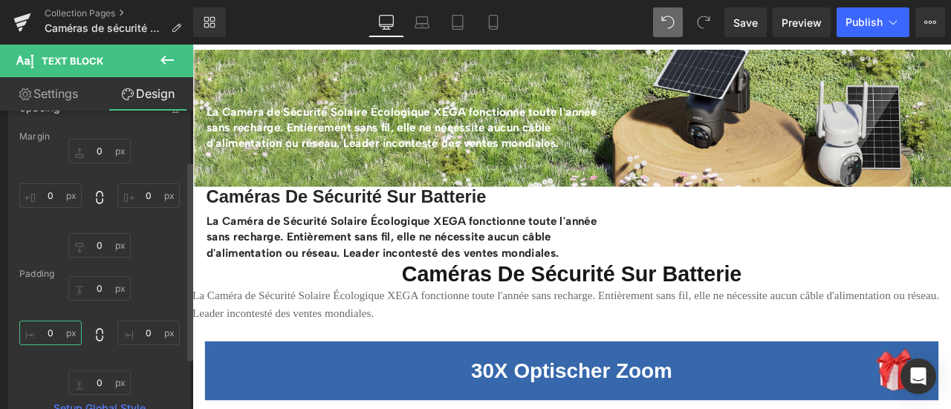
click at [58, 327] on input "0" at bounding box center [50, 333] width 62 height 25
type input "15"
click at [149, 333] on input "0" at bounding box center [148, 333] width 62 height 25
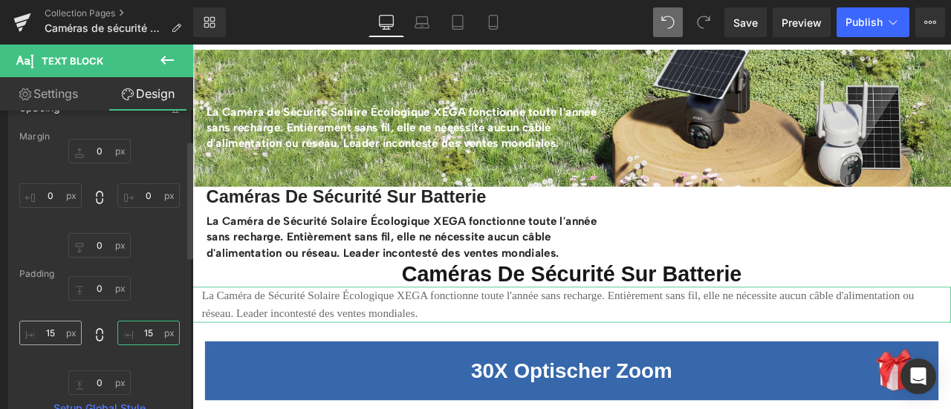
type input "15"
click at [56, 326] on input "15" at bounding box center [50, 333] width 62 height 25
type input "25"
click at [137, 336] on input "15" at bounding box center [148, 333] width 62 height 25
type input "25"
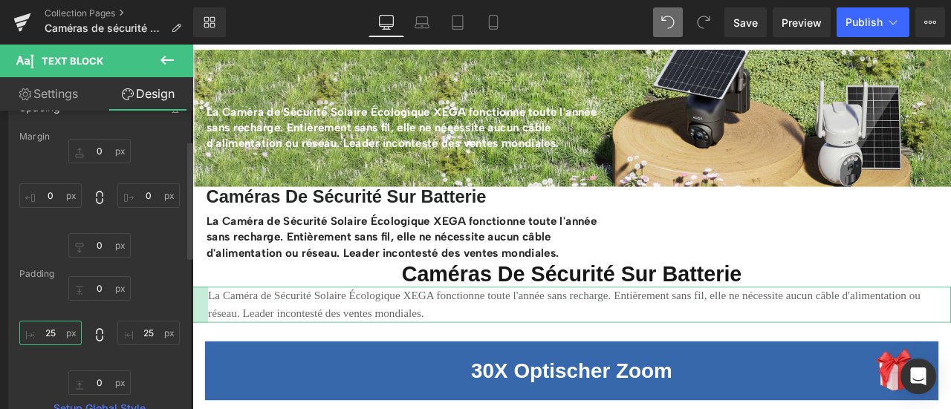
click at [45, 334] on input "25" at bounding box center [50, 333] width 62 height 25
type input "35"
click at [142, 335] on input "25" at bounding box center [148, 333] width 62 height 25
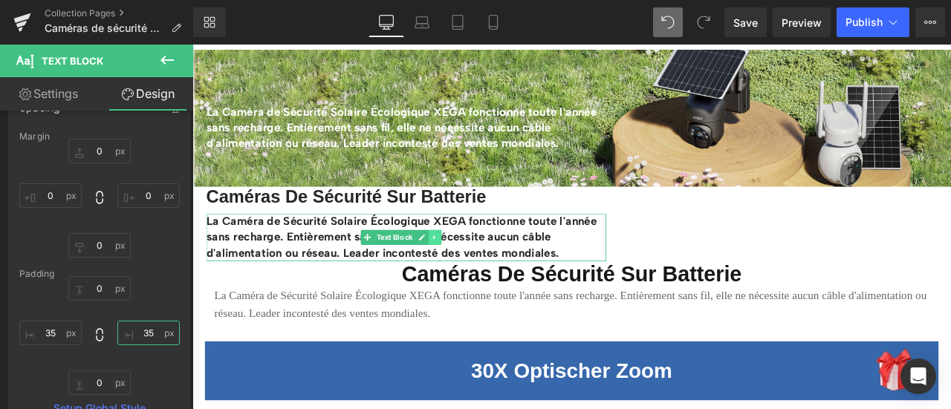
type input "35"
click at [481, 270] on icon at bounding box center [480, 273] width 8 height 9
click at [492, 274] on link at bounding box center [488, 274] width 16 height 18
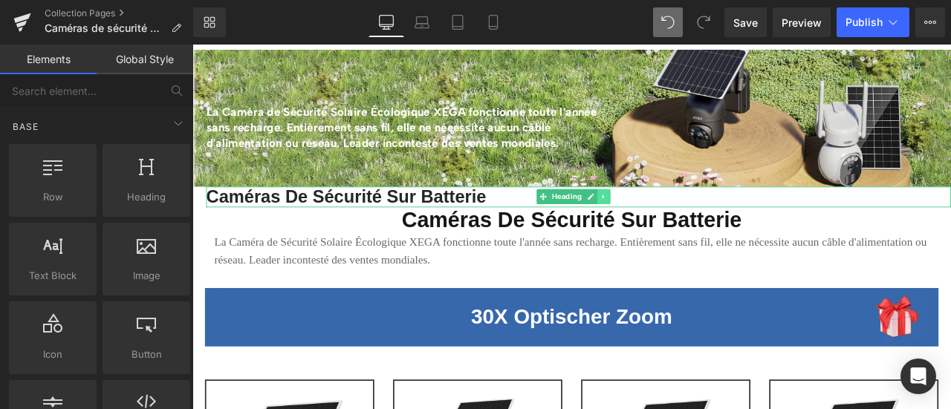
click at [680, 224] on icon at bounding box center [679, 225] width 2 height 5
click at [687, 227] on icon at bounding box center [688, 225] width 8 height 8
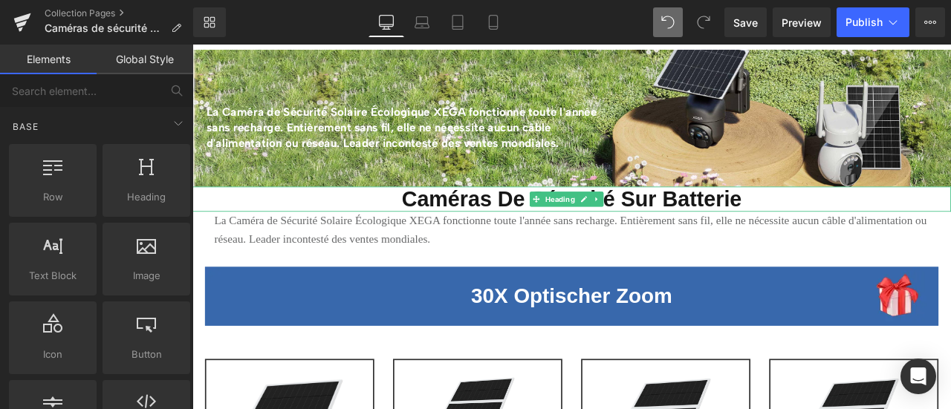
click at [553, 228] on span "Caméras De Sécurité Sur Batterie" at bounding box center [642, 228] width 403 height 28
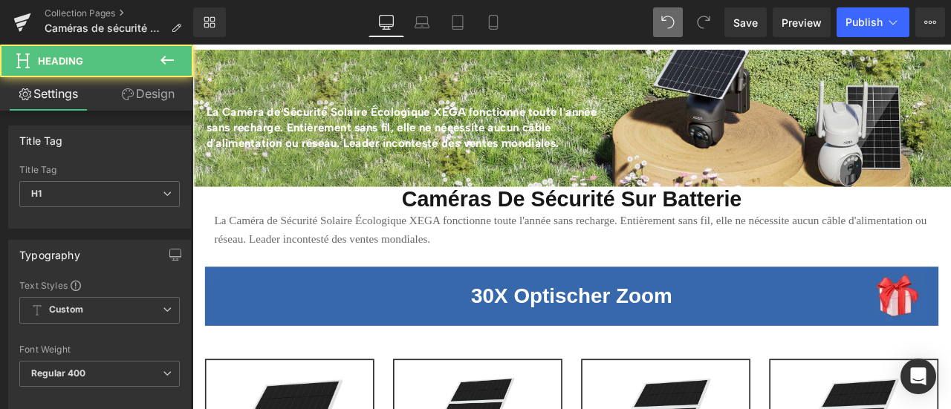
click at [147, 100] on link "Design" at bounding box center [148, 93] width 97 height 33
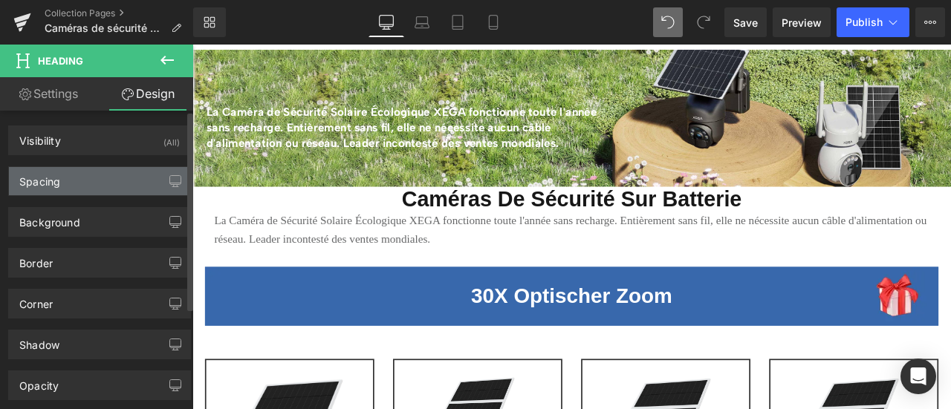
click at [93, 175] on div "Spacing" at bounding box center [99, 181] width 181 height 28
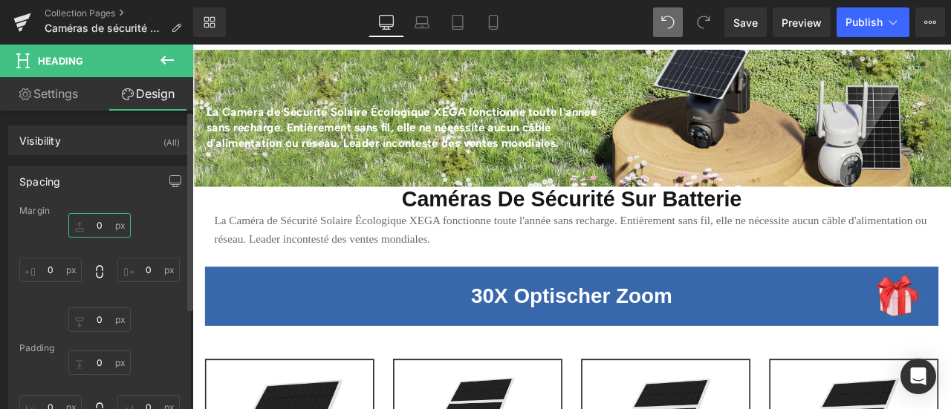
click at [101, 221] on input "0" at bounding box center [99, 225] width 62 height 25
type input "15"
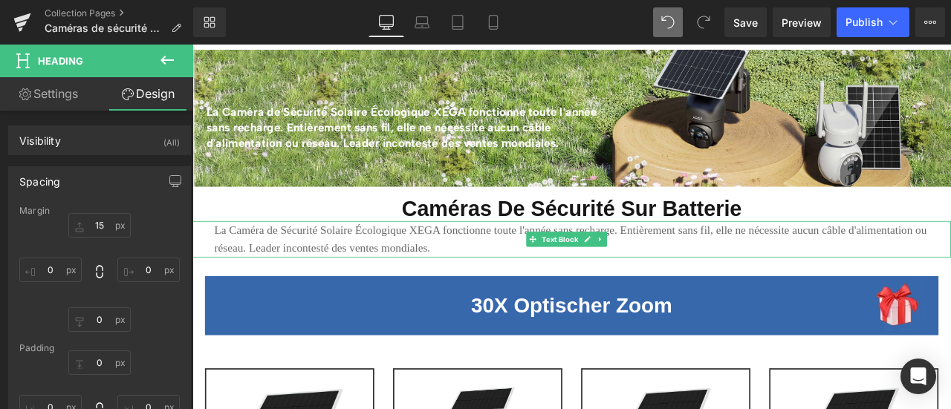
click at [324, 266] on p "La Caméra de Sécurité Solaire Écologique XEGA fonctionne toute l'année sans rec…" at bounding box center [641, 275] width 847 height 43
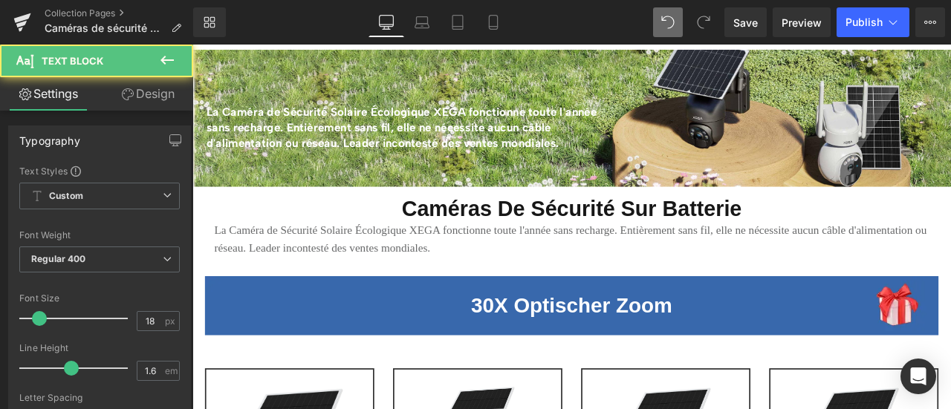
click at [152, 100] on link "Design" at bounding box center [148, 93] width 97 height 33
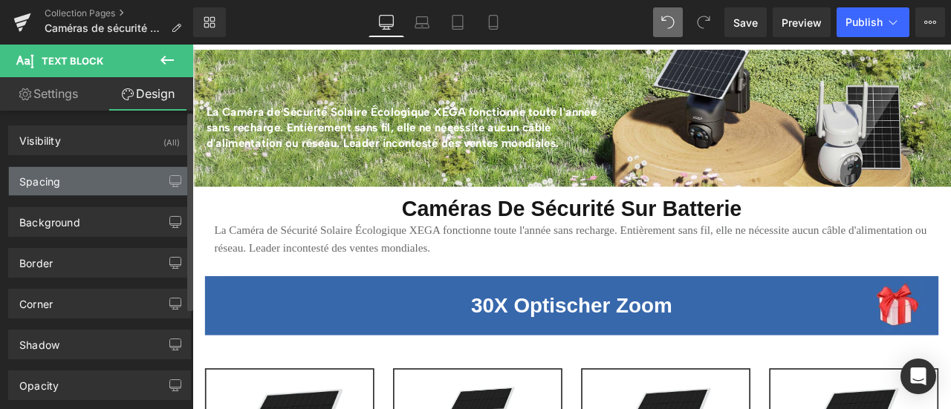
click at [107, 180] on div "Spacing" at bounding box center [99, 181] width 181 height 28
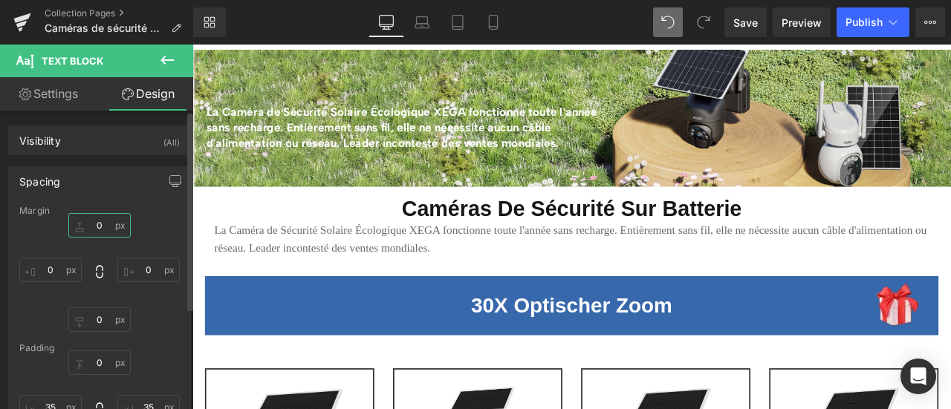
click at [108, 227] on input "0" at bounding box center [99, 225] width 62 height 25
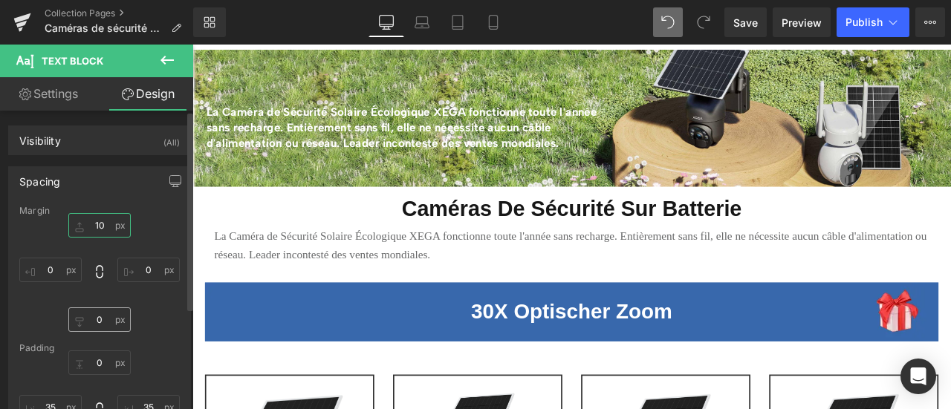
type input "10"
click at [102, 314] on input "0" at bounding box center [99, 320] width 62 height 25
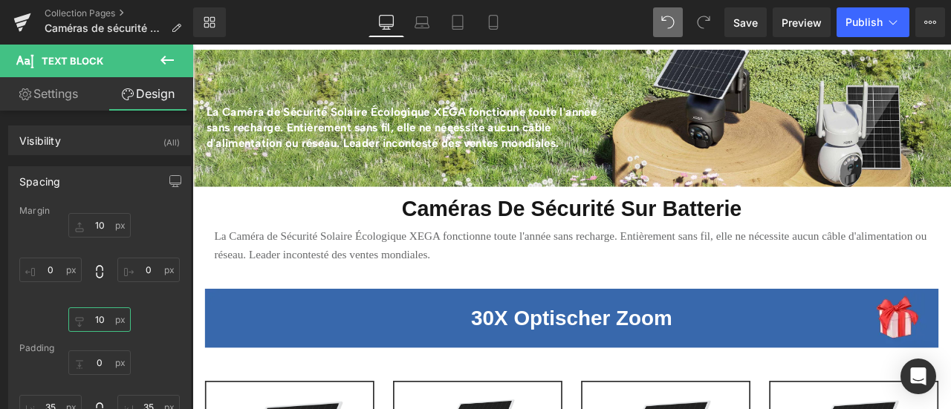
type input "10"
click at [420, 277] on p "La Caméra de Sécurité Solaire Écologique XEGA fonctionne toute l'année sans rec…" at bounding box center [641, 283] width 847 height 43
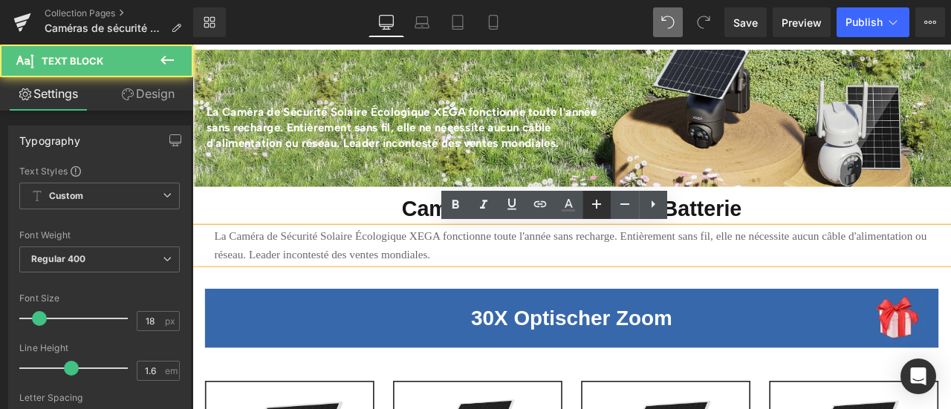
click at [0, 0] on icon at bounding box center [0, 0] width 0 height 0
type input "20"
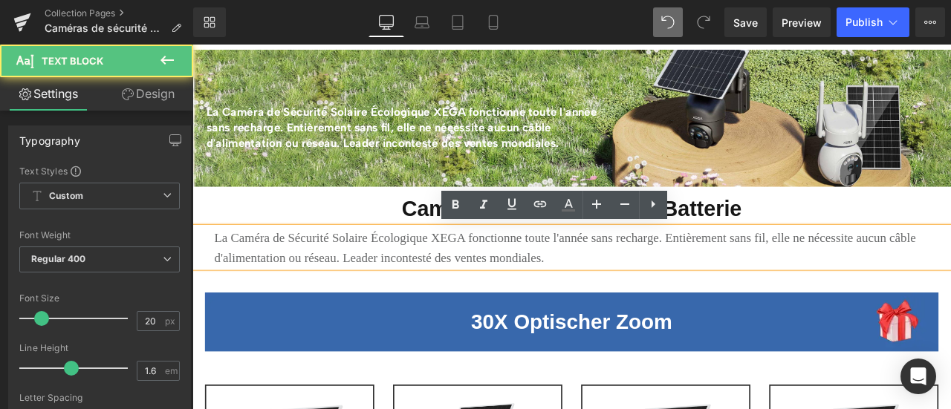
click at [546, 278] on p "La Caméra de Sécurité Solaire Écologique XEGA fonctionne toute l'année sans rec…" at bounding box center [641, 286] width 847 height 48
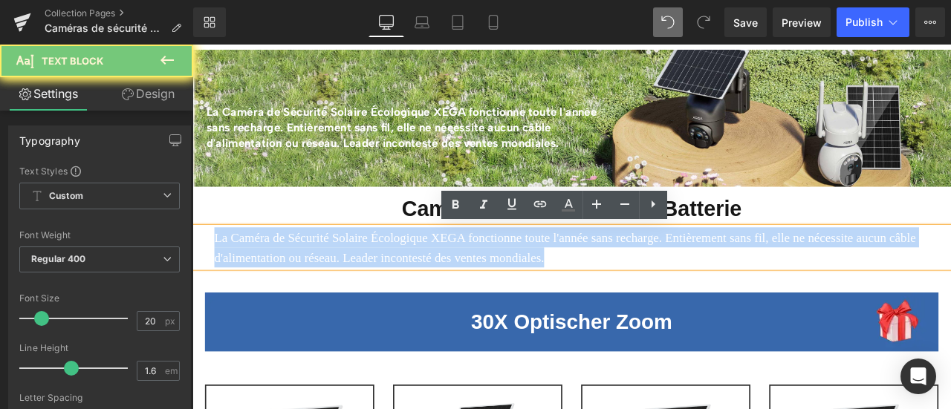
drag, startPoint x: 546, startPoint y: 278, endPoint x: 565, endPoint y: 270, distance: 21.0
click at [546, 278] on p "La Caméra de Sécurité Solaire Écologique XEGA fonctionne toute l'année sans rec…" at bounding box center [641, 286] width 847 height 48
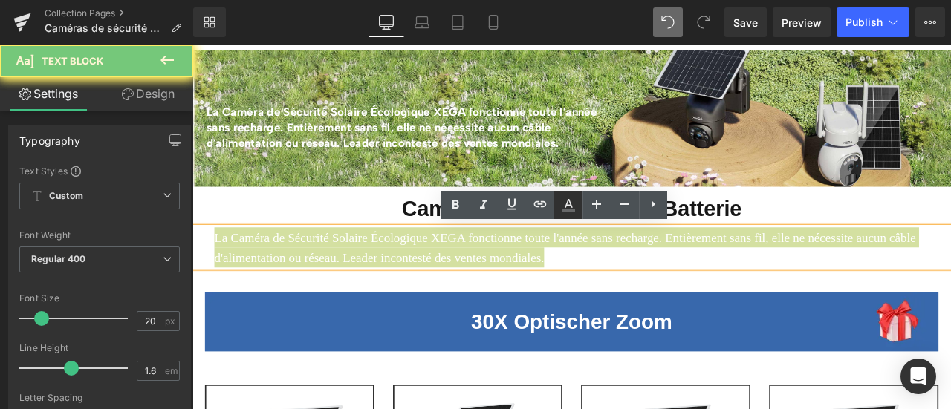
click at [574, 213] on icon at bounding box center [568, 205] width 18 height 18
type input "#676869"
type input "100"
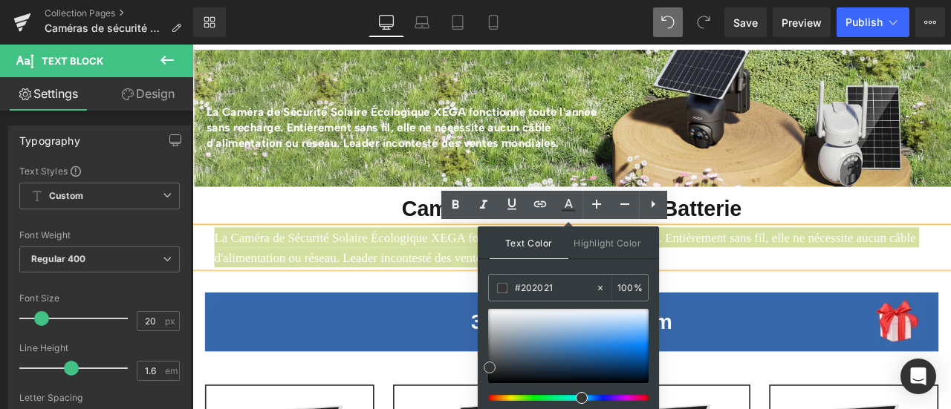
type input "#1d1d1f"
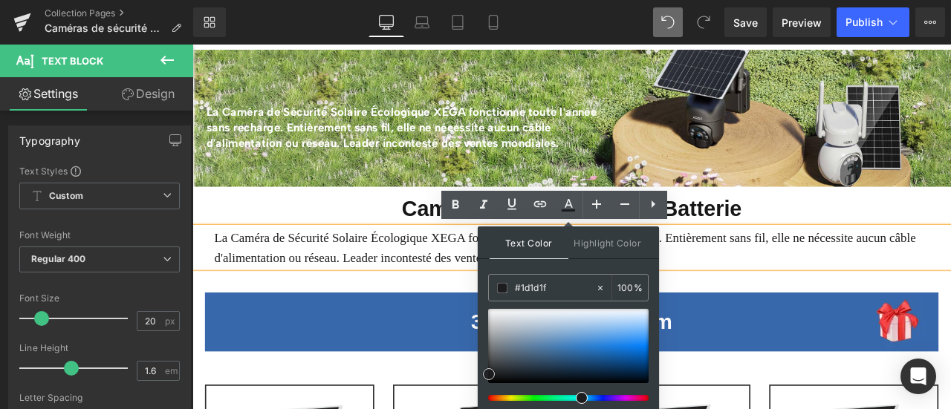
drag, startPoint x: 490, startPoint y: 353, endPoint x: 330, endPoint y: 378, distance: 162.5
click at [0, 0] on span at bounding box center [0, 0] width 0 height 0
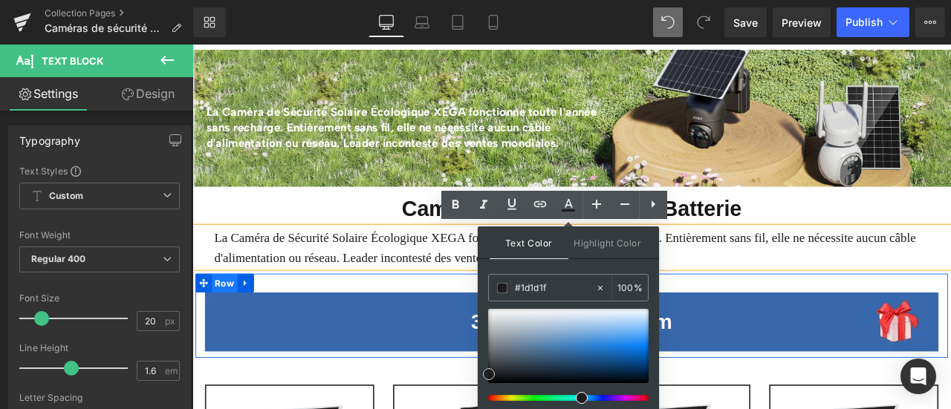
click at [224, 325] on span "Row" at bounding box center [230, 328] width 30 height 22
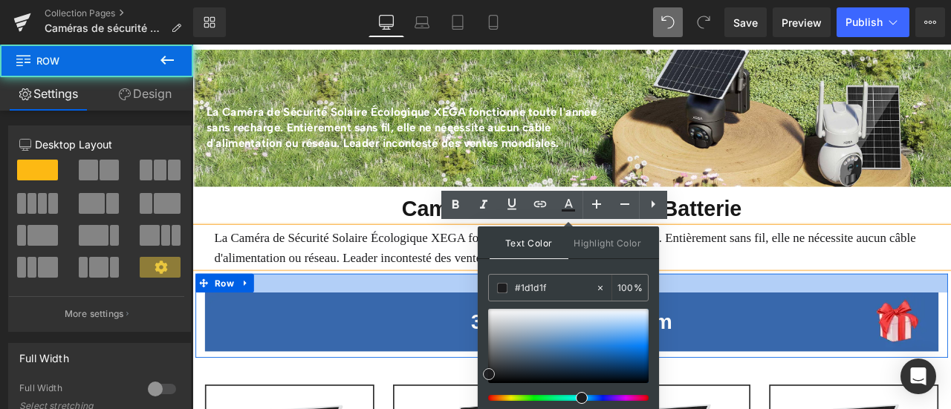
click at [293, 324] on div at bounding box center [642, 328] width 892 height 22
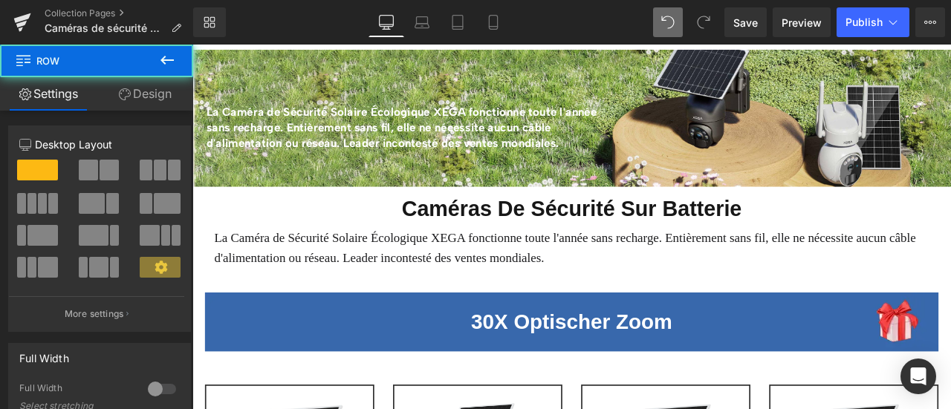
click at [192, 45] on span "35px" at bounding box center [192, 45] width 0 height 0
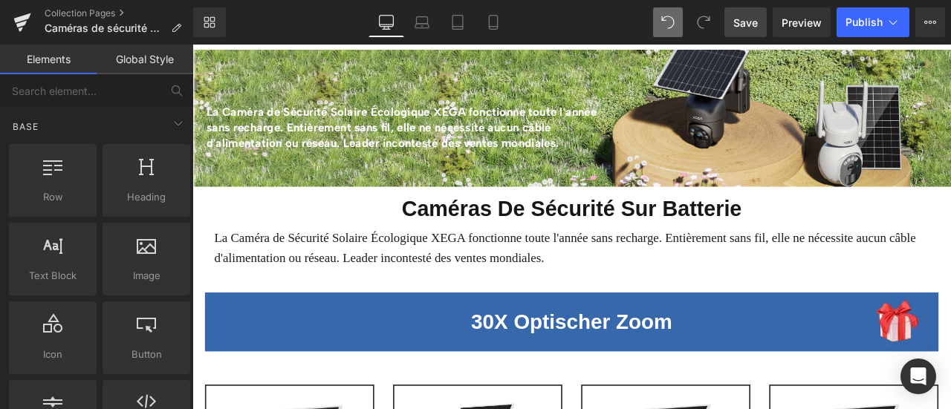
click at [750, 22] on span "Save" at bounding box center [745, 23] width 25 height 16
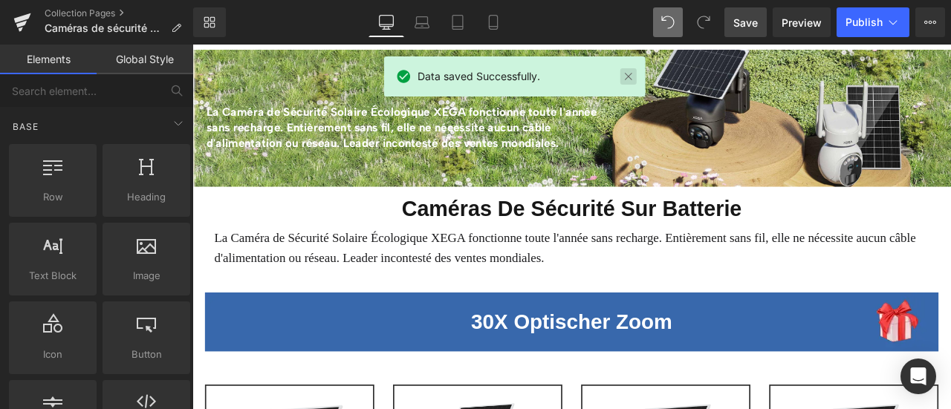
drag, startPoint x: 627, startPoint y: 72, endPoint x: 514, endPoint y: 33, distance: 119.6
click at [627, 72] on link at bounding box center [628, 76] width 16 height 16
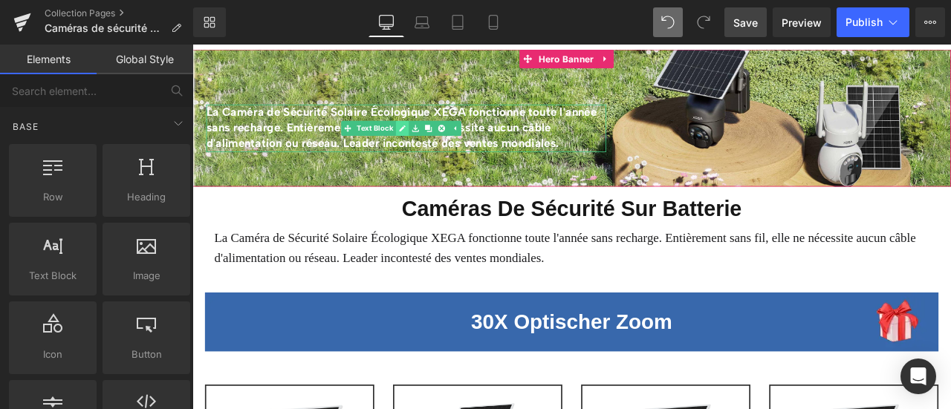
click at [441, 143] on icon at bounding box center [441, 143] width 7 height 7
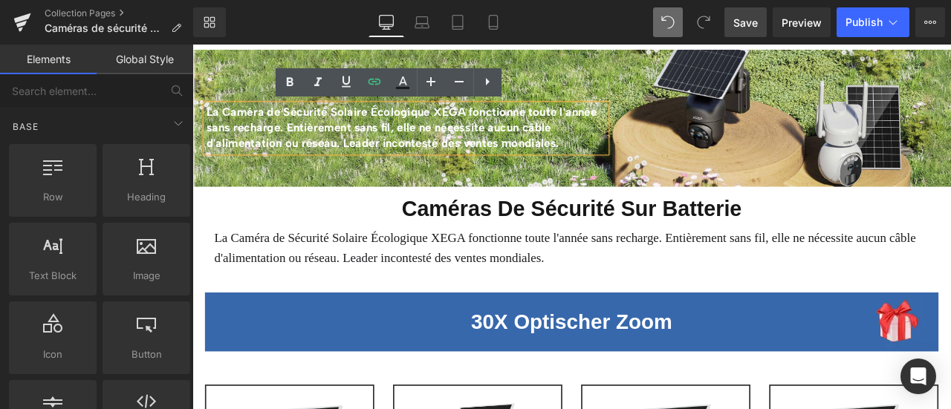
click at [442, 138] on strong "La Caméra de Sécurité Solaire Écologique XEGA fonctionne toute l'année sans rec…" at bounding box center [440, 143] width 463 height 53
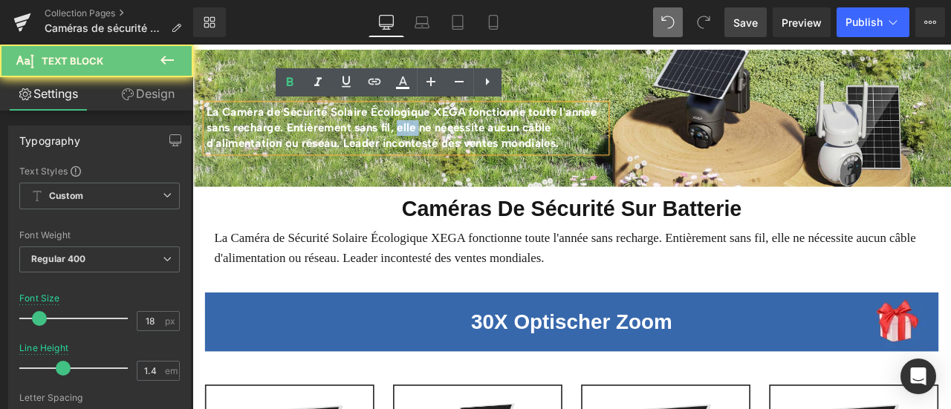
click at [442, 138] on strong "La Caméra de Sécurité Solaire Écologique XEGA fonctionne toute l'année sans rec…" at bounding box center [440, 143] width 463 height 53
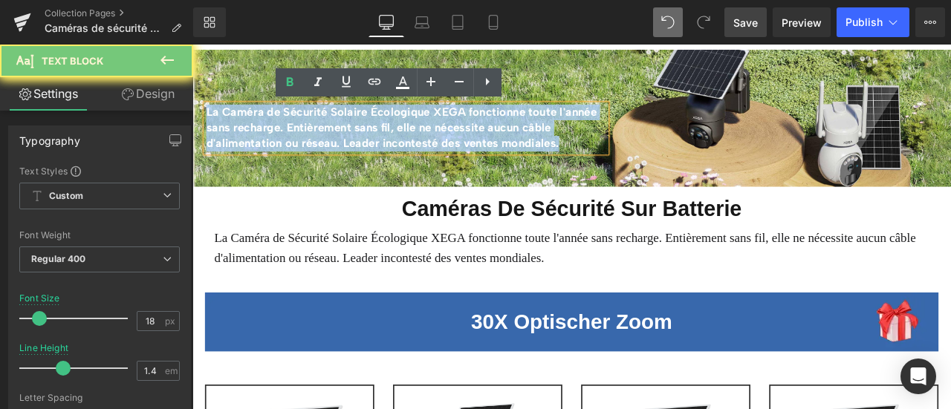
click at [442, 138] on strong "La Caméra de Sécurité Solaire Écologique XEGA fonctionne toute l'année sans rec…" at bounding box center [440, 143] width 463 height 53
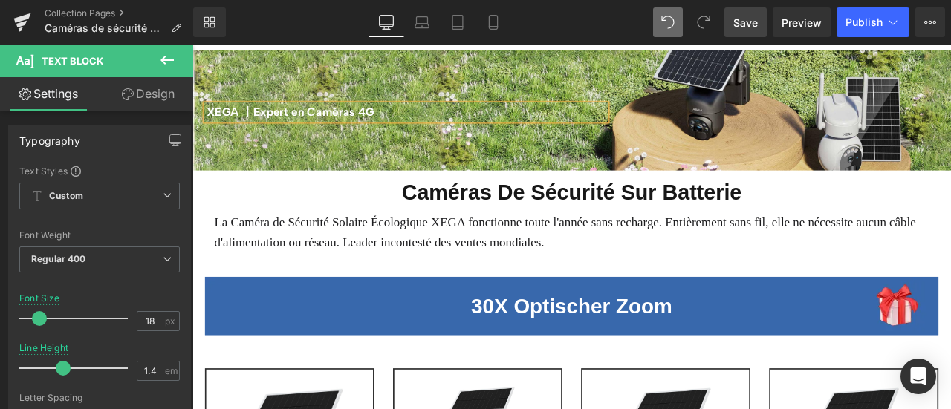
click at [265, 123] on strong "XEGA 丨Expert en Caméras 4G" at bounding box center [308, 125] width 199 height 16
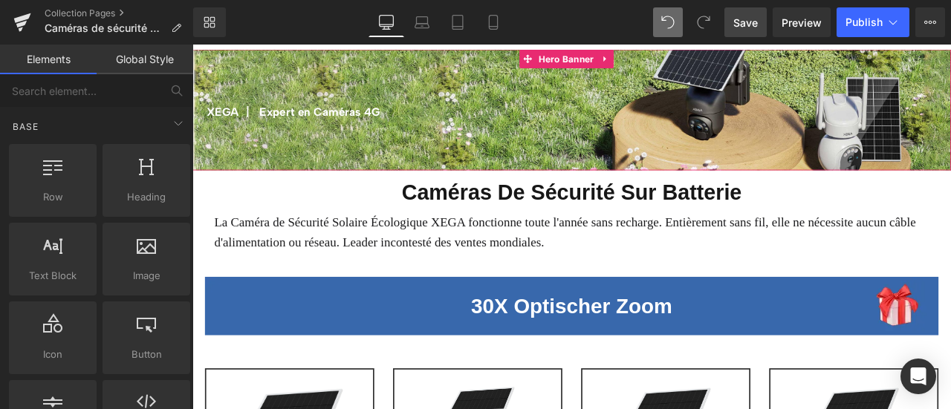
click at [230, 123] on strong "XEGA 丨 Expert en Caméras 4G" at bounding box center [312, 125] width 207 height 16
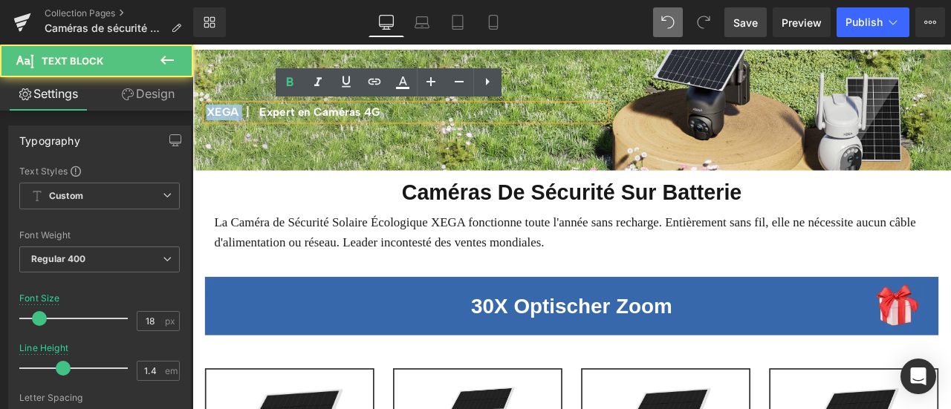
click at [230, 123] on strong "XEGA 丨 Expert en Caméras 4G" at bounding box center [312, 125] width 207 height 16
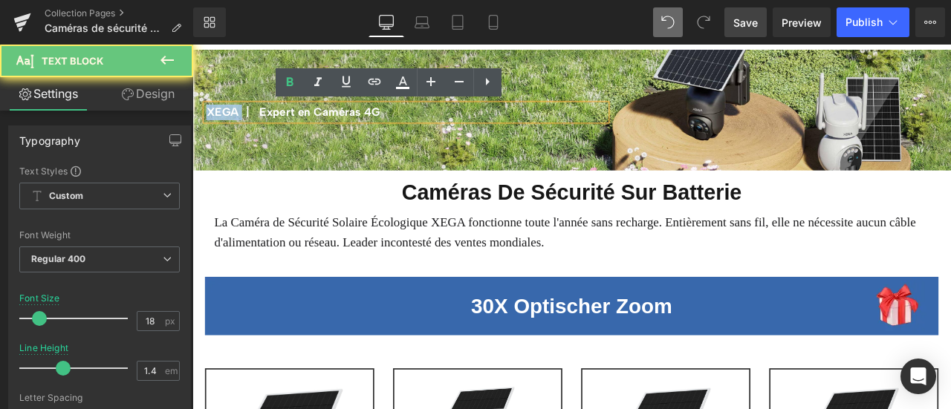
click at [230, 123] on strong "XEGA 丨 Expert en Caméras 4G" at bounding box center [312, 125] width 207 height 16
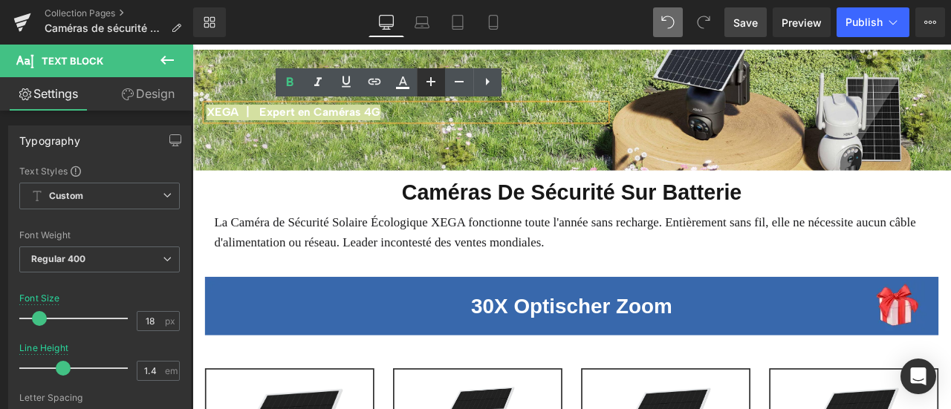
click at [0, 0] on icon at bounding box center [0, 0] width 0 height 0
type input "20"
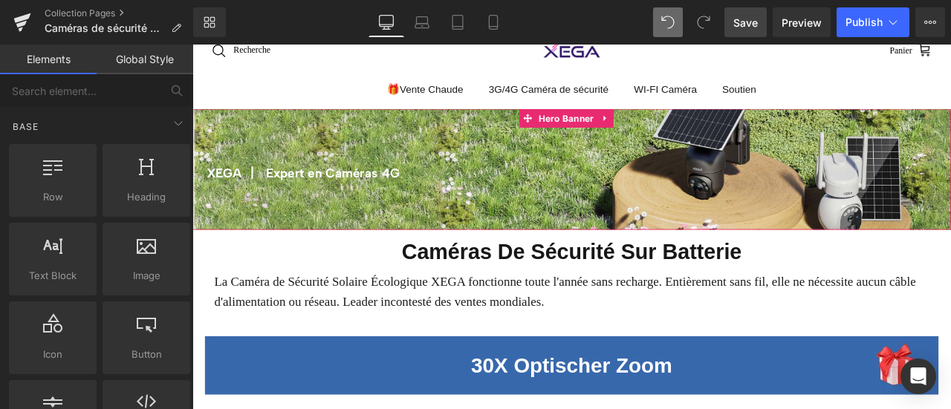
scroll to position [0, 0]
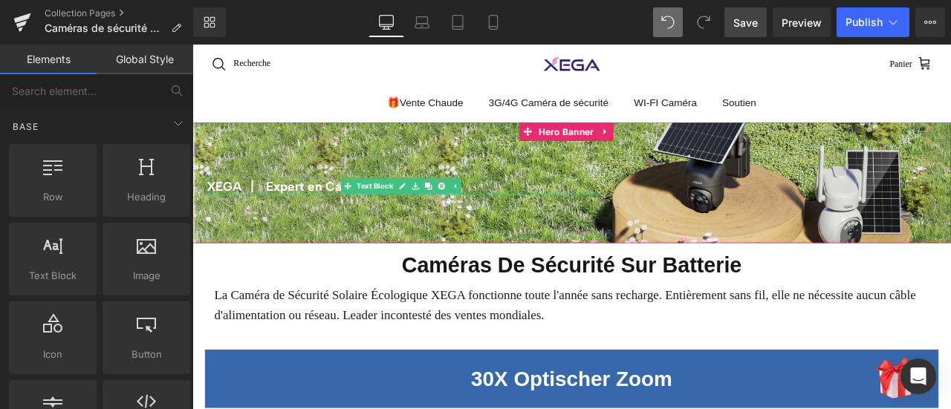
click at [252, 211] on strong "XEGA 丨 Expert en Caméras 4G" at bounding box center [323, 213] width 229 height 18
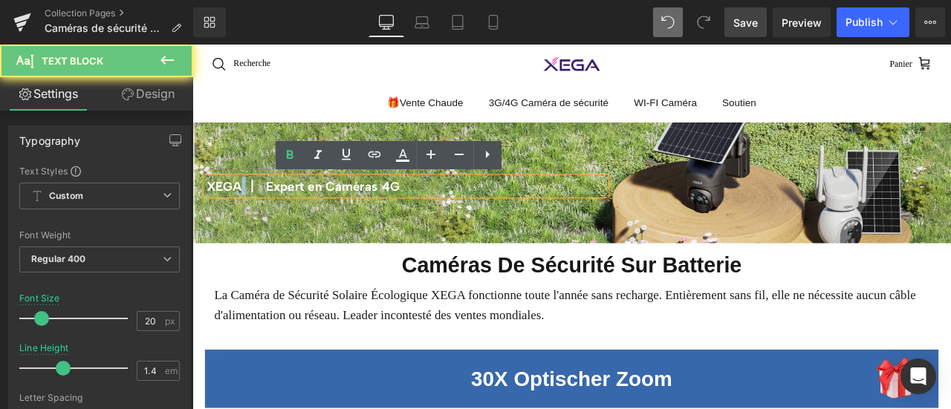
click at [252, 211] on strong "XEGA 丨 Expert en Caméras 4G" at bounding box center [323, 213] width 229 height 18
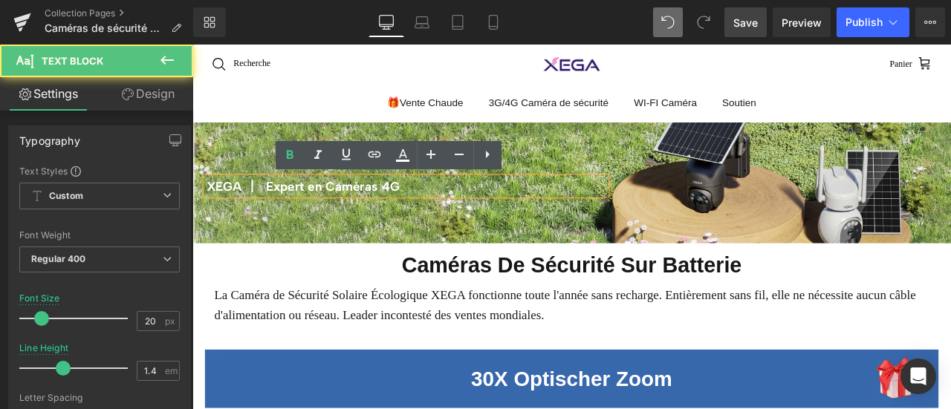
click at [376, 219] on strong "XEGA 丨 Expert en Caméras 4G" at bounding box center [323, 213] width 229 height 18
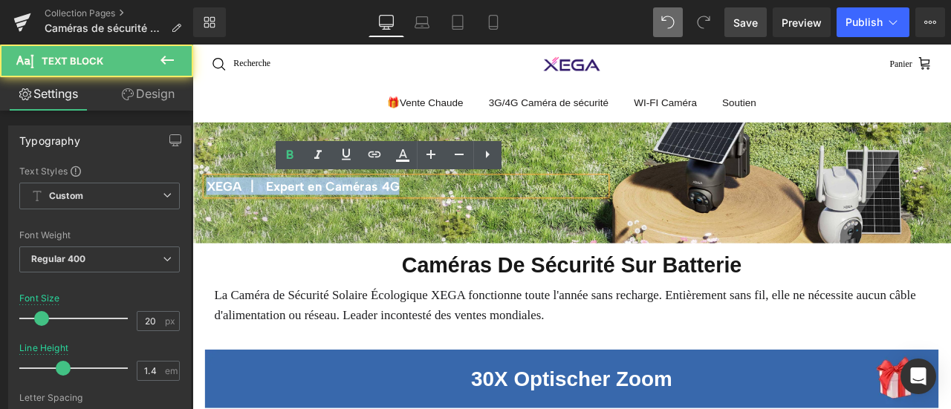
click at [376, 219] on strong "XEGA 丨 Expert en Caméras 4G" at bounding box center [323, 213] width 229 height 18
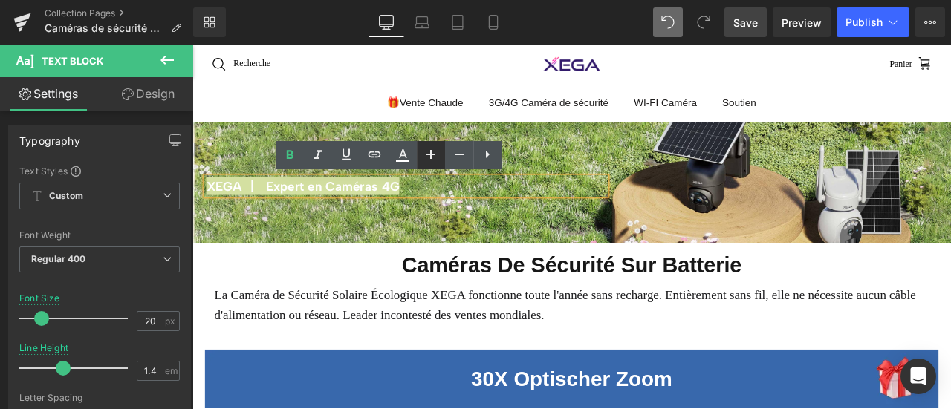
click at [0, 0] on icon at bounding box center [0, 0] width 0 height 0
type input "20"
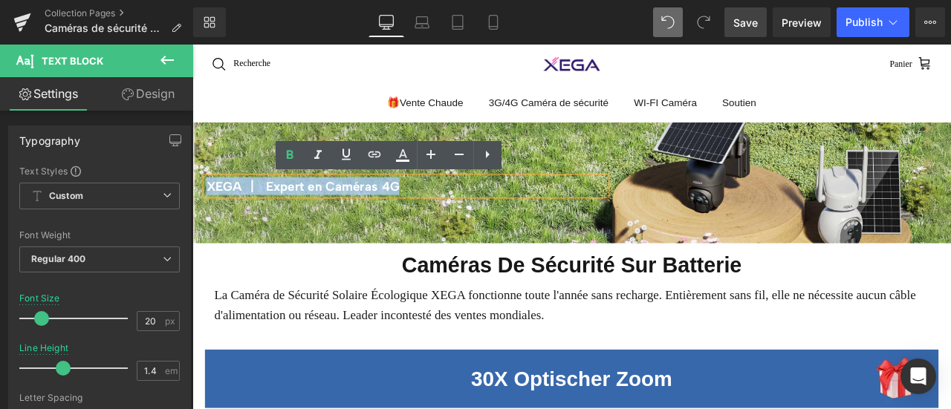
click at [381, 259] on div at bounding box center [641, 208] width 899 height 143
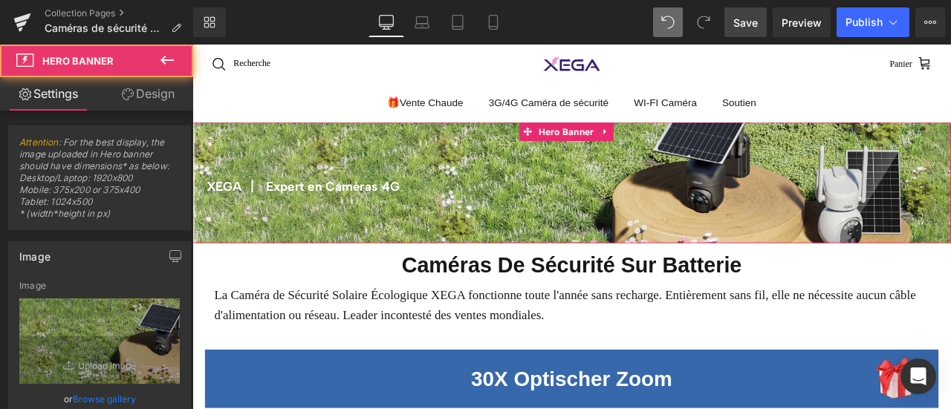
click at [737, 198] on div at bounding box center [641, 208] width 899 height 143
click at [635, 148] on span "Hero Banner" at bounding box center [636, 148] width 73 height 22
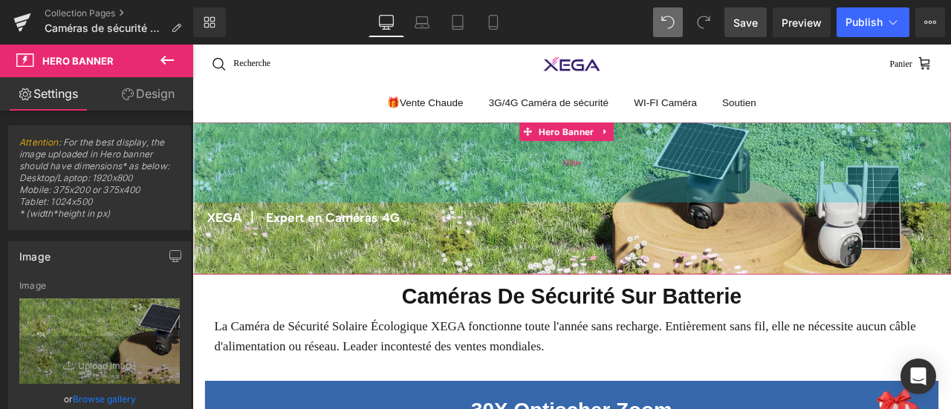
drag, startPoint x: 771, startPoint y: 149, endPoint x: 771, endPoint y: 186, distance: 37.2
click at [771, 186] on div "128px" at bounding box center [641, 184] width 899 height 95
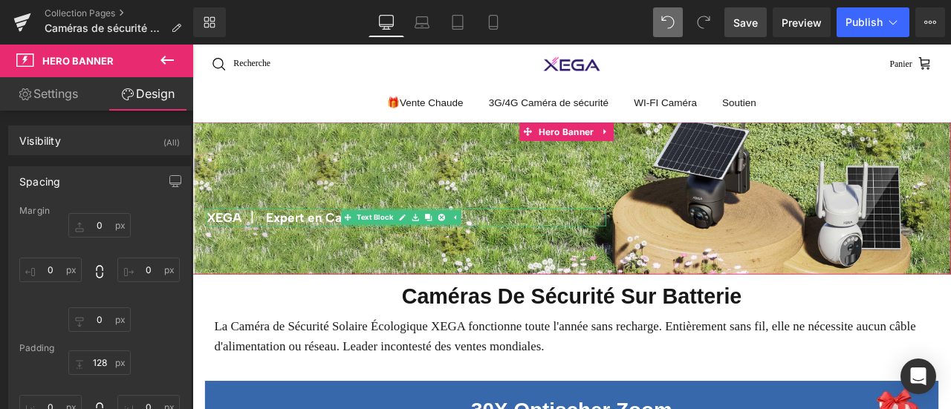
click at [233, 253] on strong "XEGA 丨 Expert en Caméras 4G" at bounding box center [323, 250] width 229 height 18
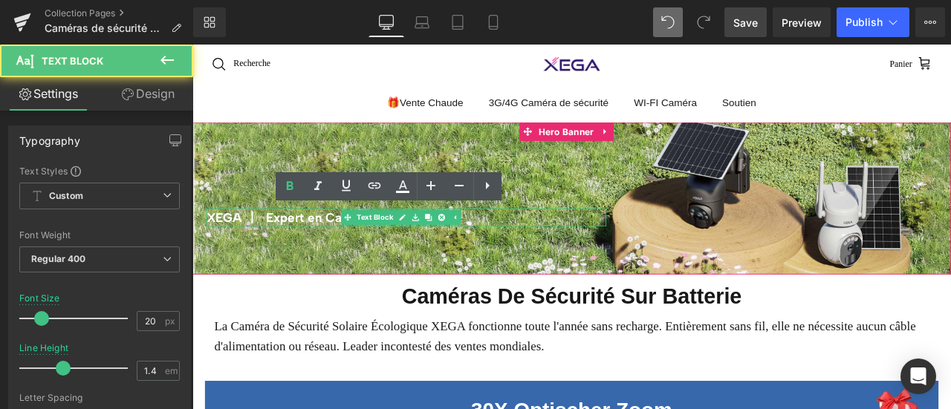
click at [233, 253] on strong "XEGA 丨 Expert en Caméras 4G" at bounding box center [323, 250] width 229 height 18
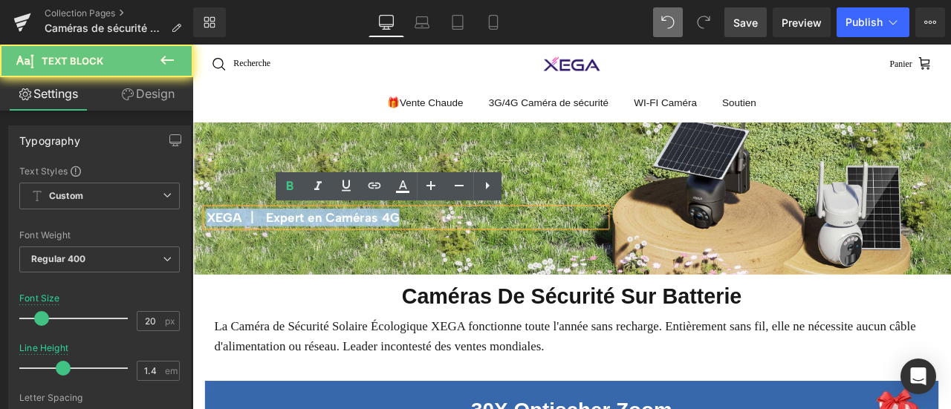
click at [233, 253] on strong "XEGA 丨 Expert en Caméras 4G" at bounding box center [323, 250] width 229 height 18
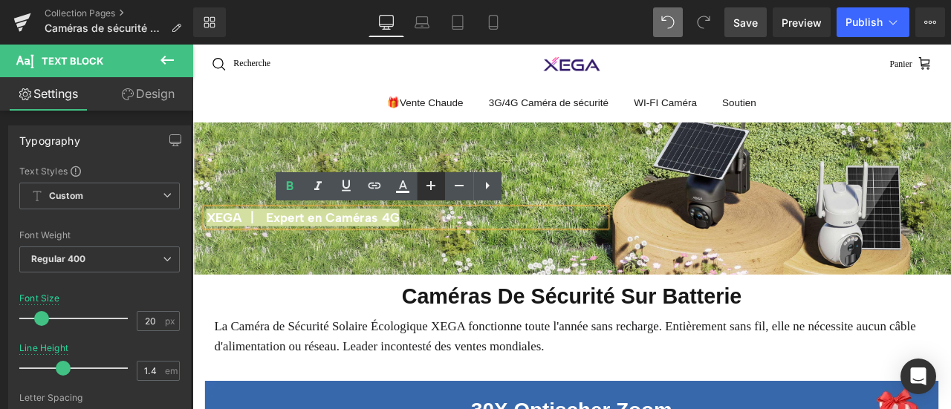
click at [0, 0] on icon at bounding box center [0, 0] width 0 height 0
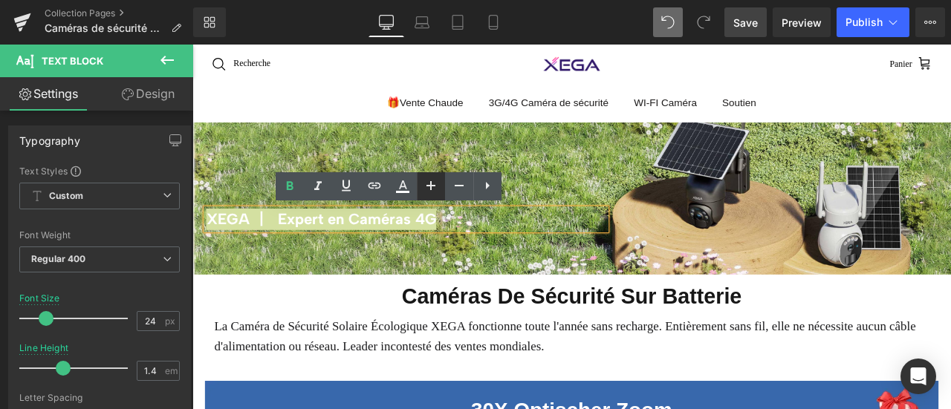
click at [0, 0] on icon at bounding box center [0, 0] width 0 height 0
type input "26"
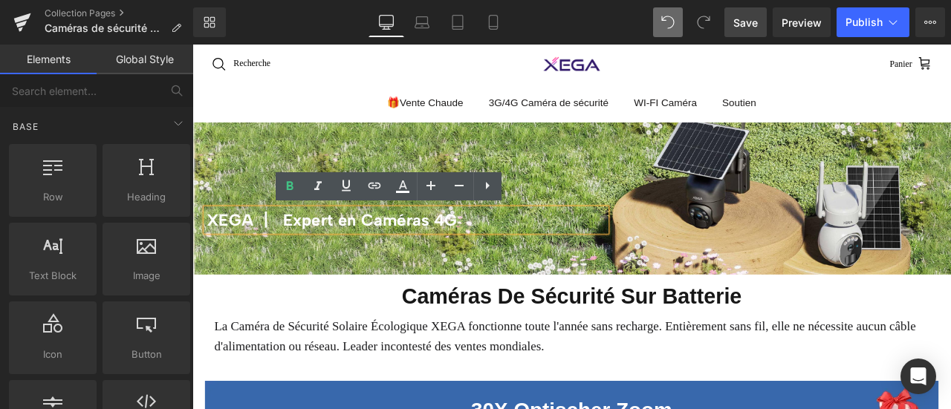
click at [300, 111] on ul "🎁Vente Chaude 3G/4G Caméra de sécurité WI-FI Caméra [GEOGRAPHIC_DATA] Basculer …" at bounding box center [641, 113] width 899 height 45
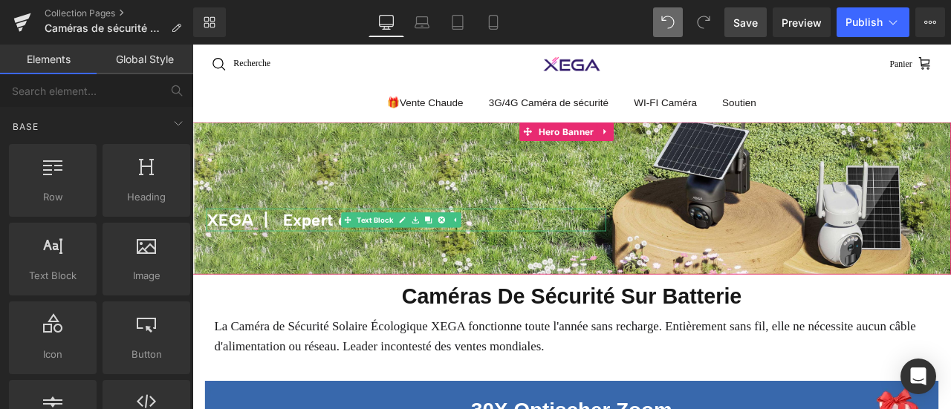
click at [322, 250] on strong "XEGA 丨 Expert en Caméras 4G" at bounding box center [357, 253] width 297 height 24
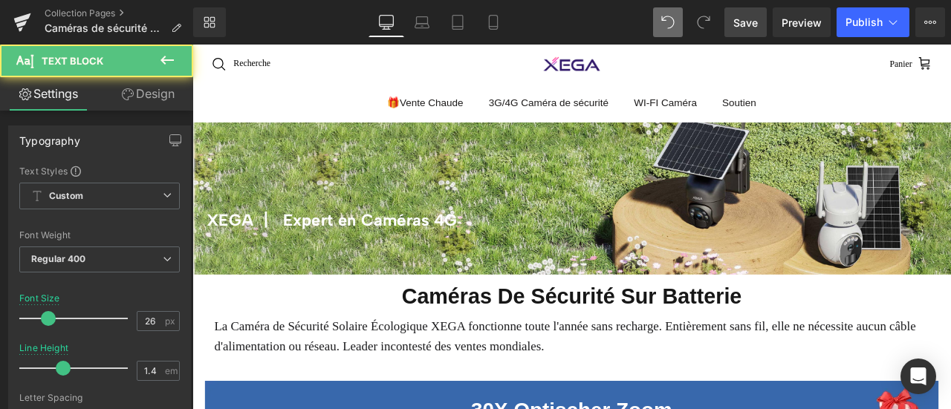
click at [134, 88] on link "Design" at bounding box center [148, 93] width 97 height 33
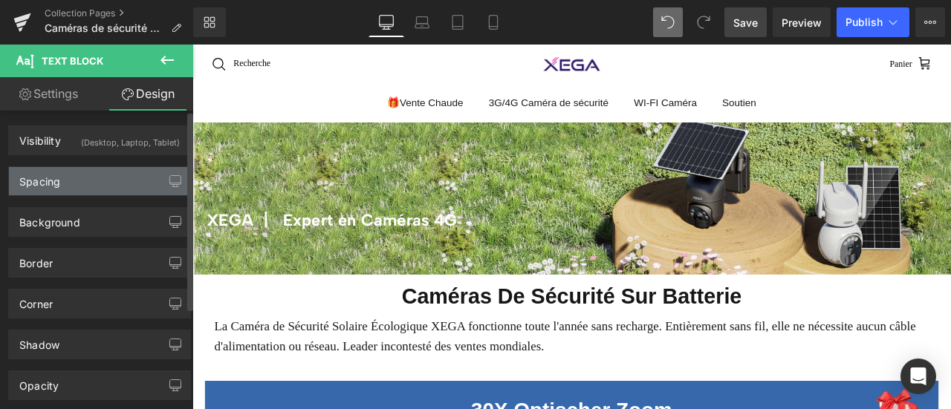
click at [94, 182] on div "Spacing" at bounding box center [99, 181] width 181 height 28
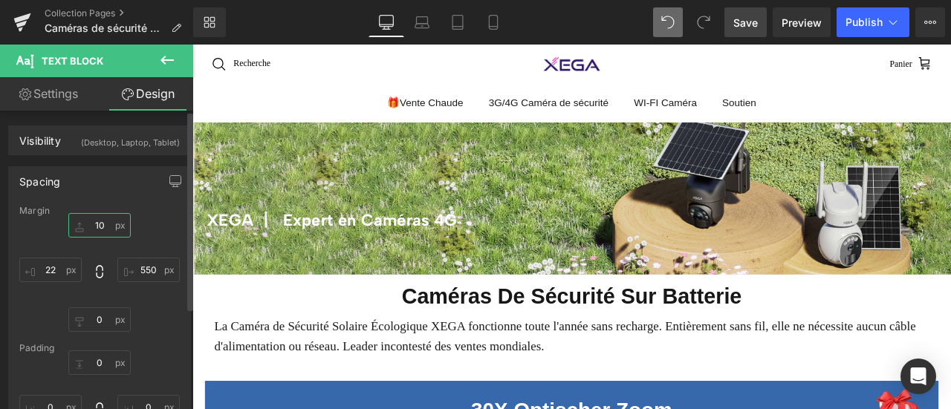
click at [103, 227] on input "10" at bounding box center [99, 225] width 62 height 25
type input "0"
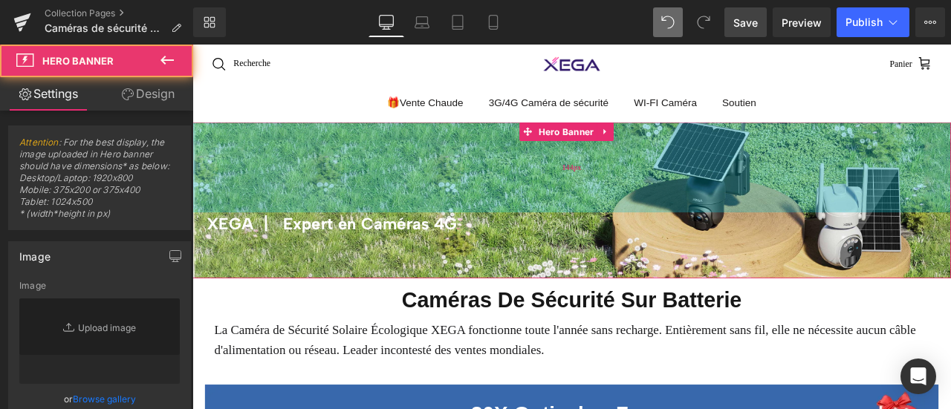
type input "[URL][DOMAIN_NAME]"
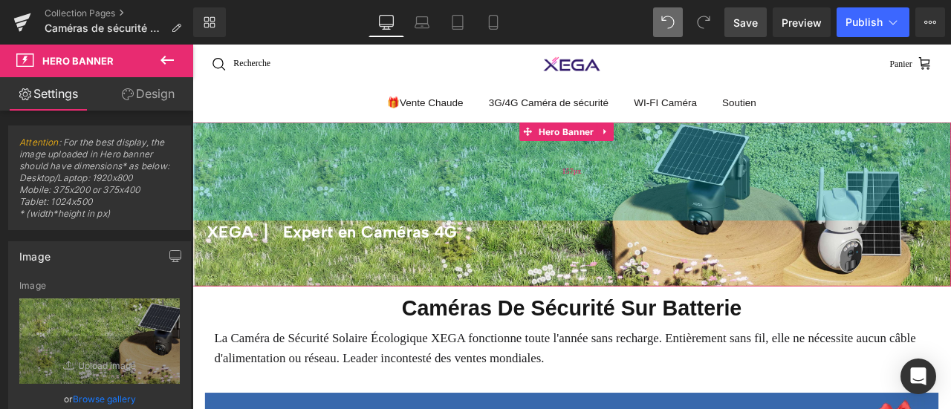
drag, startPoint x: 519, startPoint y: 155, endPoint x: 522, endPoint y: 172, distance: 16.5
click at [522, 172] on div "157px" at bounding box center [641, 195] width 899 height 117
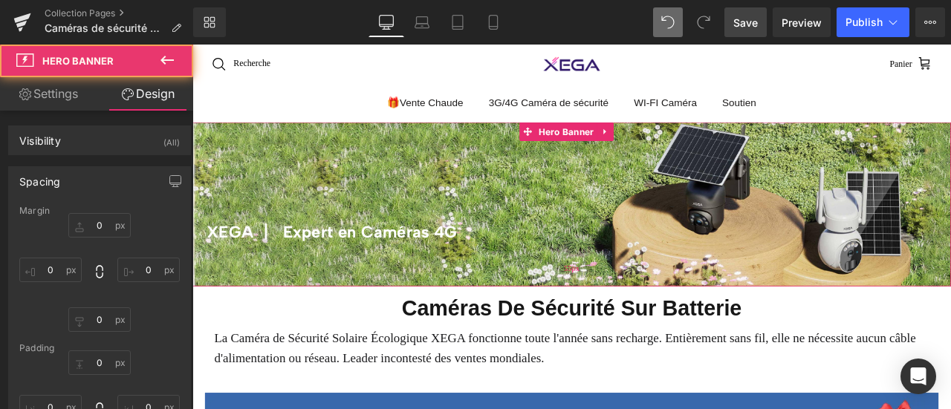
type input "0"
type input "157"
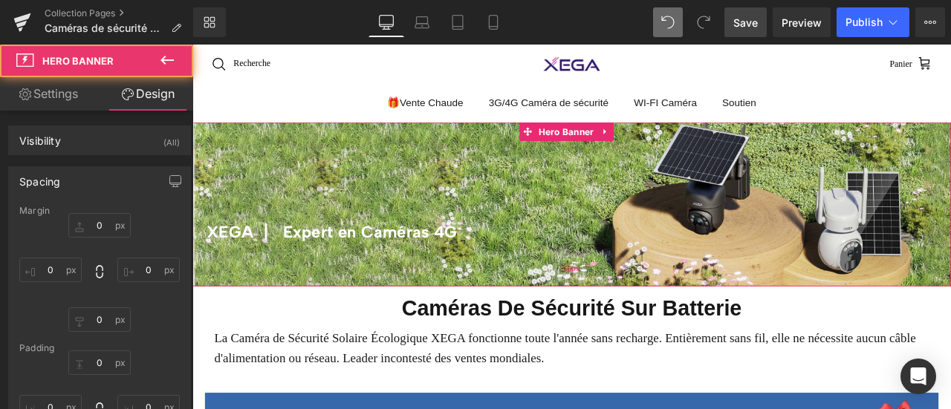
type input "0"
type input "55"
type input "0"
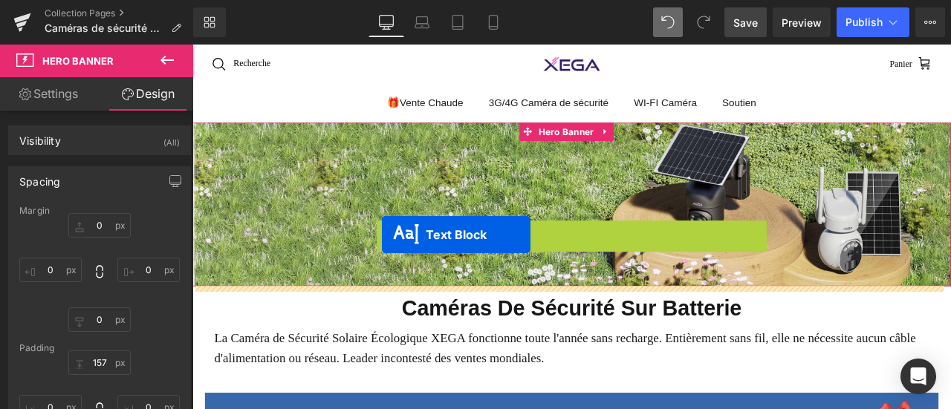
drag, startPoint x: 380, startPoint y: 267, endPoint x: 417, endPoint y: 270, distance: 36.5
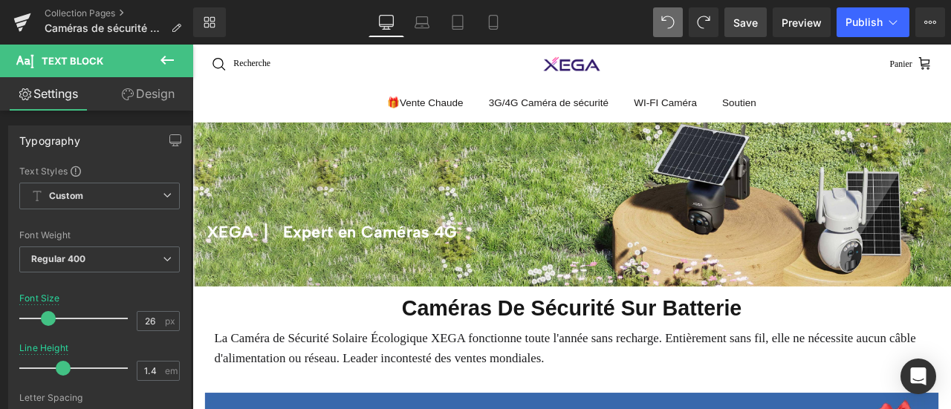
click at [163, 59] on icon at bounding box center [166, 60] width 13 height 9
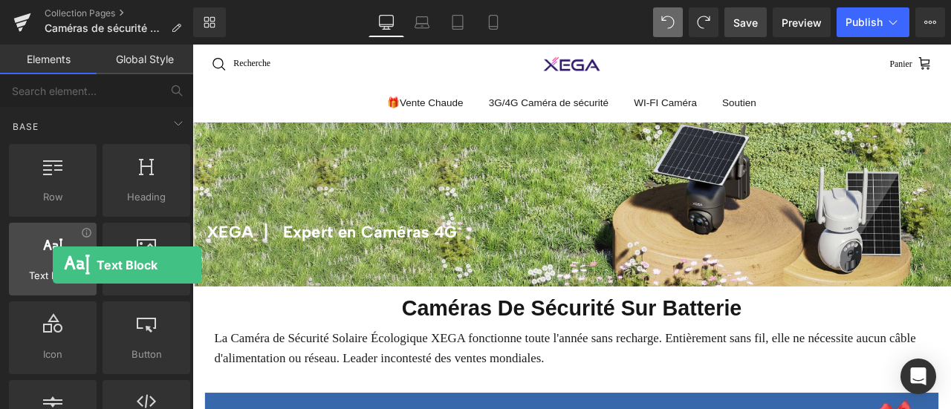
click at [53, 265] on div at bounding box center [52, 251] width 79 height 33
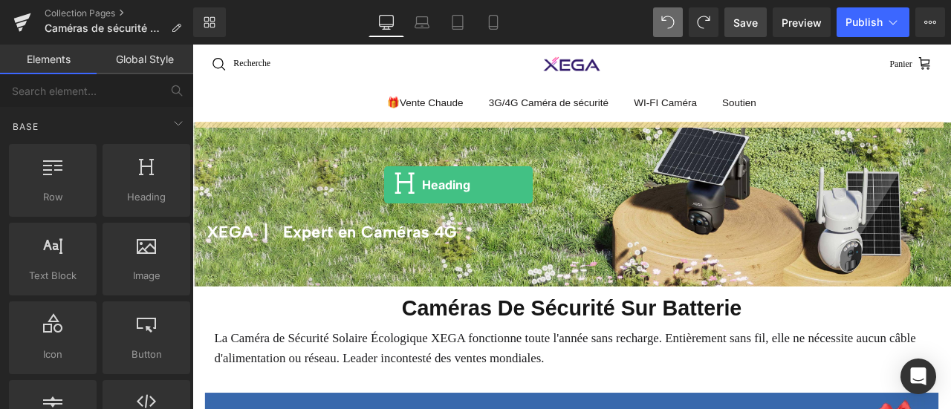
drag, startPoint x: 326, startPoint y: 239, endPoint x: 420, endPoint y: 211, distance: 97.8
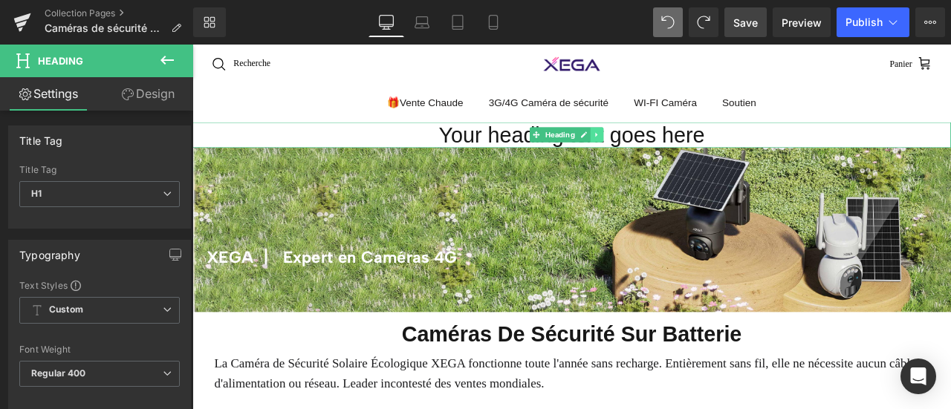
click at [674, 152] on icon at bounding box center [672, 151] width 8 height 9
click at [681, 154] on icon at bounding box center [679, 152] width 8 height 8
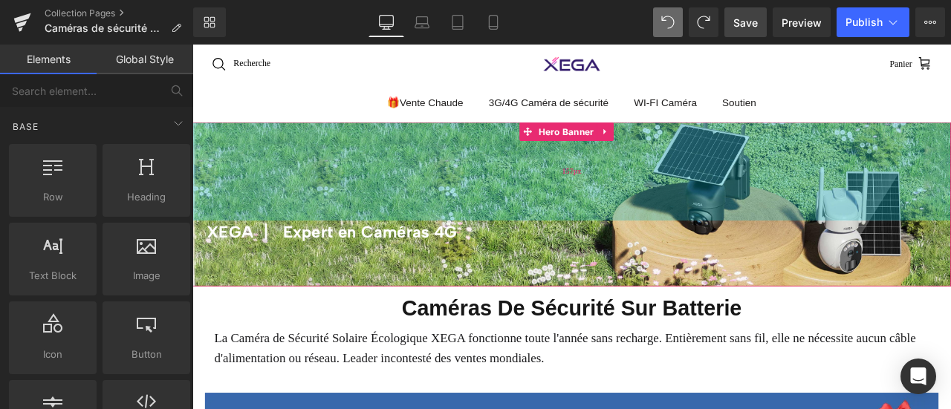
click at [647, 221] on div "157px" at bounding box center [641, 195] width 899 height 117
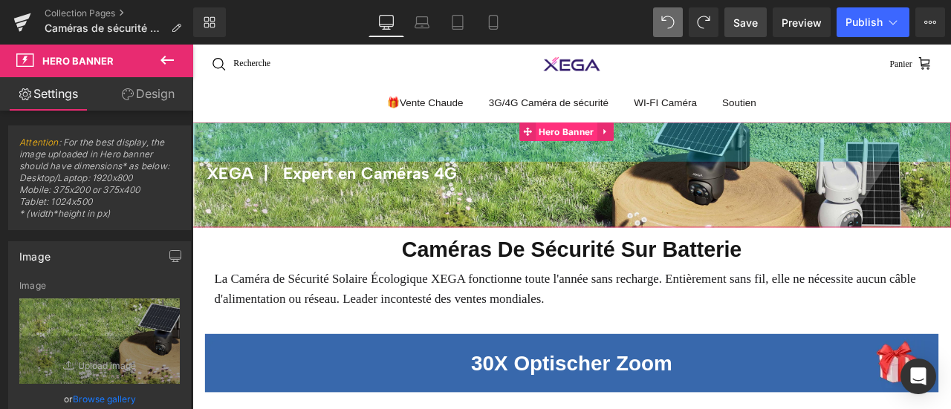
drag, startPoint x: 610, startPoint y: 225, endPoint x: 620, endPoint y: 155, distance: 71.2
click at [620, 155] on div "XEGA 丨 Expert en Caméras 4G Text Block Hero Banner 63px 55px" at bounding box center [641, 199] width 899 height 125
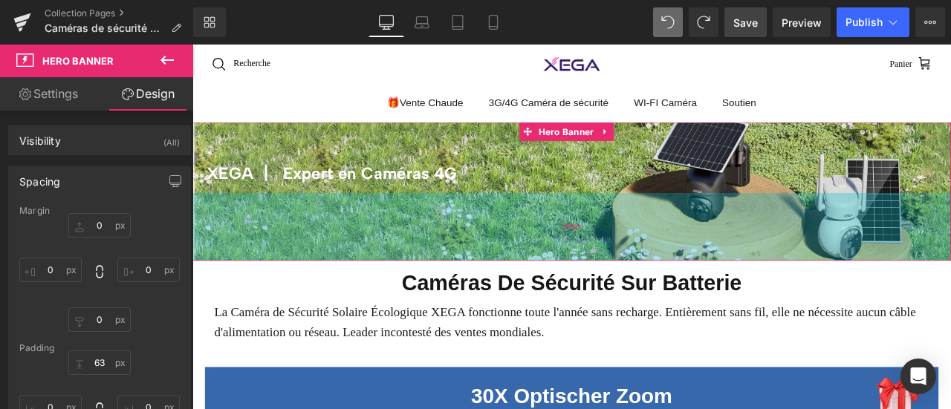
type input "107px"
drag, startPoint x: 587, startPoint y: 250, endPoint x: 588, endPoint y: 289, distance: 38.6
click at [588, 289] on div "108px" at bounding box center [641, 261] width 899 height 80
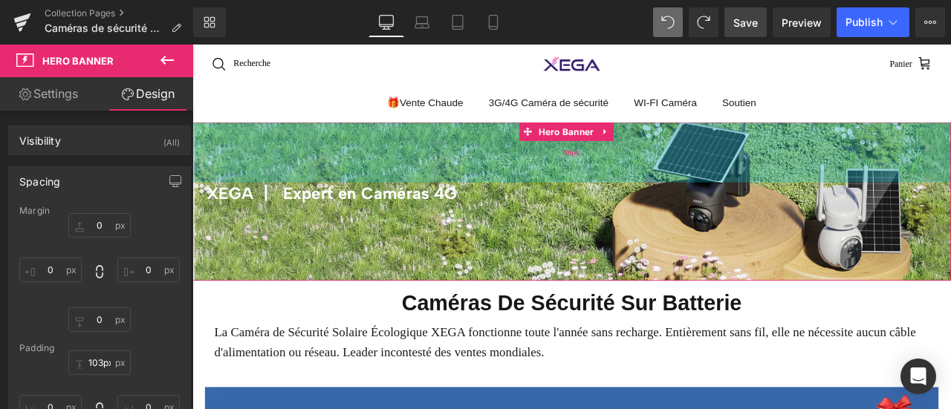
type input "104px"
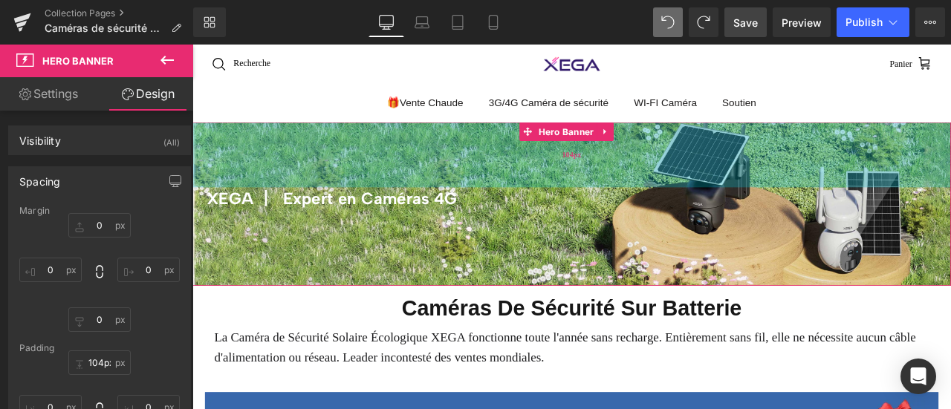
drag, startPoint x: 496, startPoint y: 146, endPoint x: 496, endPoint y: 177, distance: 30.5
click at [496, 177] on div "104px" at bounding box center [641, 175] width 899 height 77
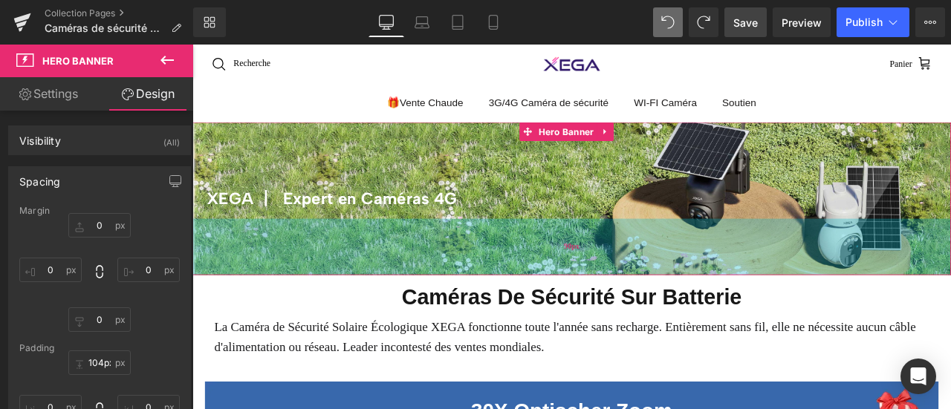
type input "86px"
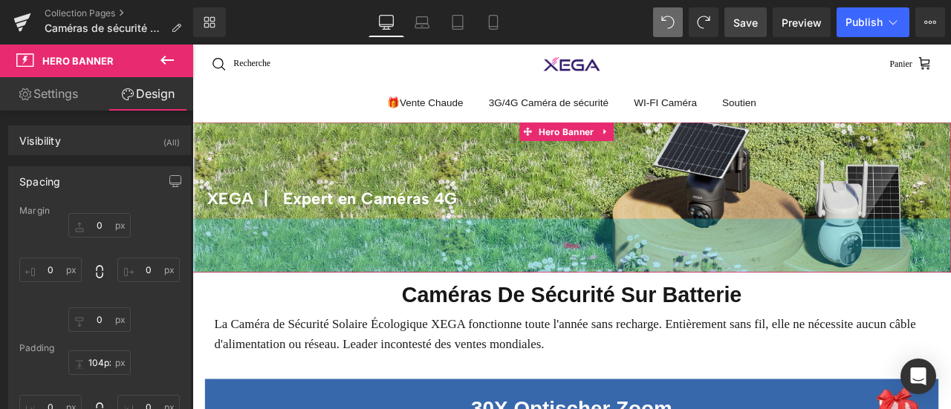
drag, startPoint x: 595, startPoint y: 293, endPoint x: 599, endPoint y: 278, distance: 16.0
click at [599, 278] on div "86px" at bounding box center [641, 283] width 899 height 64
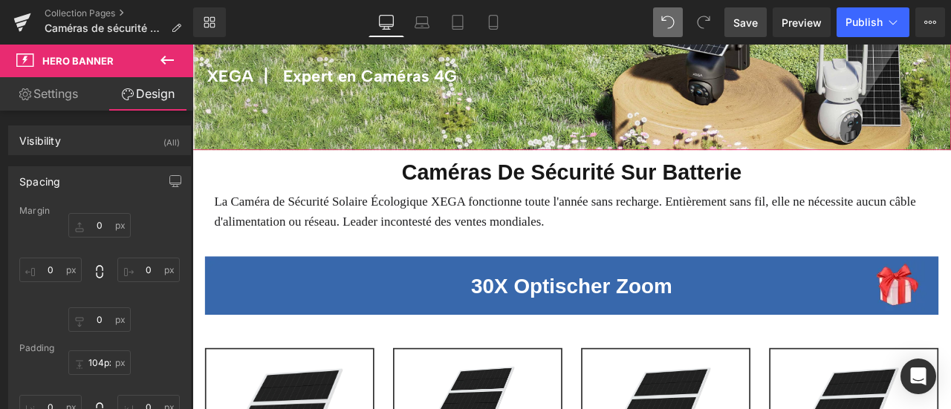
scroll to position [149, 0]
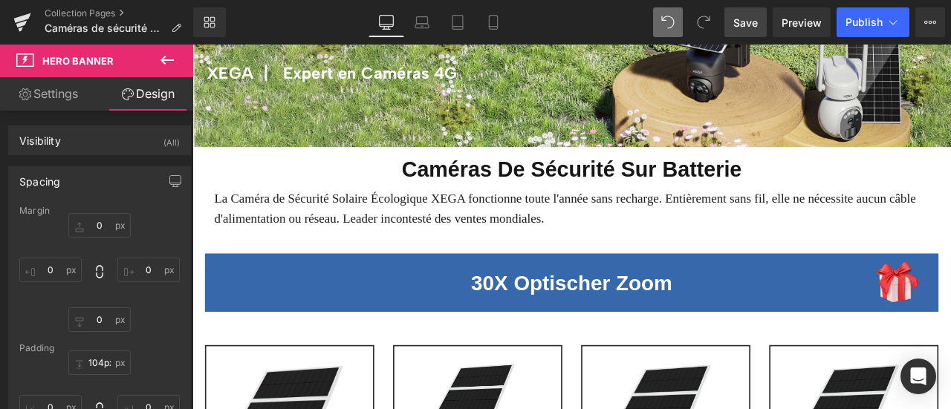
click at [488, 192] on span "Caméras De Sécurité Sur Batterie" at bounding box center [642, 192] width 403 height 28
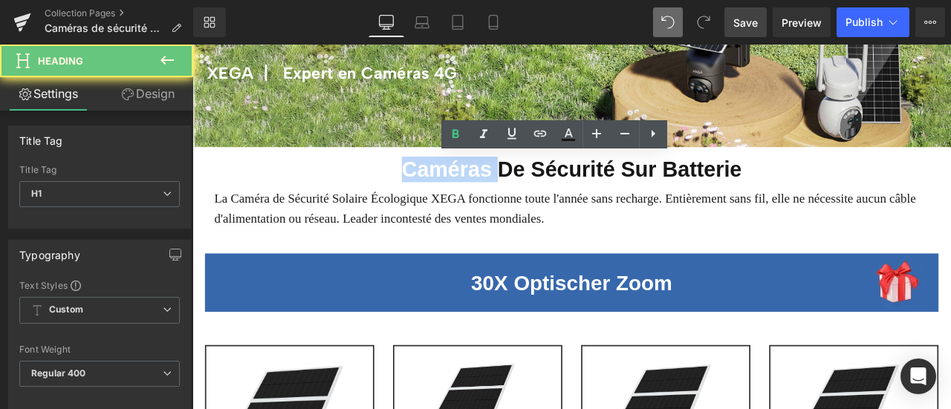
click at [488, 192] on span "Caméras De Sécurité Sur Batterie" at bounding box center [642, 192] width 403 height 28
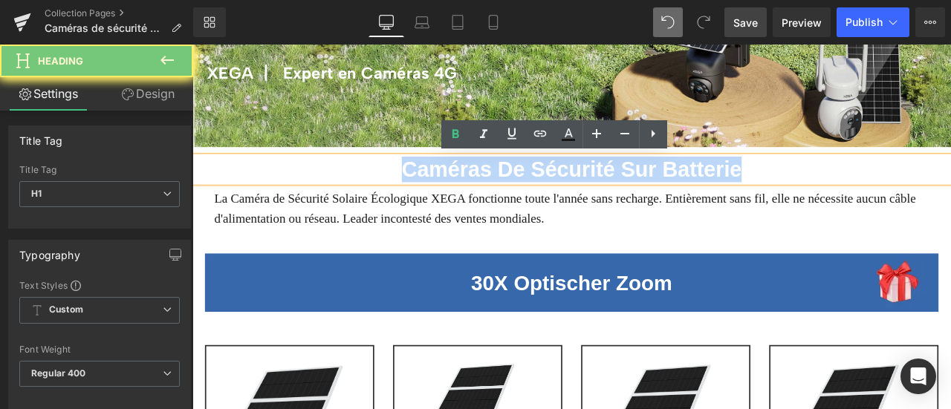
click at [488, 192] on span "Caméras De Sécurité Sur Batterie" at bounding box center [642, 192] width 403 height 28
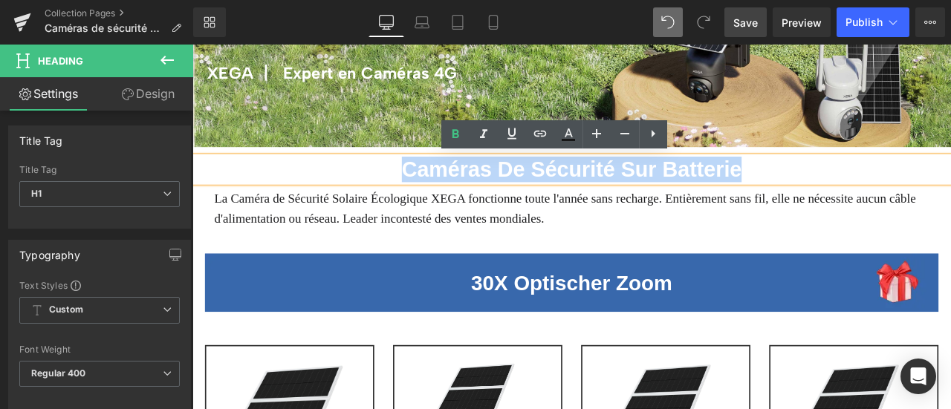
copy span "Caméras De Sécurité Sur Batterie"
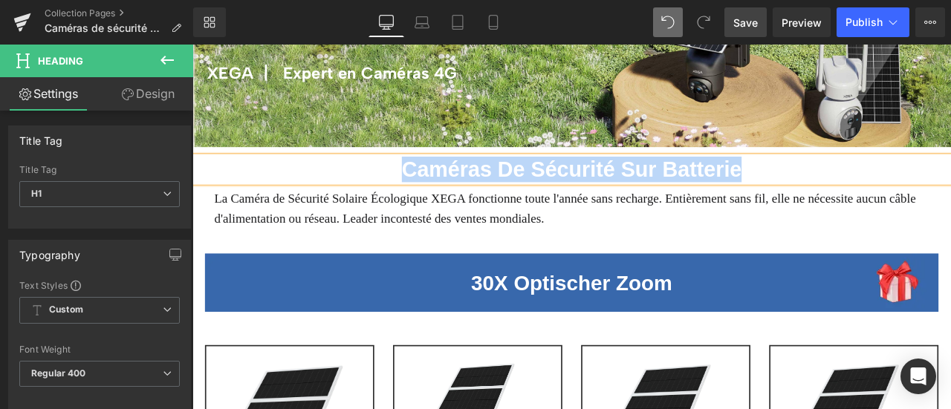
click at [641, 247] on p "La Caméra de Sécurité Solaire Écologique XEGA fonctionne toute l'année sans rec…" at bounding box center [641, 239] width 847 height 48
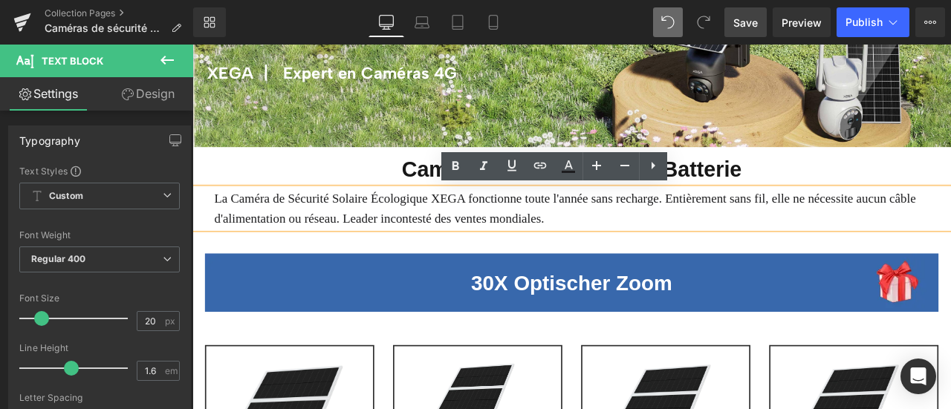
click at [202, 202] on h1 "Caméras De Sécurité Sur Batterie" at bounding box center [641, 193] width 899 height 30
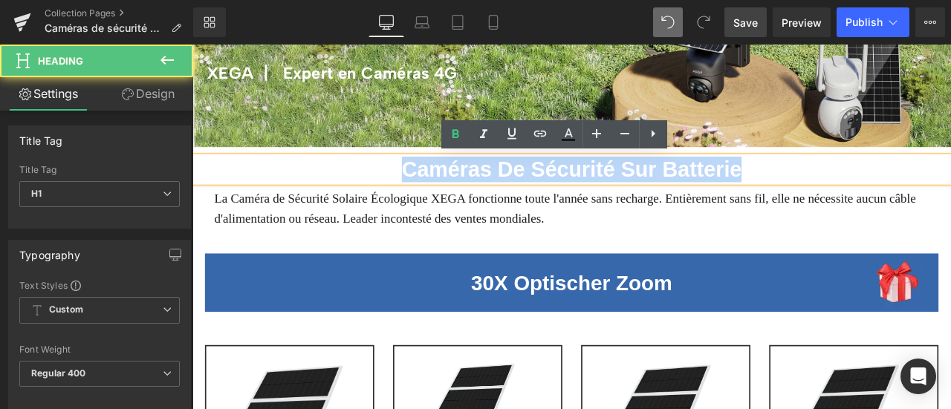
drag, startPoint x: 426, startPoint y: 184, endPoint x: 874, endPoint y: 192, distance: 447.4
click at [874, 192] on h1 "Caméras De Sécurité Sur Batterie" at bounding box center [641, 193] width 899 height 30
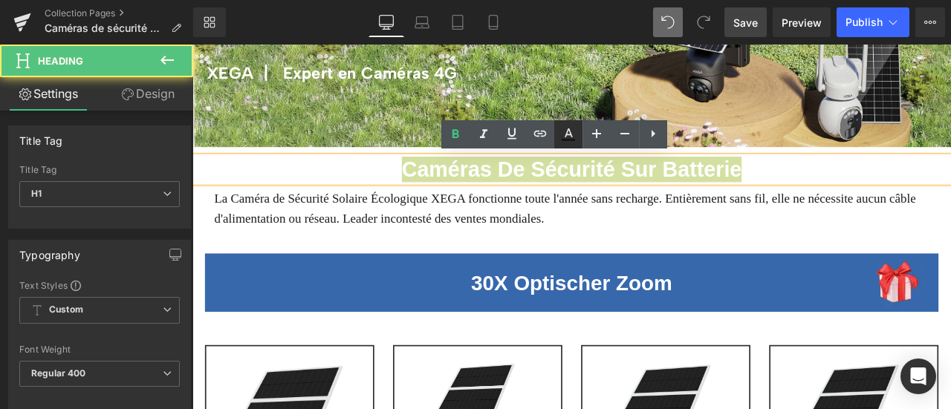
click at [562, 135] on icon at bounding box center [568, 135] width 18 height 18
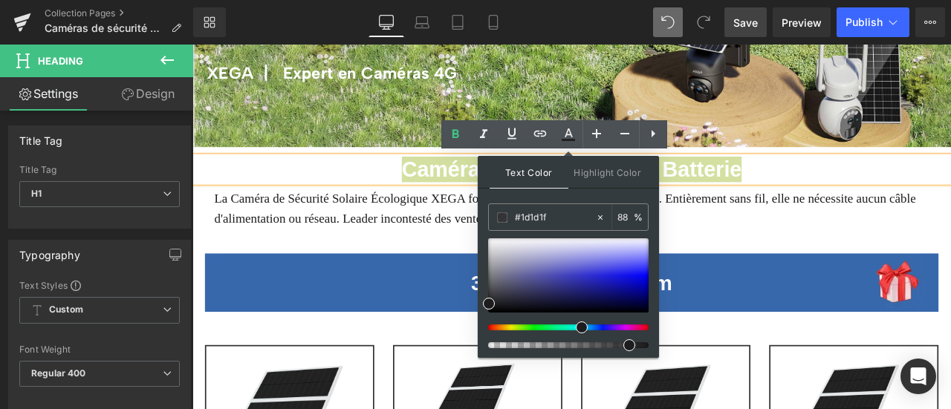
drag, startPoint x: 651, startPoint y: 347, endPoint x: 627, endPoint y: 347, distance: 23.8
click at [0, 0] on span at bounding box center [0, 0] width 0 height 0
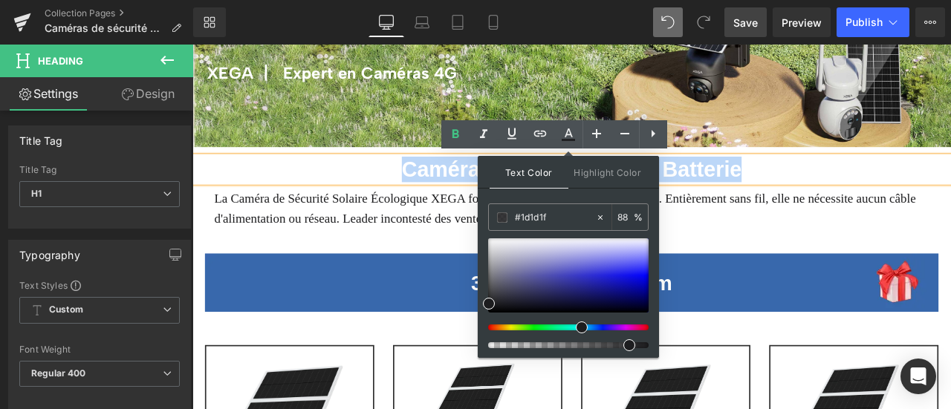
click at [327, 252] on span "La Caméra de Sécurité Solaire Écologique XEGA fonctionne toute l'année sans rec…" at bounding box center [633, 239] width 831 height 40
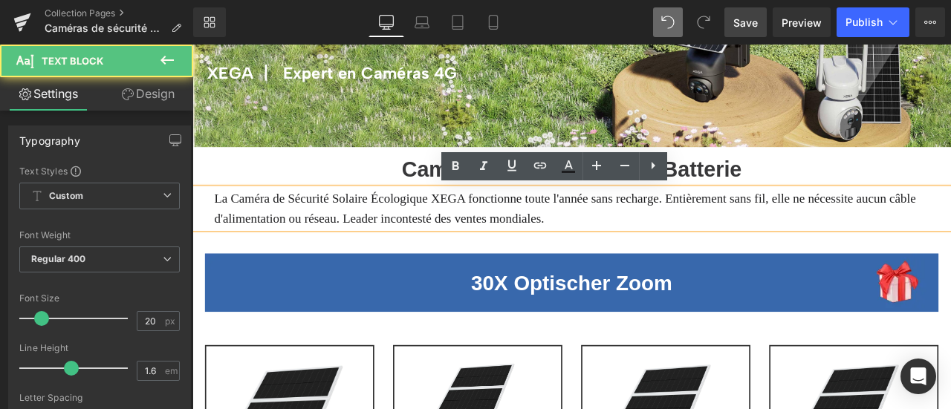
click at [205, 237] on div "La Caméra de Sécurité Solaire Écologique XEGA fonctionne toute l'année sans rec…" at bounding box center [641, 239] width 899 height 48
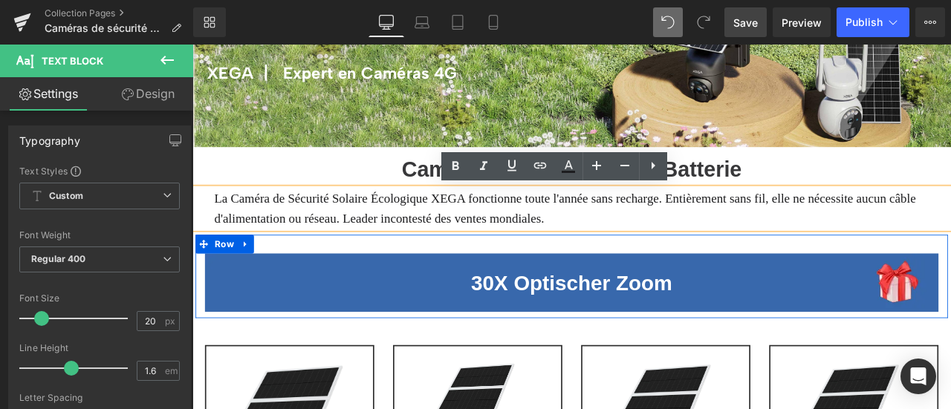
click at [196, 302] on div "30X Optischer Zoom Heading Hero Banner" at bounding box center [642, 328] width 892 height 70
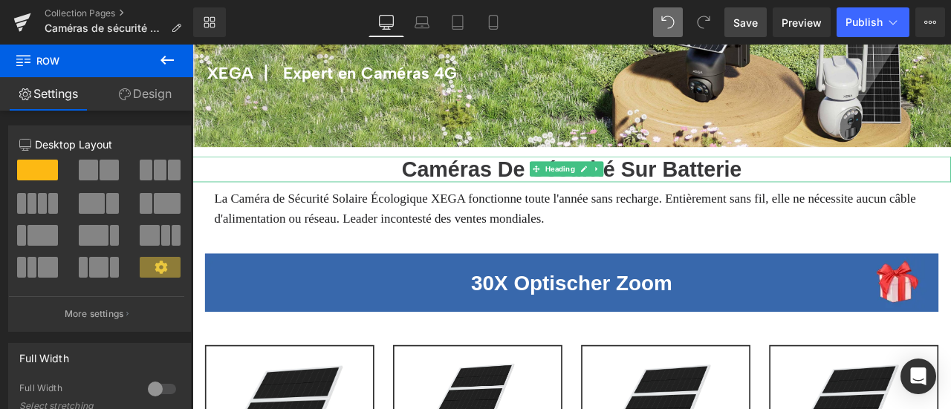
click at [532, 196] on span "Caméras De Sécurité Sur Batterie" at bounding box center [642, 192] width 403 height 28
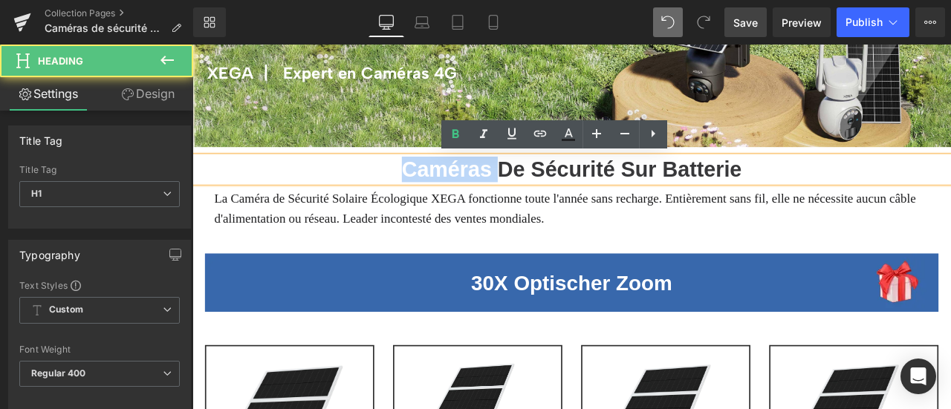
click at [532, 196] on span "Caméras De Sécurité Sur Batterie" at bounding box center [642, 192] width 403 height 28
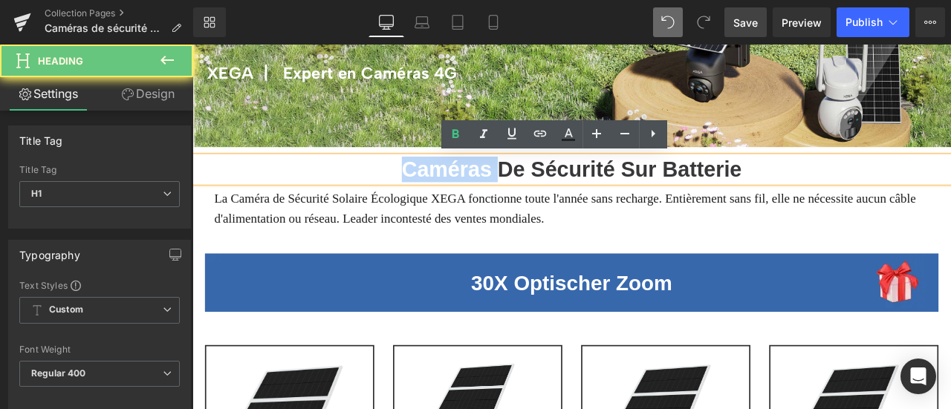
click at [532, 196] on span "Caméras De Sécurité Sur Batterie" at bounding box center [642, 192] width 403 height 28
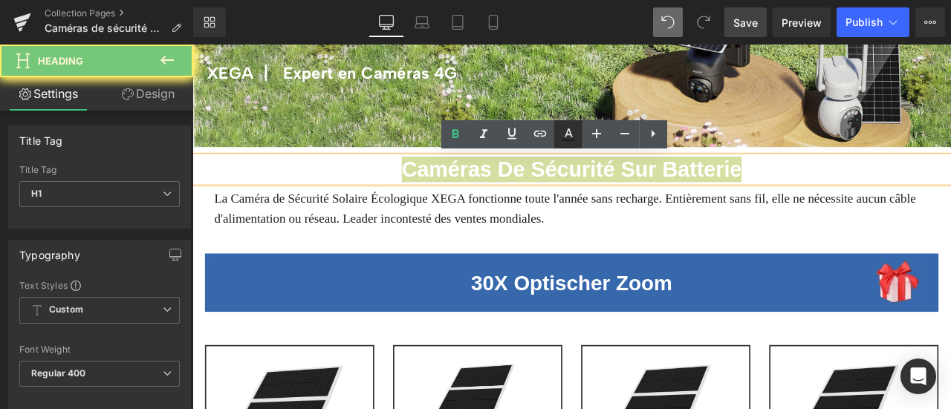
click at [572, 135] on icon at bounding box center [568, 135] width 18 height 18
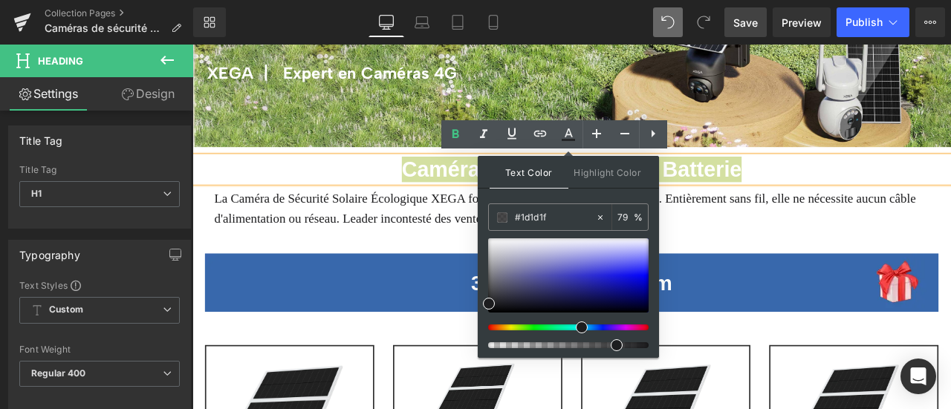
type input "78"
drag, startPoint x: 629, startPoint y: 345, endPoint x: 597, endPoint y: 336, distance: 32.7
click at [0, 0] on span at bounding box center [0, 0] width 0 height 0
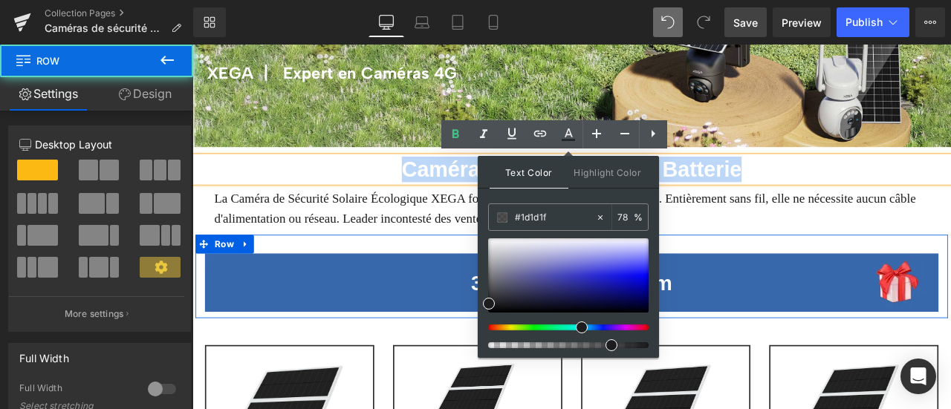
click at [196, 305] on div "30X Optischer Zoom Heading Hero Banner" at bounding box center [642, 328] width 892 height 70
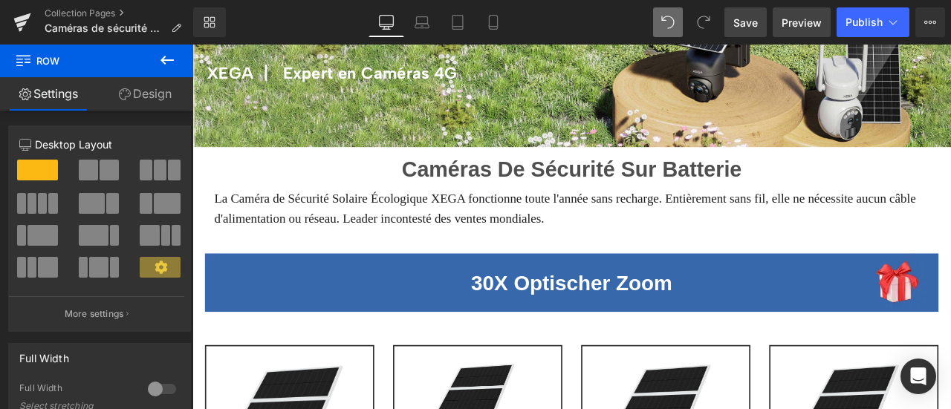
click at [796, 25] on span "Preview" at bounding box center [802, 23] width 40 height 16
click at [750, 19] on span "Save" at bounding box center [745, 23] width 25 height 16
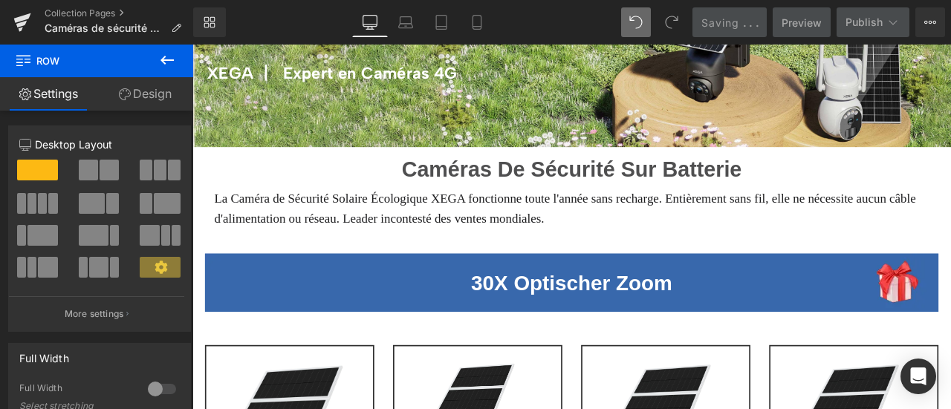
scroll to position [0, 0]
